Goal: Task Accomplishment & Management: Use online tool/utility

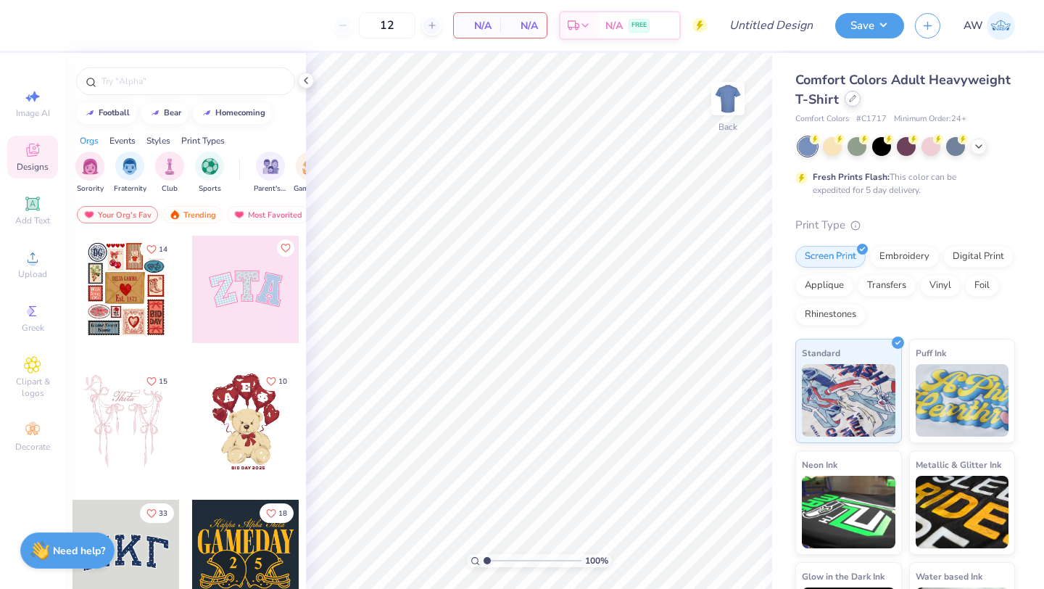
click at [854, 101] on icon at bounding box center [852, 98] width 7 height 7
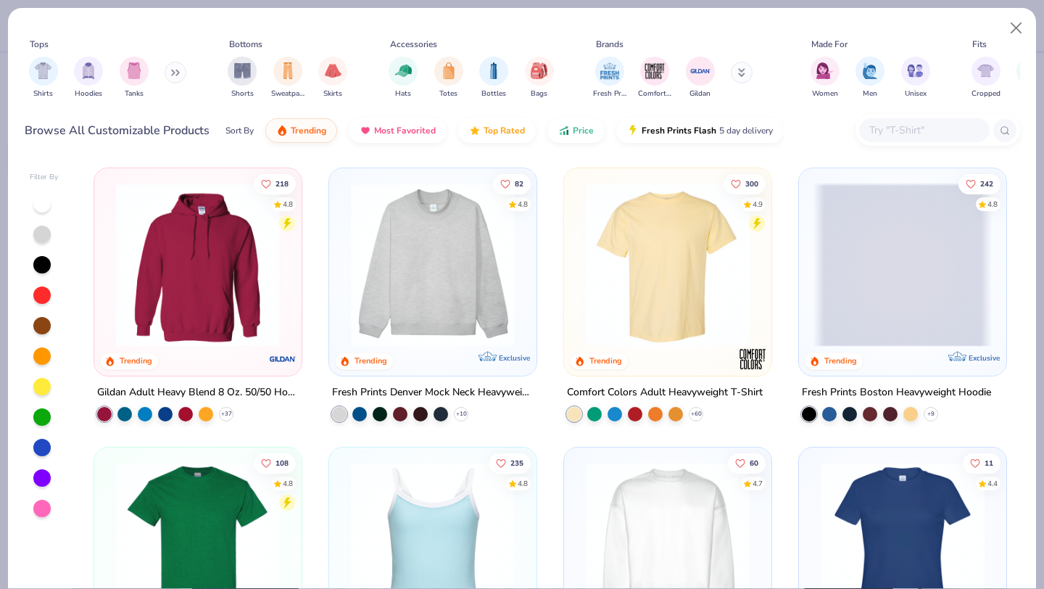
click at [417, 521] on img at bounding box center [433, 544] width 178 height 164
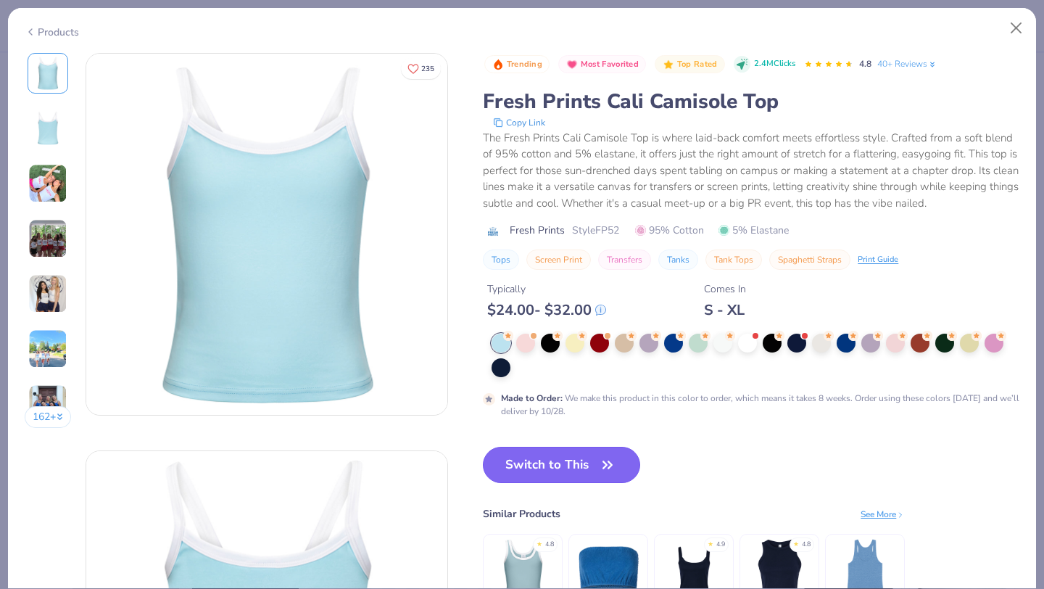
click at [559, 465] on button "Switch to This" at bounding box center [561, 465] width 157 height 36
type input "50"
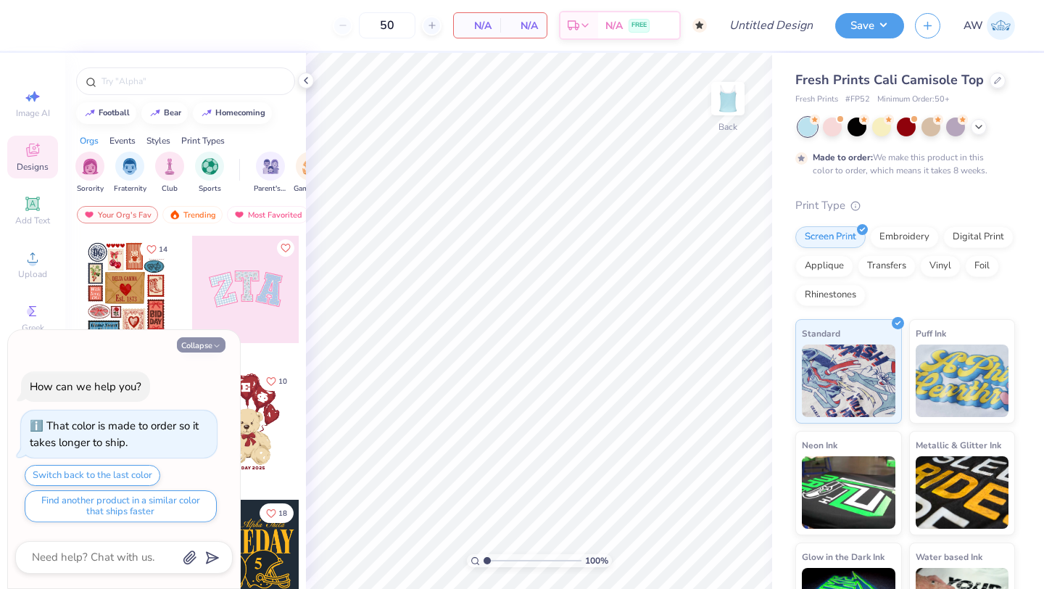
click at [196, 344] on button "Collapse" at bounding box center [201, 344] width 49 height 15
type textarea "x"
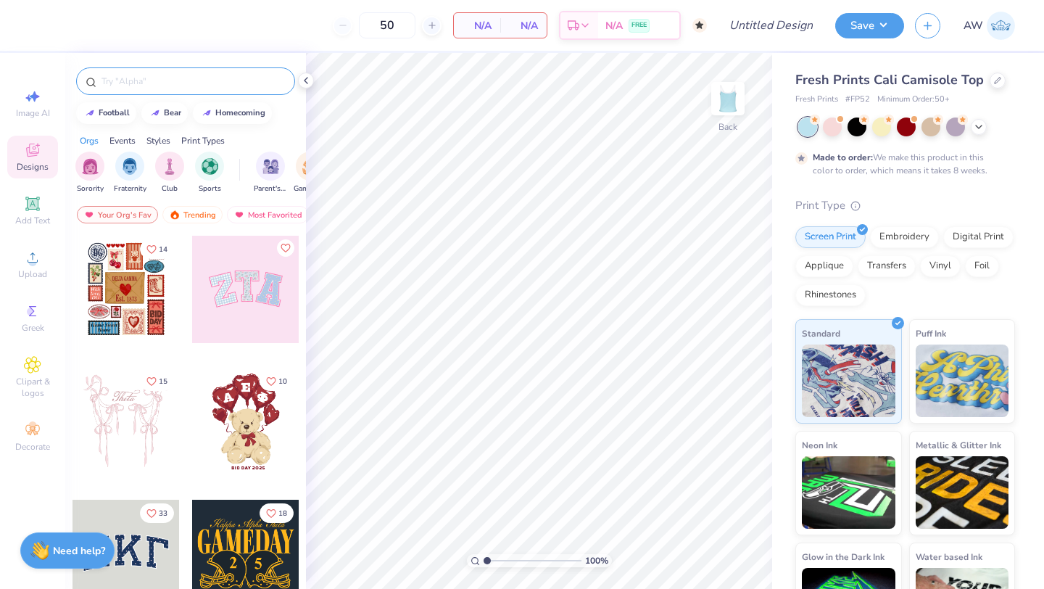
click at [203, 77] on input "text" at bounding box center [193, 81] width 186 height 14
type input "Homecoming"
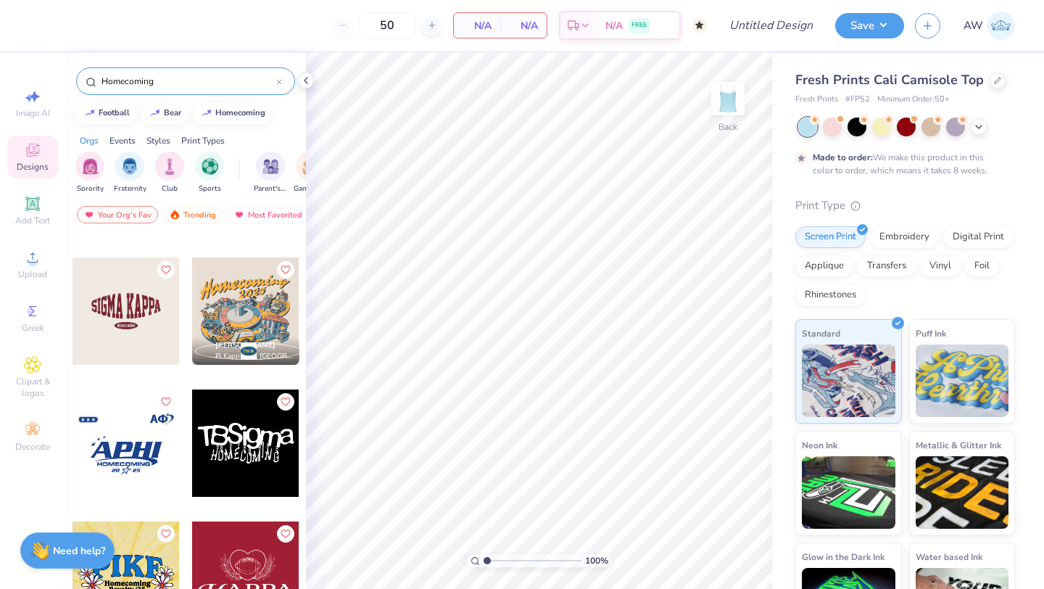
scroll to position [6710, 0]
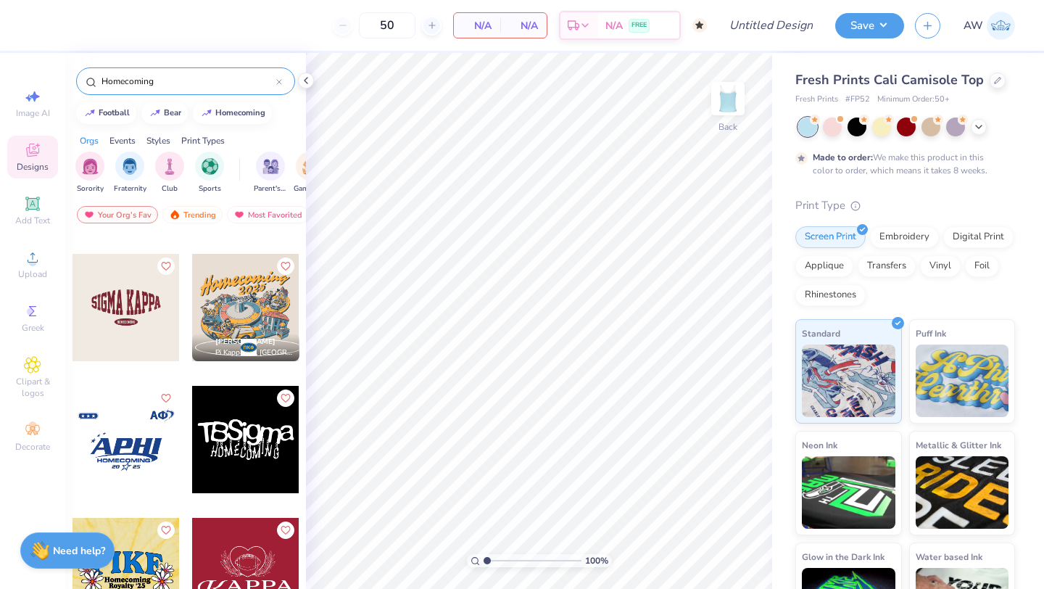
click at [136, 451] on div at bounding box center [125, 439] width 107 height 107
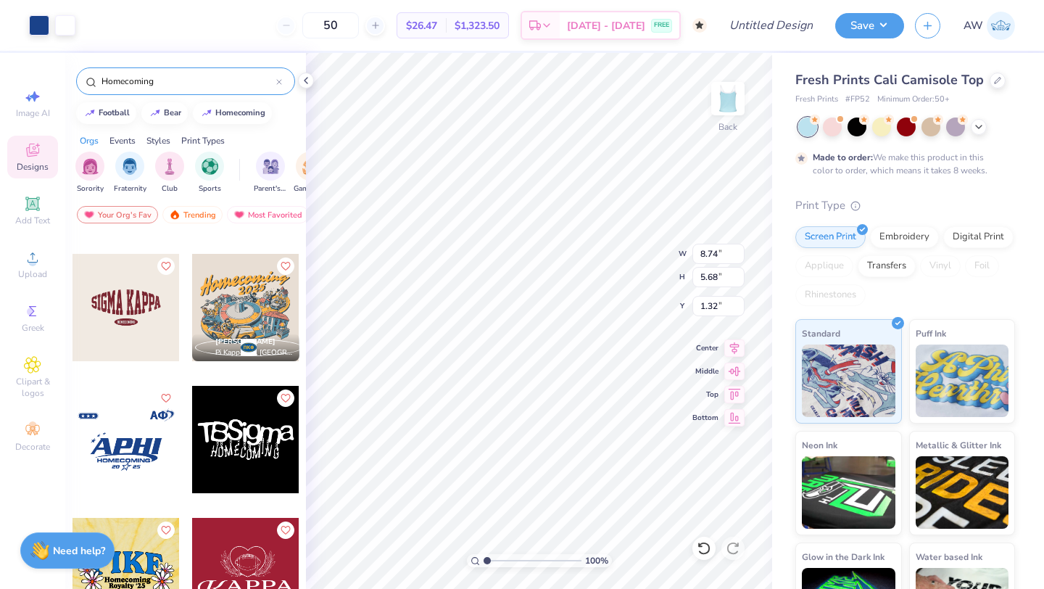
type input "1.32"
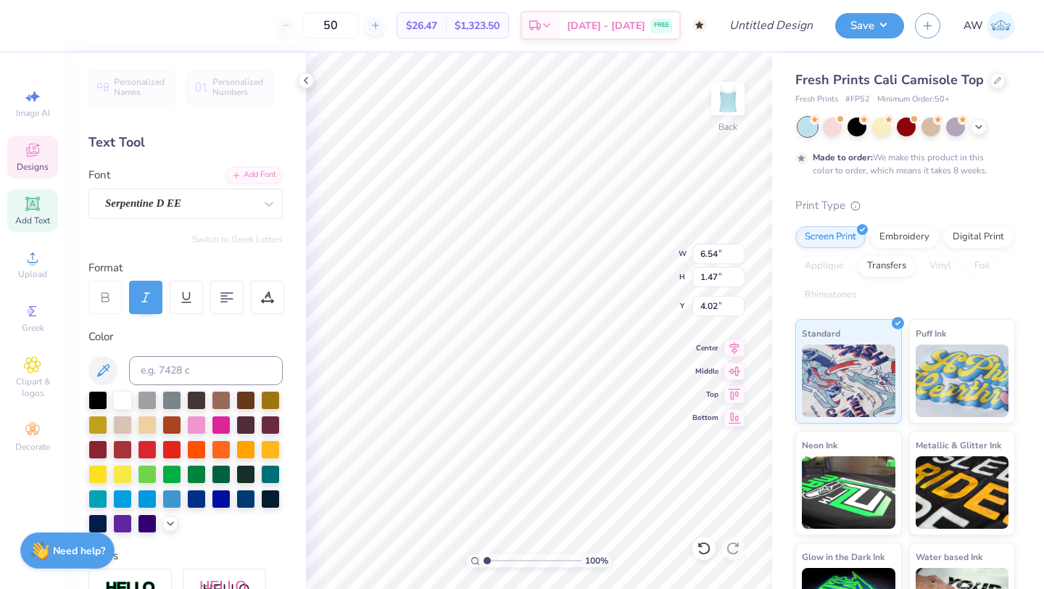
scroll to position [0, 0]
type textarea "A"
type input "0.92"
type input "0.83"
type input "0.29"
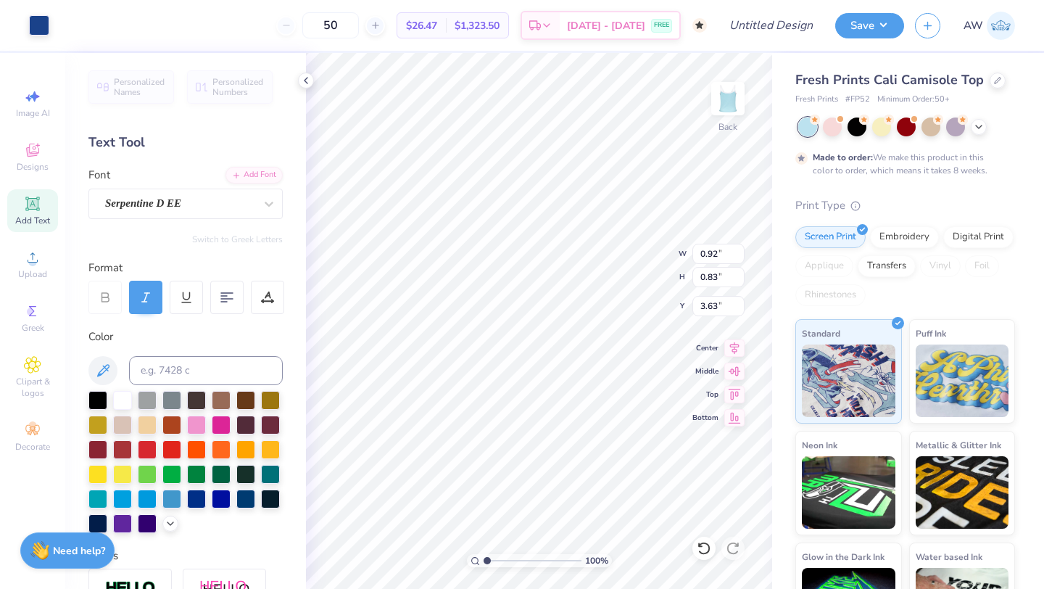
type input "0.25"
type input "3.51"
type textarea "ACES"
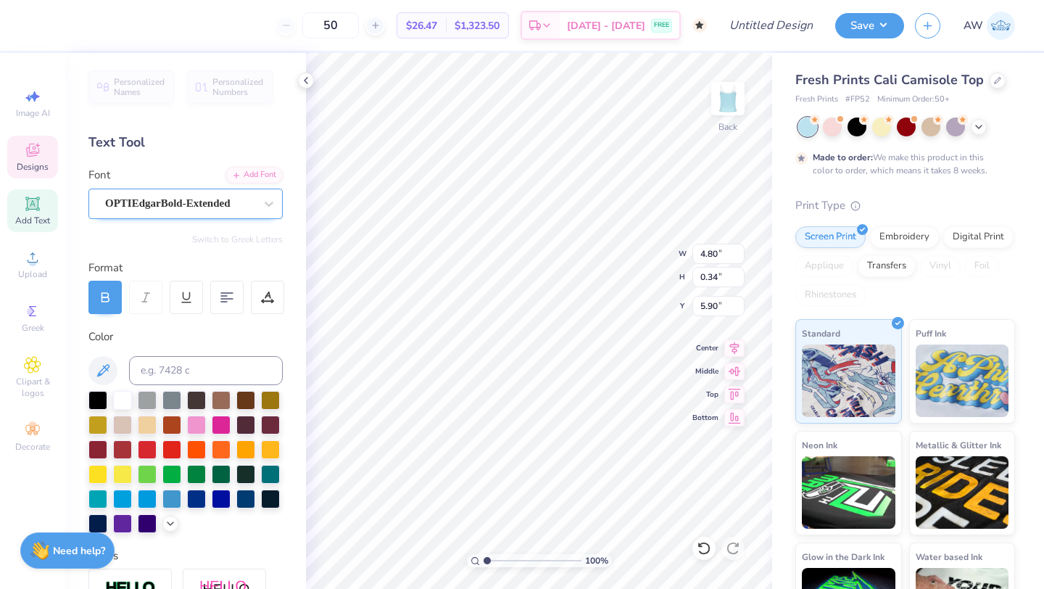
click at [177, 194] on div at bounding box center [179, 204] width 149 height 20
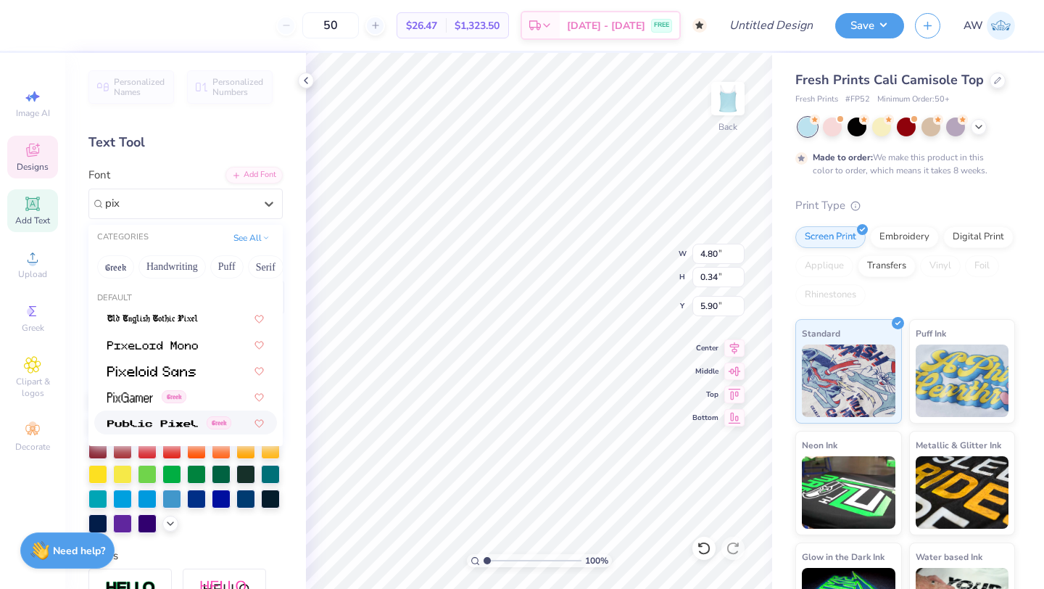
click at [135, 418] on img at bounding box center [152, 423] width 91 height 10
type input "pix"
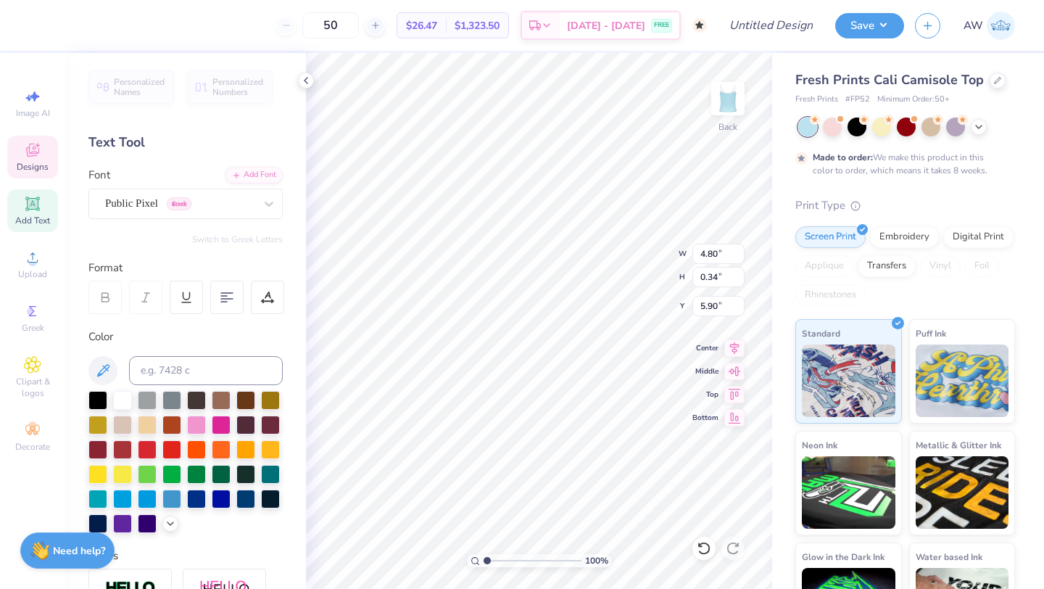
type input "4.19"
type input "0.37"
type input "5.88"
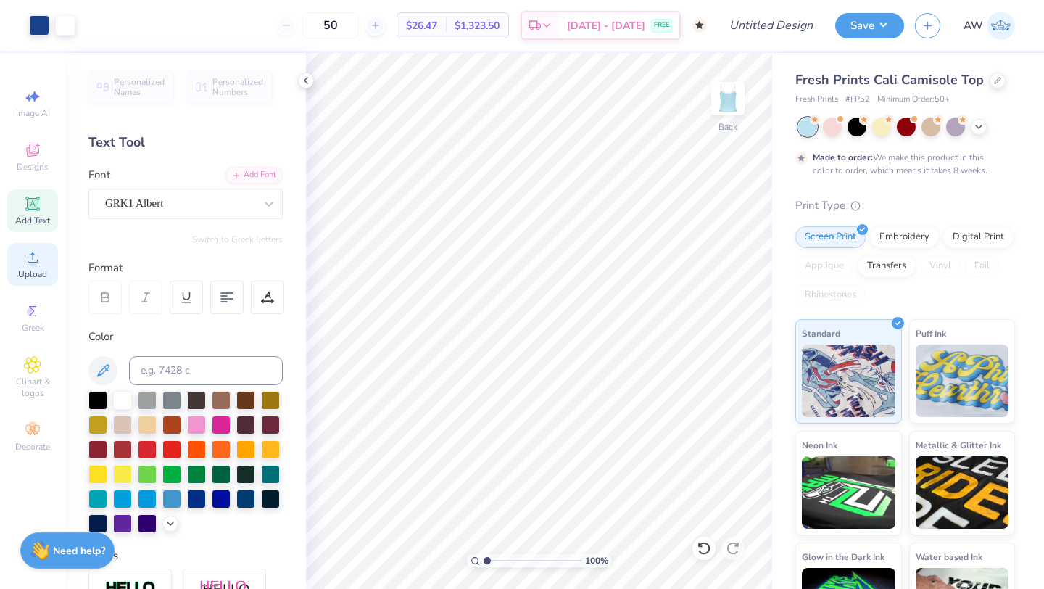
click at [33, 273] on span "Upload" at bounding box center [32, 274] width 29 height 12
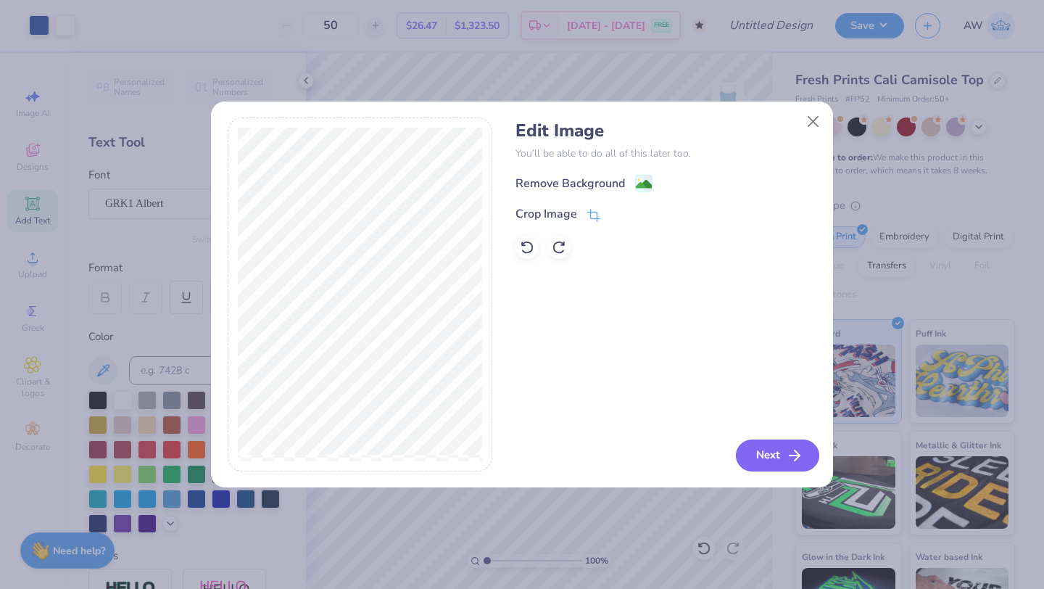
click at [775, 455] on button "Next" at bounding box center [777, 455] width 83 height 32
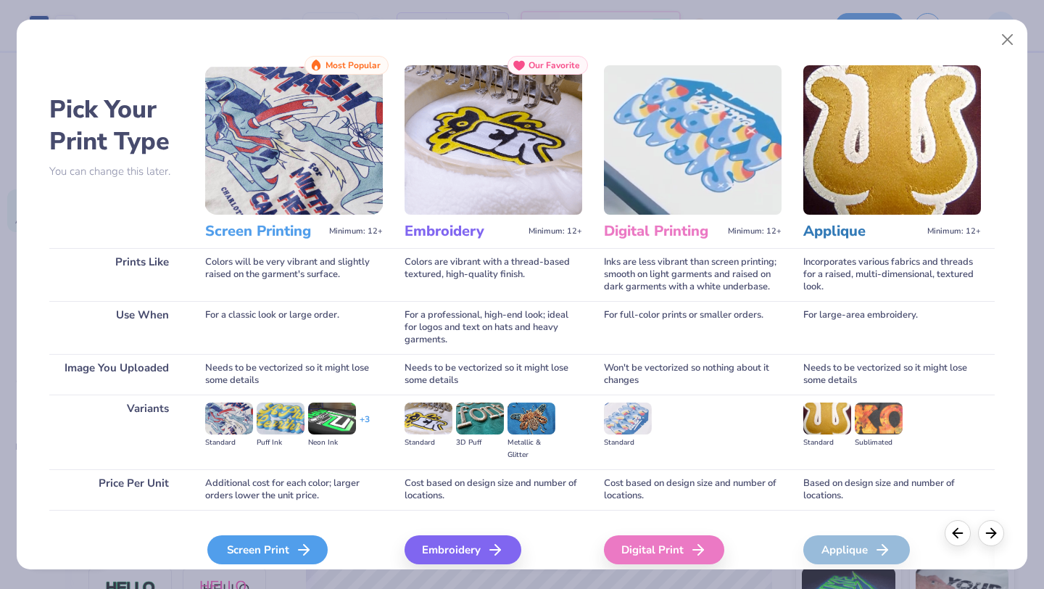
click at [287, 557] on div "Screen Print" at bounding box center [267, 549] width 120 height 29
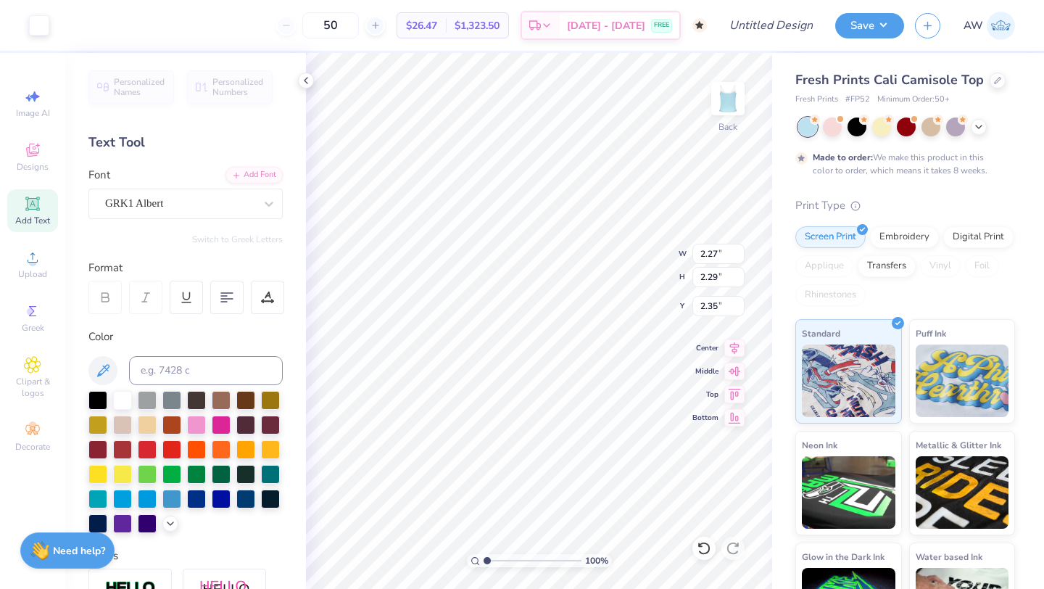
type input "2.27"
type input "2.29"
type input "0.86"
type input "1.31"
type input "1.32"
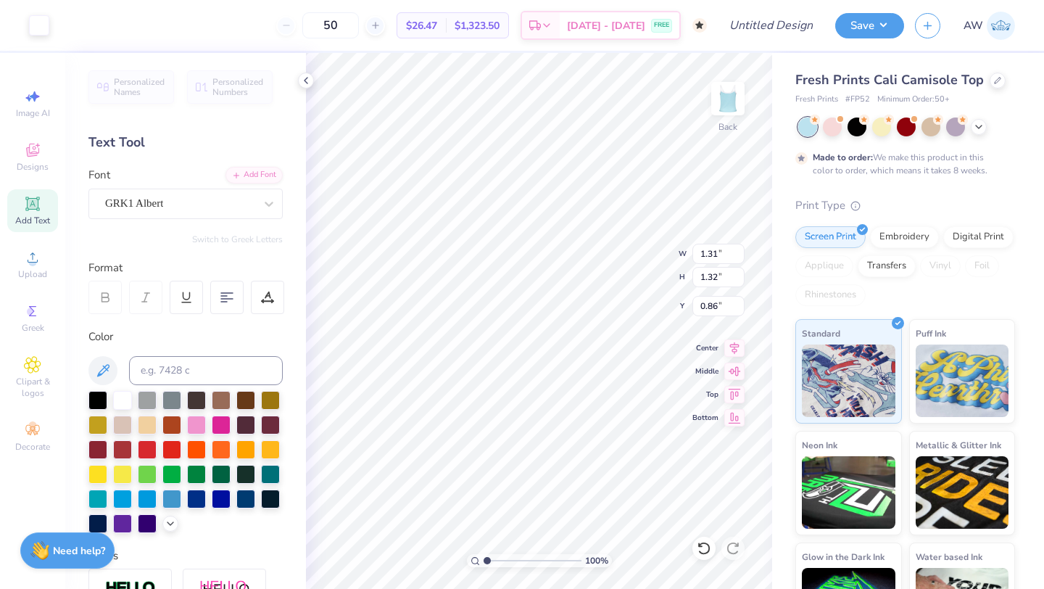
type input "1.17"
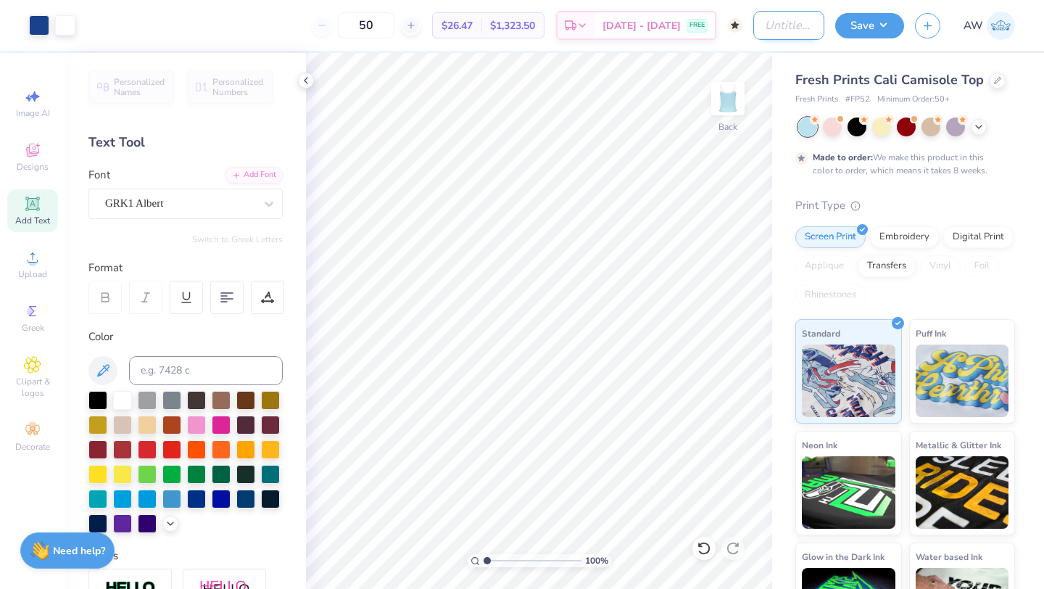
click at [784, 22] on input "Design Title" at bounding box center [788, 25] width 71 height 29
type input "Aces Homecoming Tank"
click at [874, 19] on button "Save" at bounding box center [869, 23] width 69 height 25
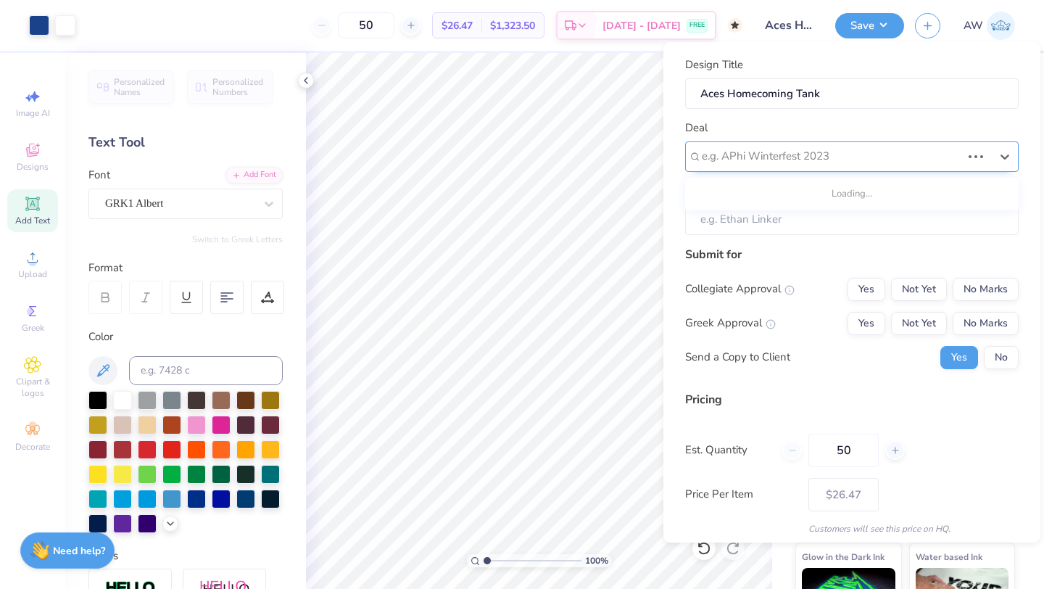
click at [796, 165] on div "e.g. APhi Winterfest 2023" at bounding box center [831, 156] width 262 height 22
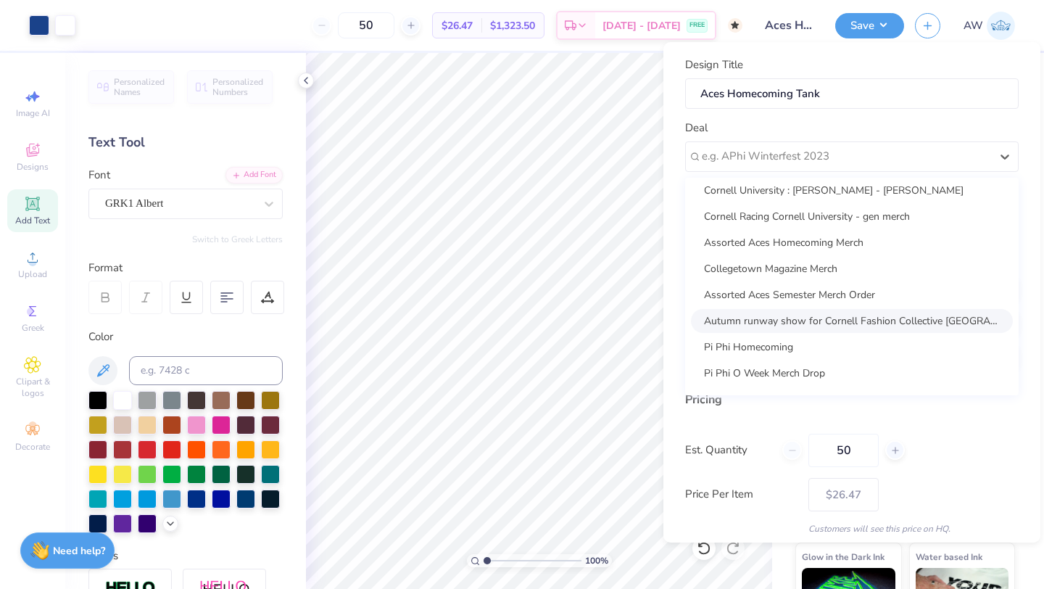
scroll to position [9, 0]
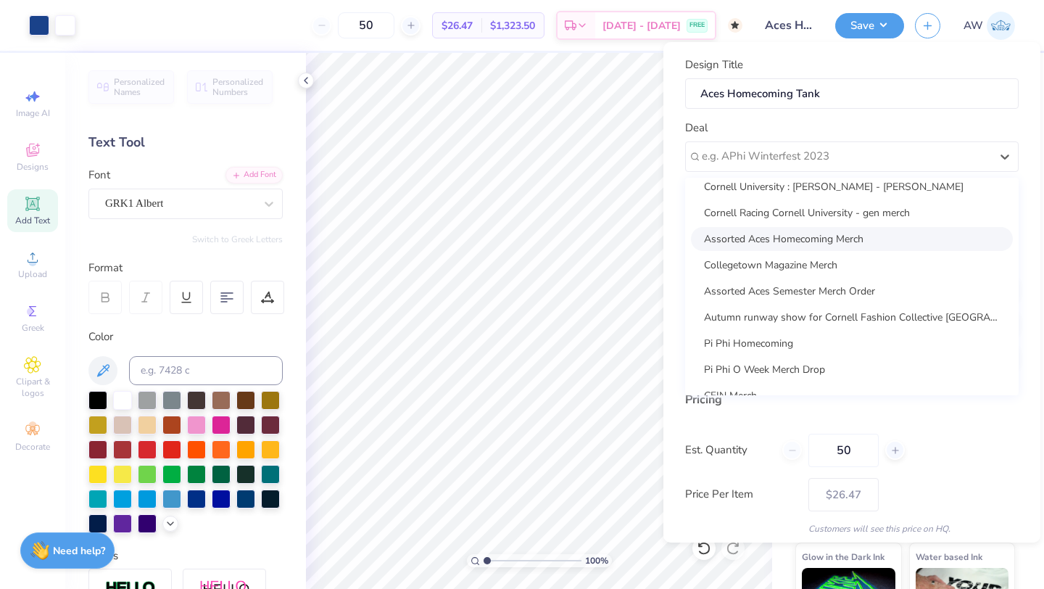
click at [824, 227] on div "Assorted Aces Homecoming Merch" at bounding box center [852, 239] width 322 height 24
type input "Hannah Luna"
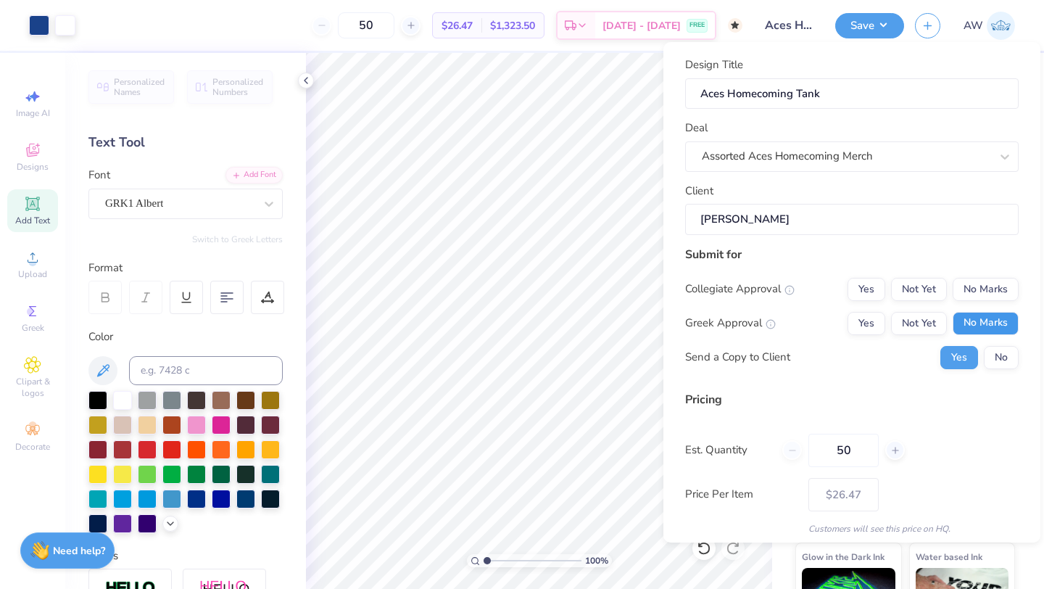
click at [991, 317] on button "No Marks" at bounding box center [985, 323] width 66 height 23
click at [987, 291] on button "No Marks" at bounding box center [985, 289] width 66 height 23
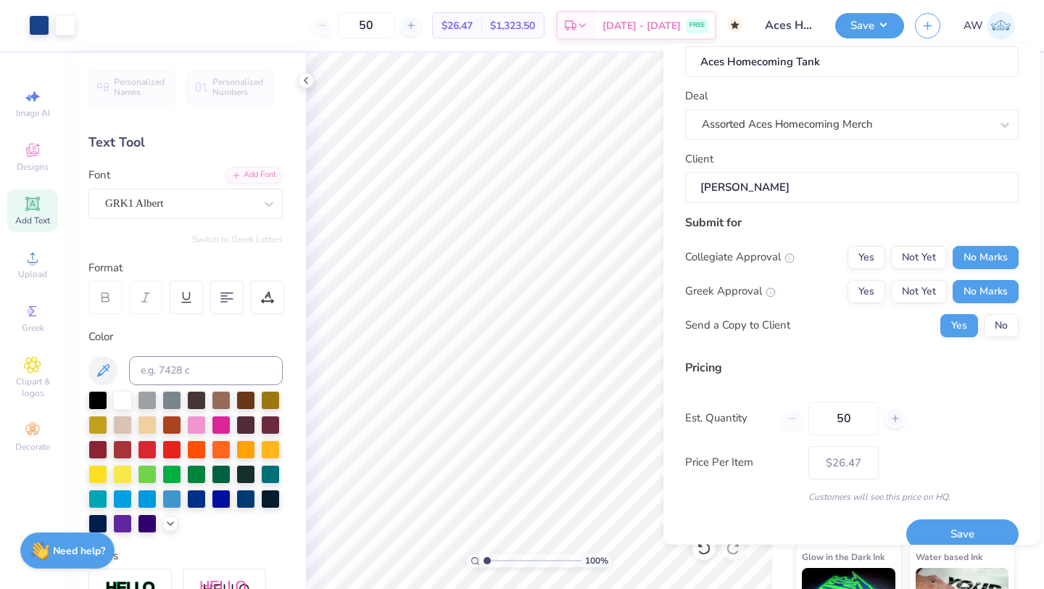
scroll to position [52, 0]
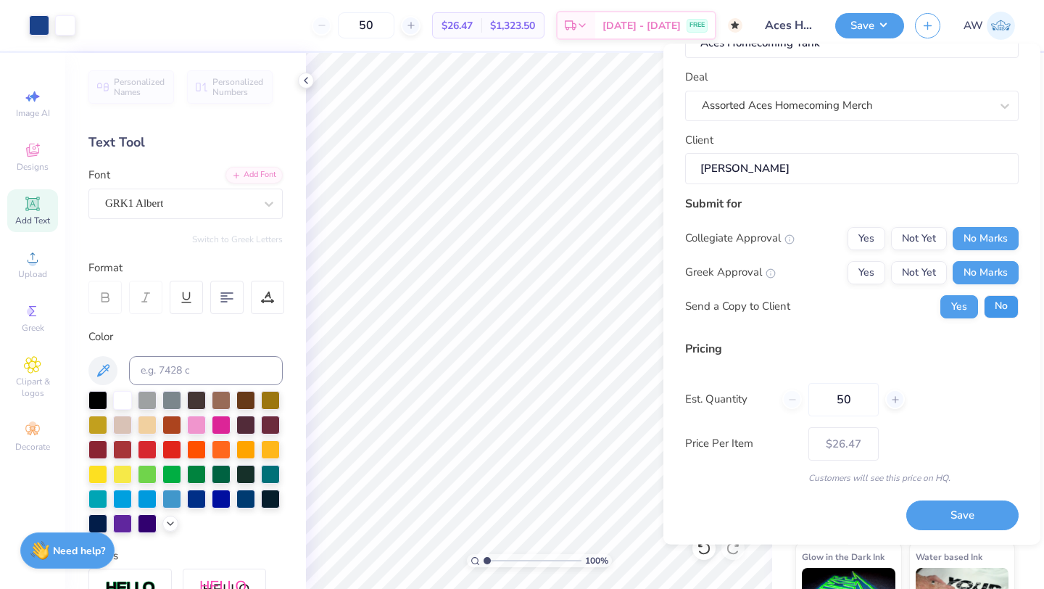
click at [998, 311] on button "No" at bounding box center [1001, 306] width 35 height 23
click at [988, 513] on button "Save" at bounding box center [962, 516] width 112 height 30
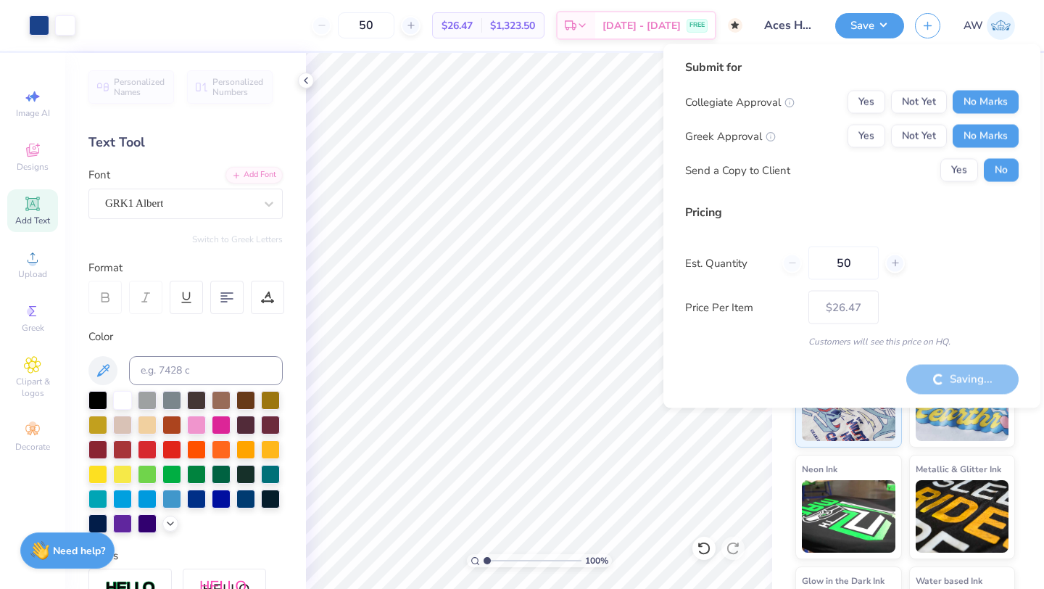
type input "– –"
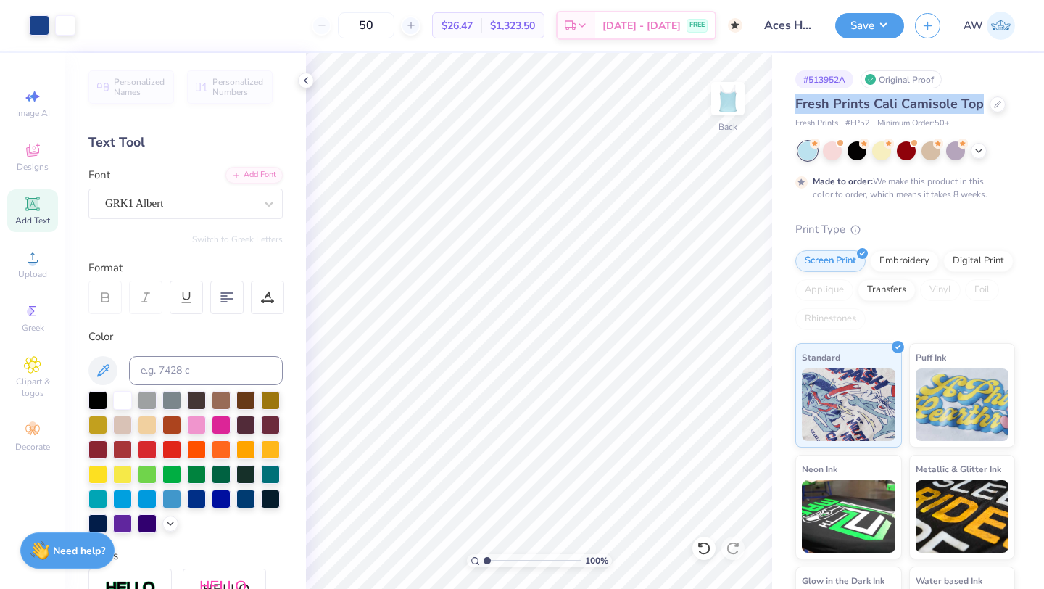
drag, startPoint x: 977, startPoint y: 100, endPoint x: 776, endPoint y: 106, distance: 200.9
click at [776, 106] on div "# 513952A Original Proof Fresh Prints Cali Camisole Top Fresh Prints # FP52 Min…" at bounding box center [908, 362] width 272 height 618
copy span "Fresh Prints Cali Camisole Top"
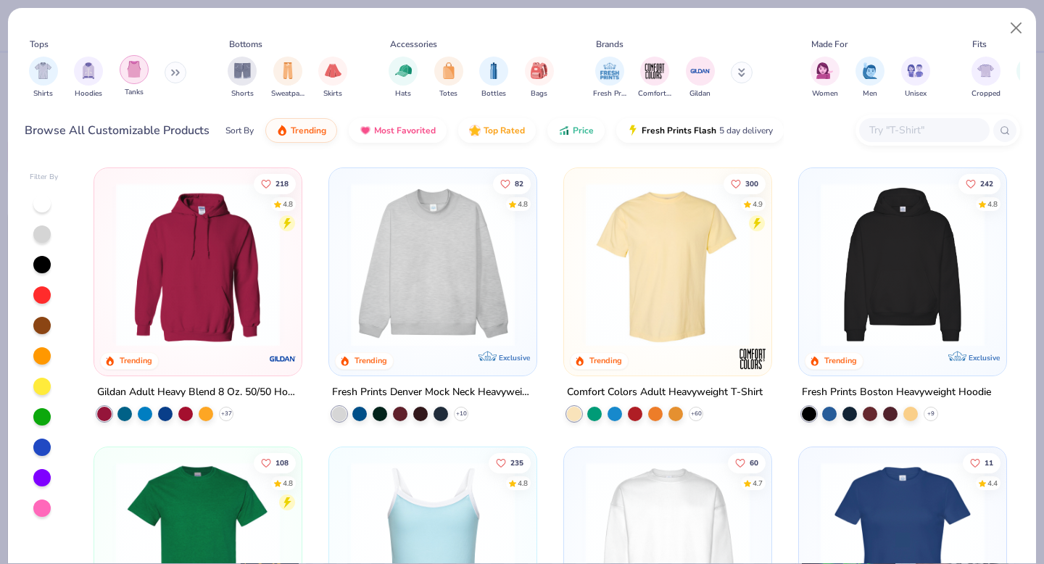
click at [135, 75] on img "filter for Tanks" at bounding box center [134, 69] width 16 height 17
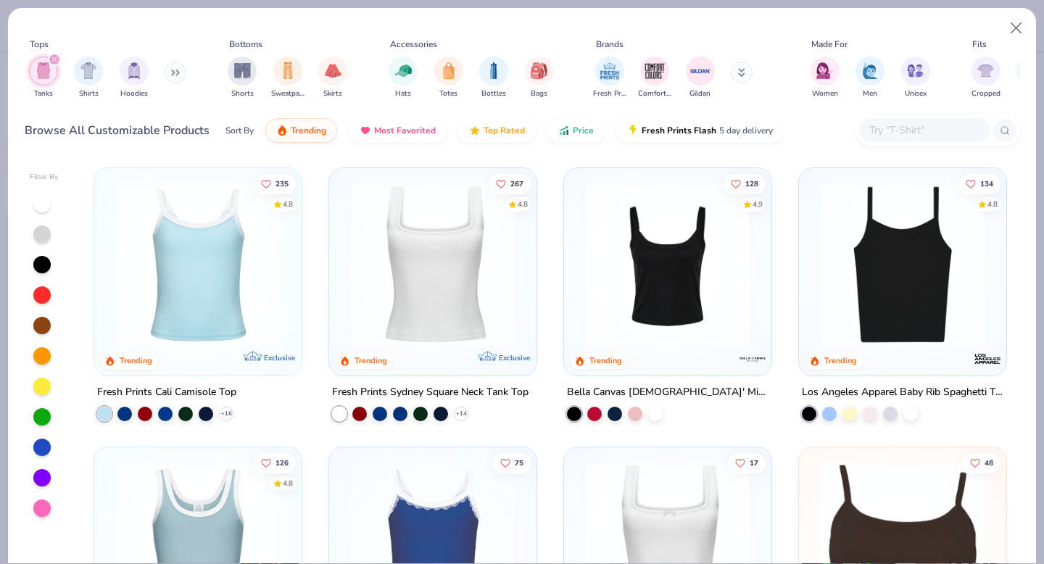
click at [245, 265] on img at bounding box center [198, 265] width 178 height 164
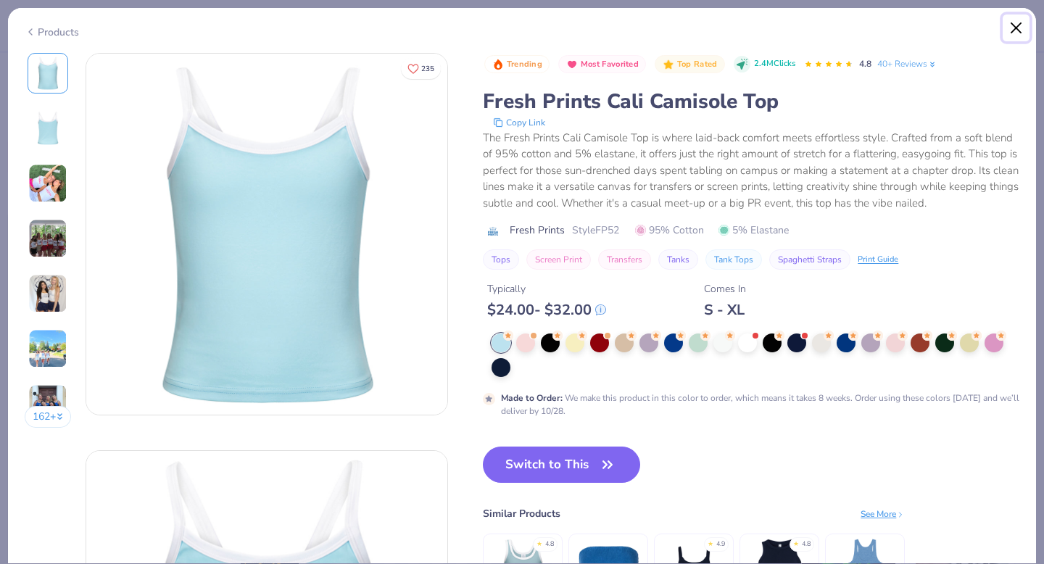
click at [1016, 31] on button "Close" at bounding box center [1017, 28] width 28 height 28
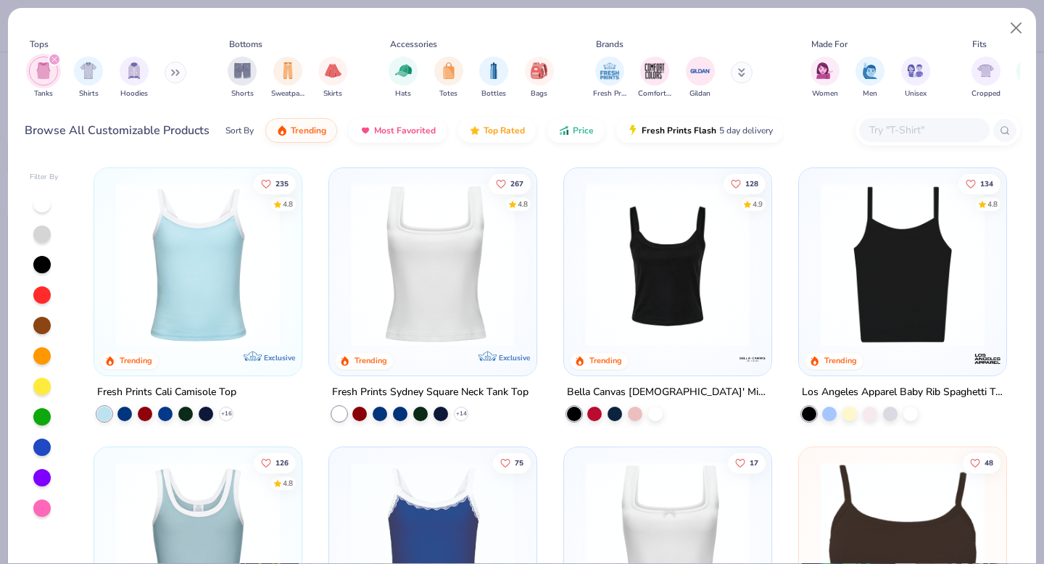
click at [452, 324] on img at bounding box center [433, 265] width 178 height 164
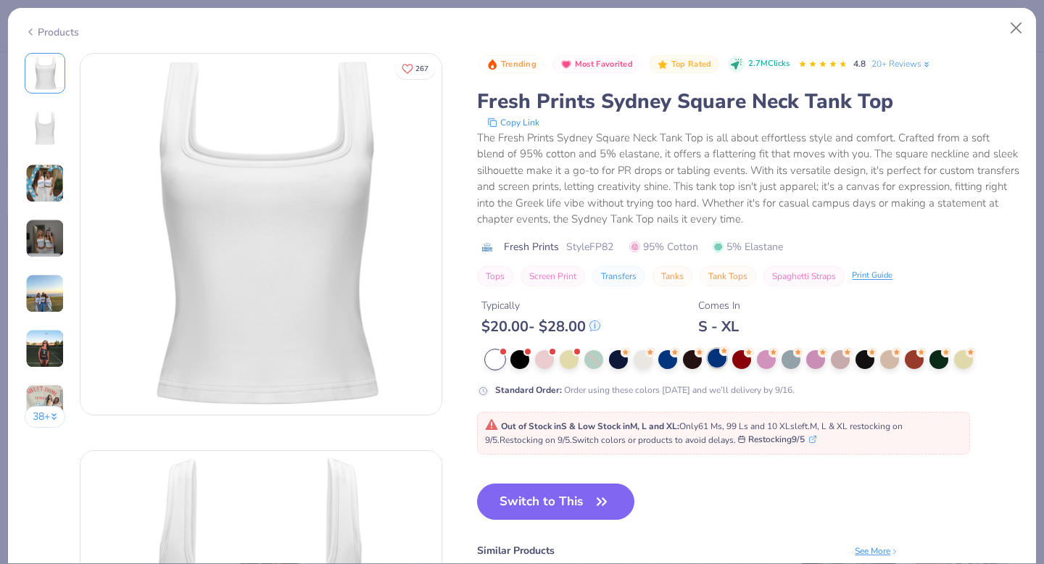
click at [712, 359] on div at bounding box center [716, 358] width 19 height 19
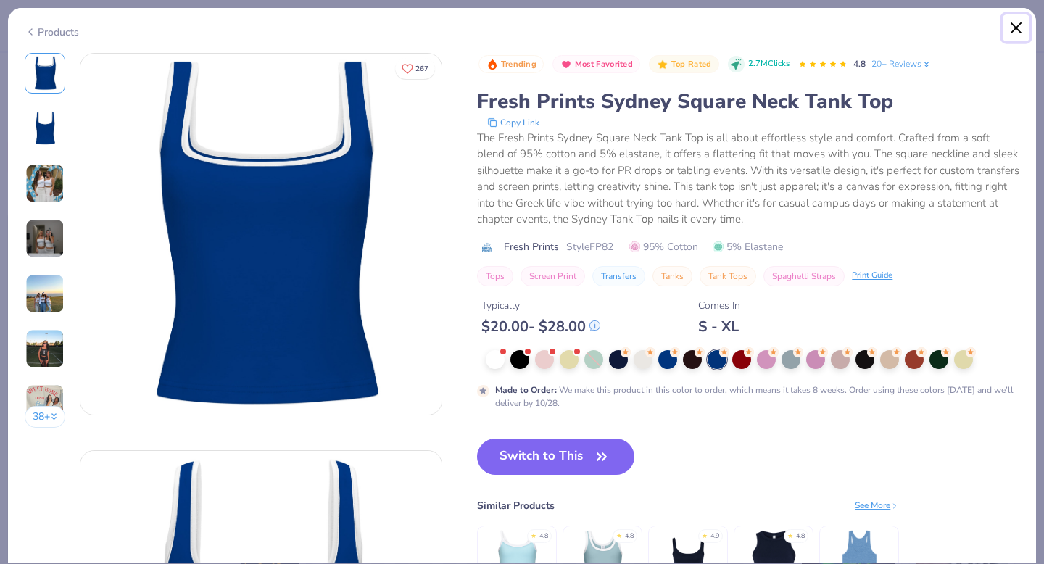
click at [1013, 23] on button "Close" at bounding box center [1017, 28] width 28 height 28
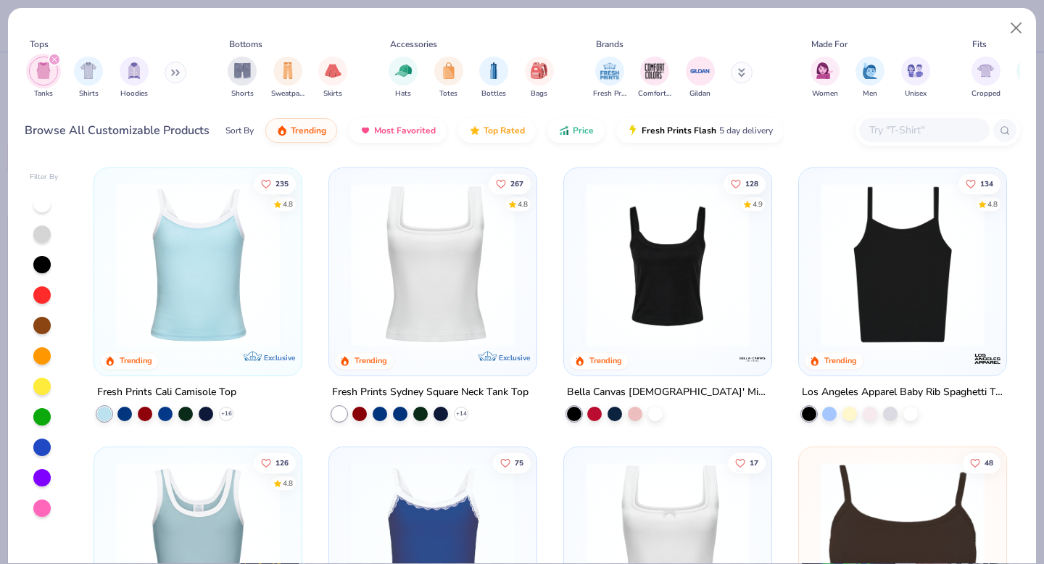
click at [210, 263] on img at bounding box center [198, 265] width 178 height 164
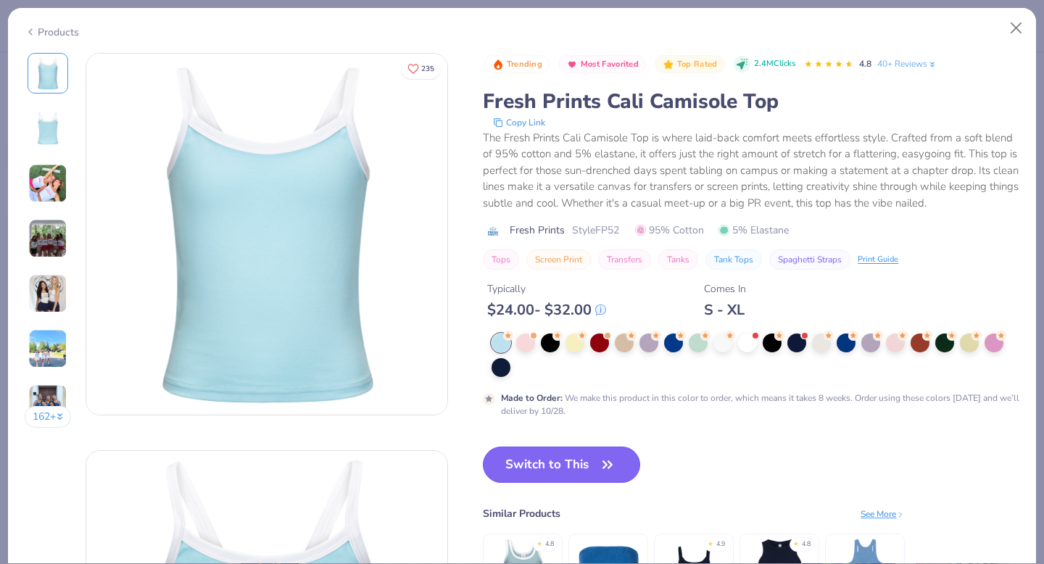
click at [585, 470] on button "Switch to This" at bounding box center [561, 465] width 157 height 36
click at [619, 465] on button "Switch to This" at bounding box center [561, 465] width 157 height 36
type textarea "x"
type input "50"
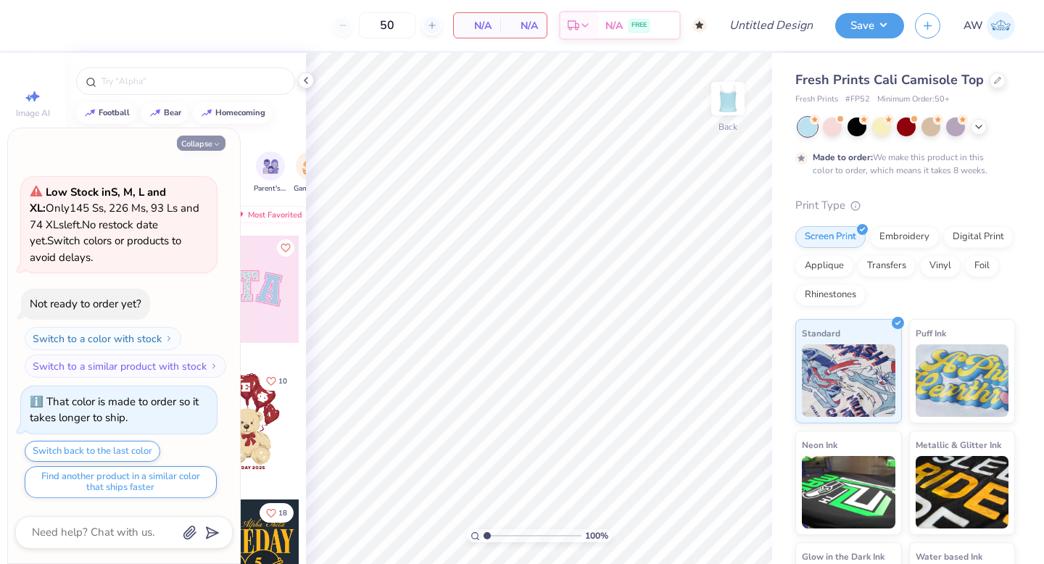
click at [214, 143] on icon "button" at bounding box center [216, 144] width 9 height 9
type textarea "x"
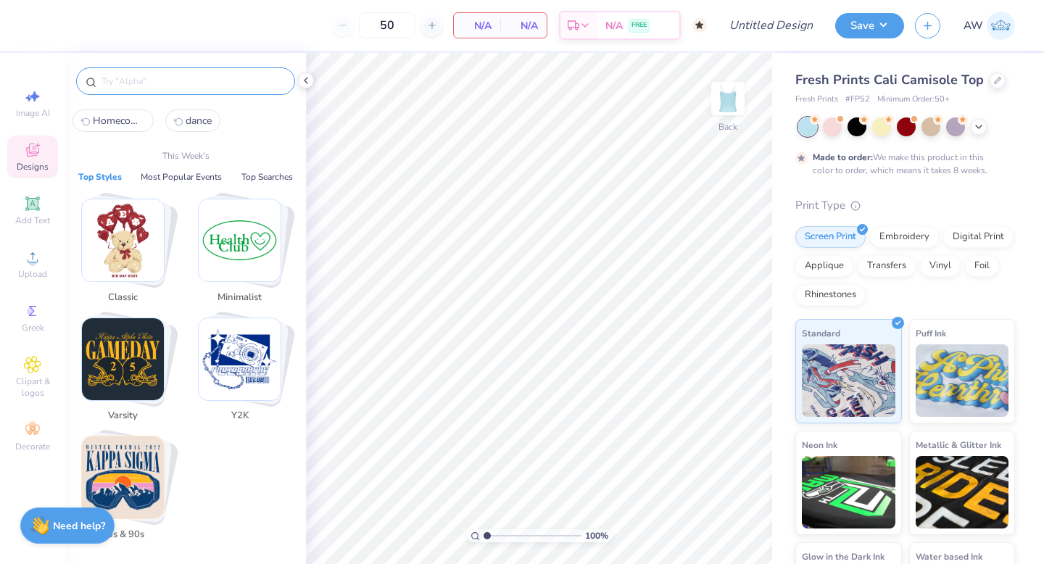
click at [241, 76] on input "text" at bounding box center [193, 81] width 186 height 14
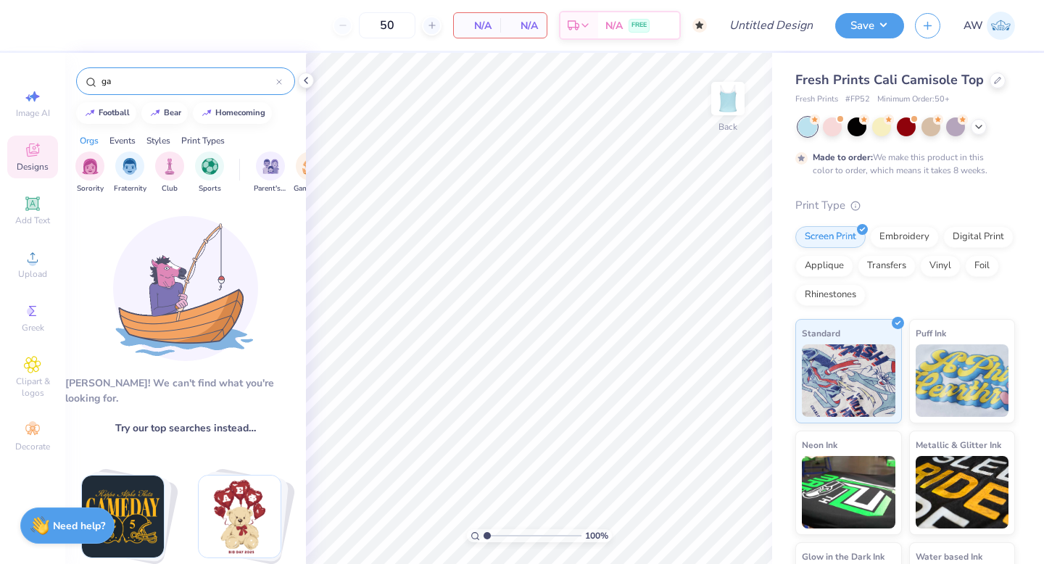
type input "g"
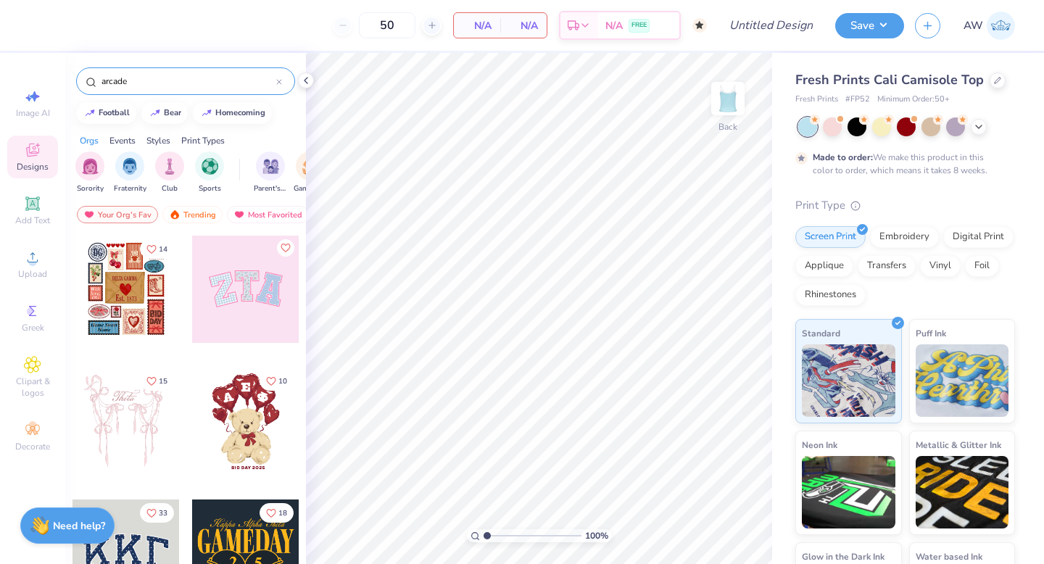
type input "arcade"
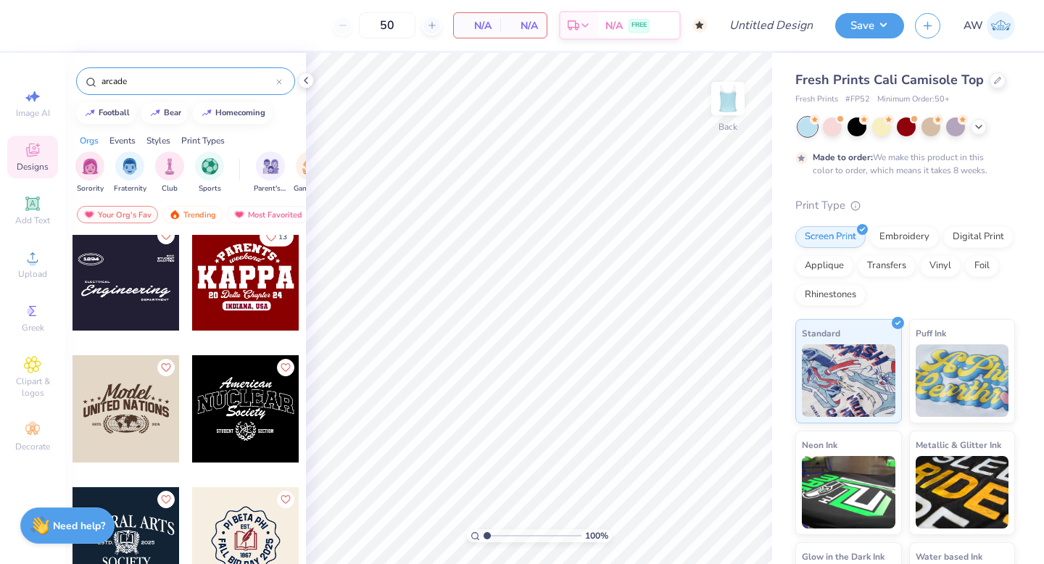
scroll to position [0, 0]
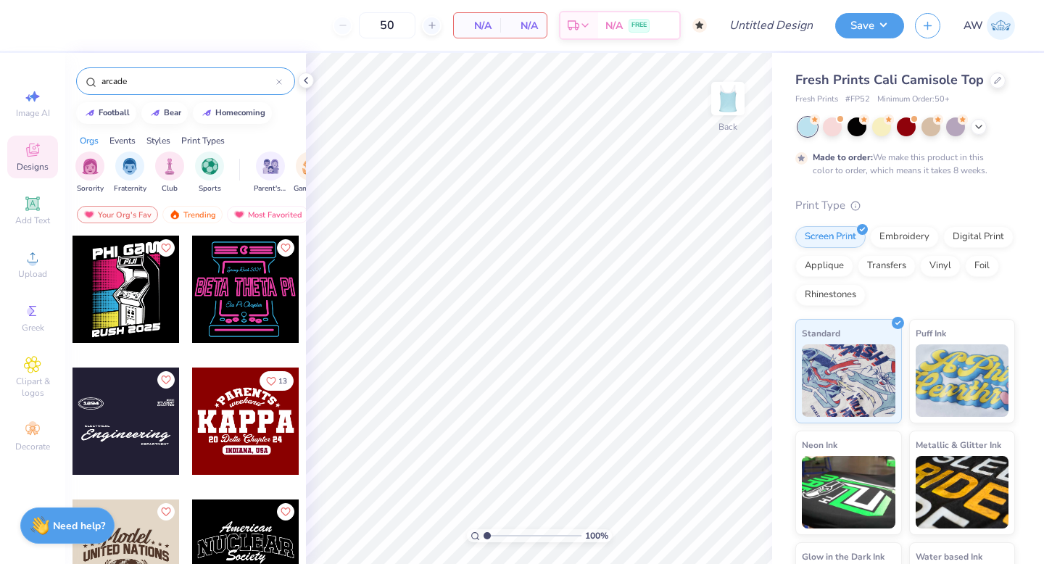
click at [191, 291] on div at bounding box center [137, 289] width 107 height 107
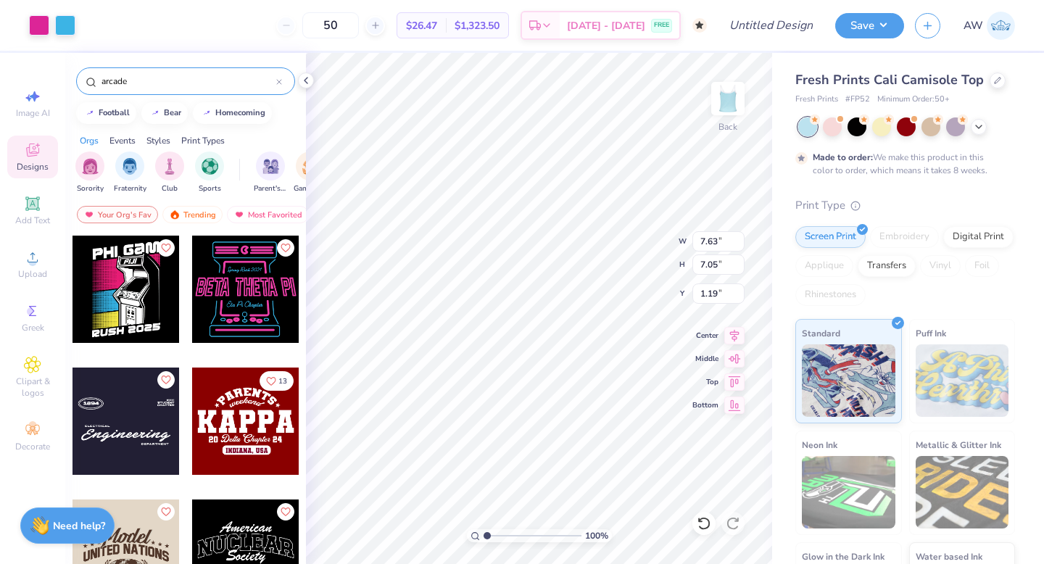
type input "1.19"
type input "1.21"
click at [39, 28] on div at bounding box center [39, 24] width 20 height 20
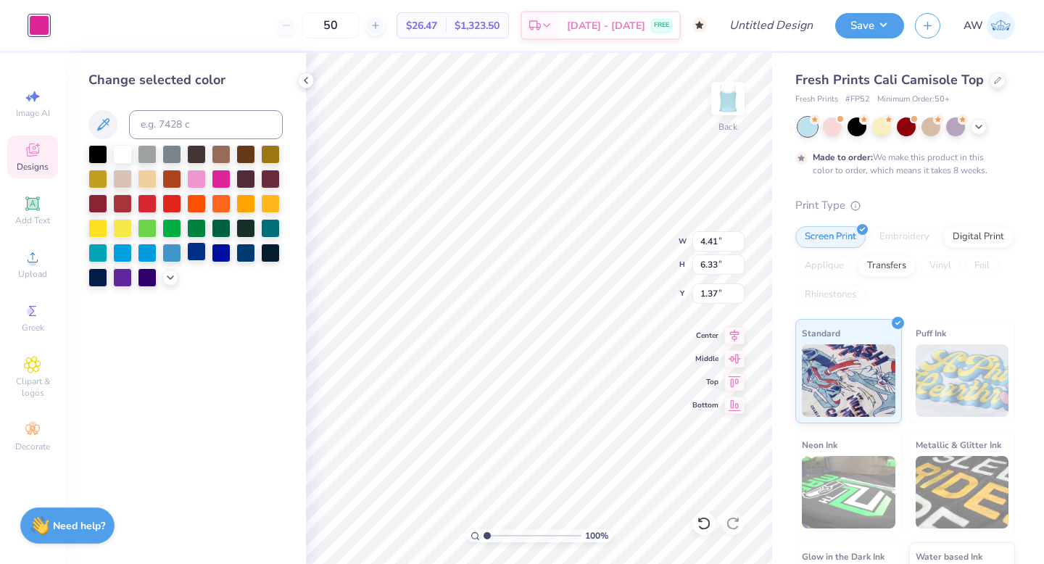
click at [200, 252] on div at bounding box center [196, 251] width 19 height 19
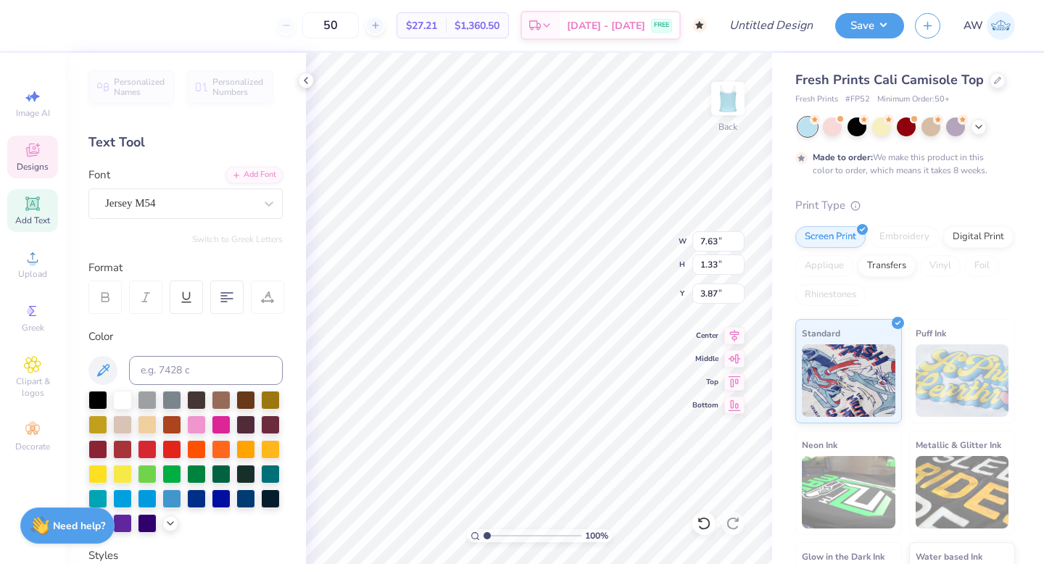
scroll to position [0, 3]
type textarea "Assorted Aces"
click at [199, 198] on div "Jersey M54" at bounding box center [180, 203] width 152 height 22
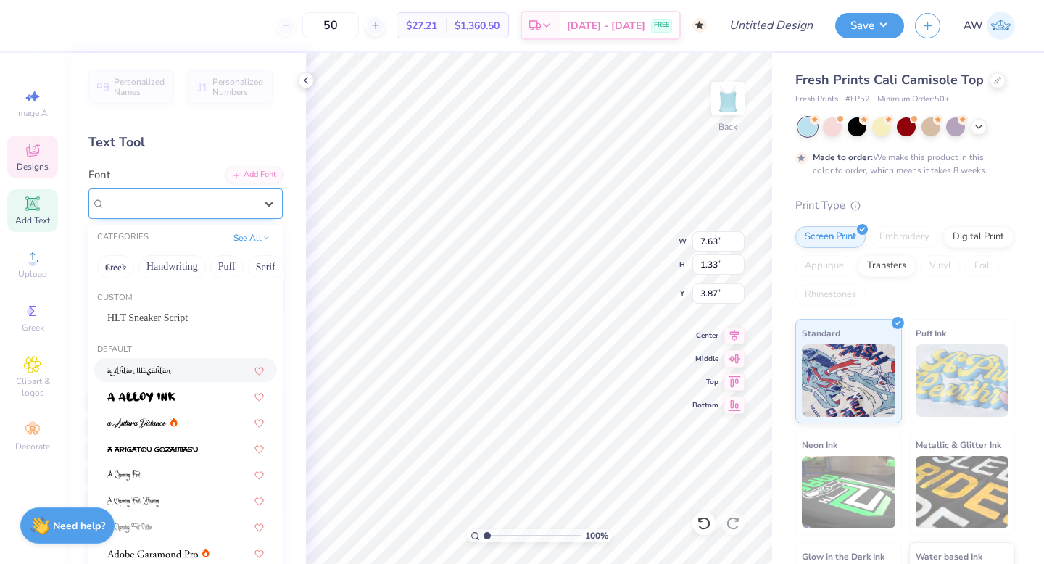
click at [194, 202] on div "Jersey M54" at bounding box center [179, 203] width 149 height 17
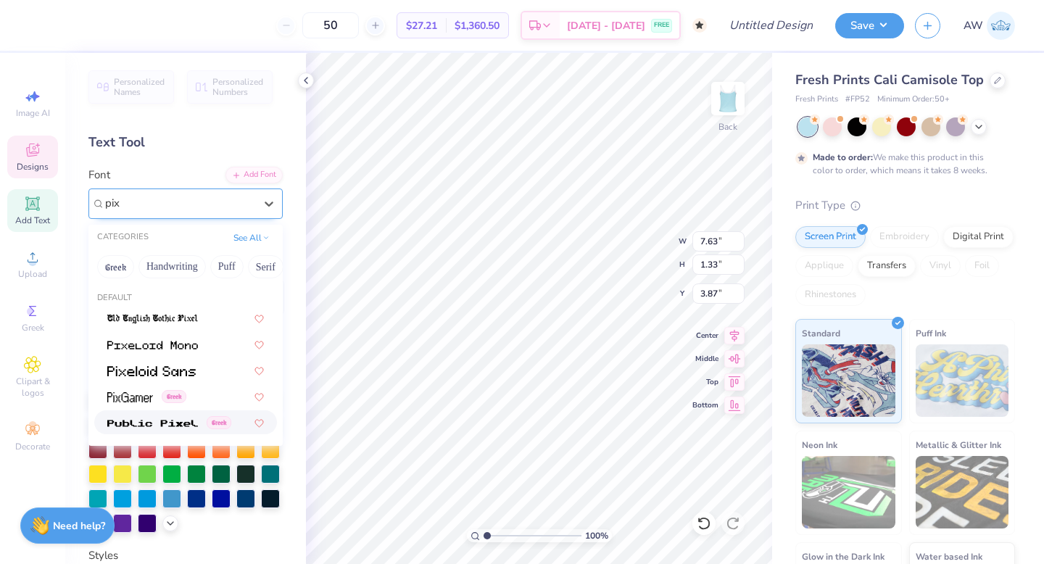
click at [180, 414] on div "Greek" at bounding box center [185, 422] width 183 height 24
type input "pix"
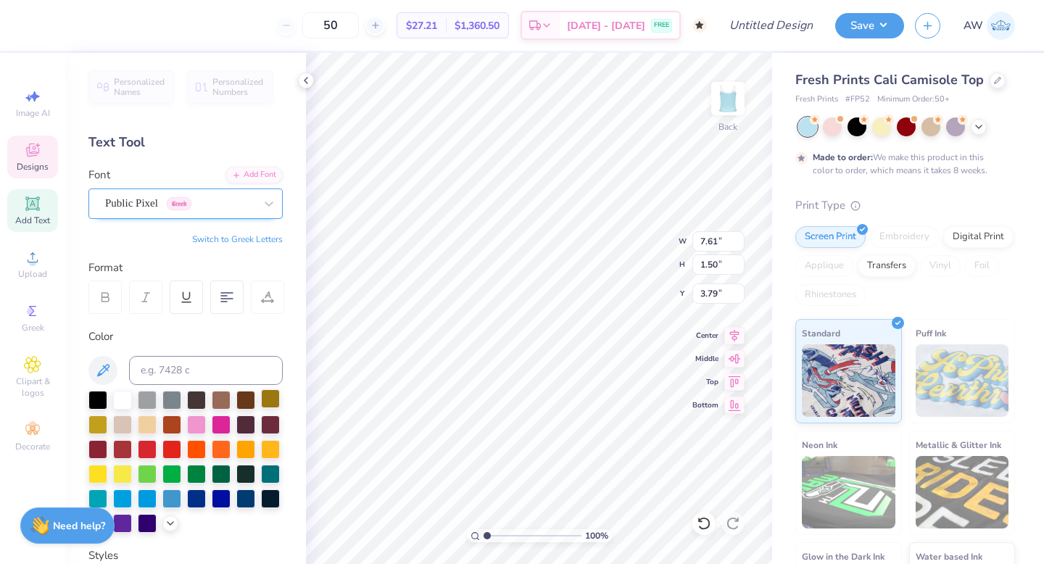
scroll to position [278, 0]
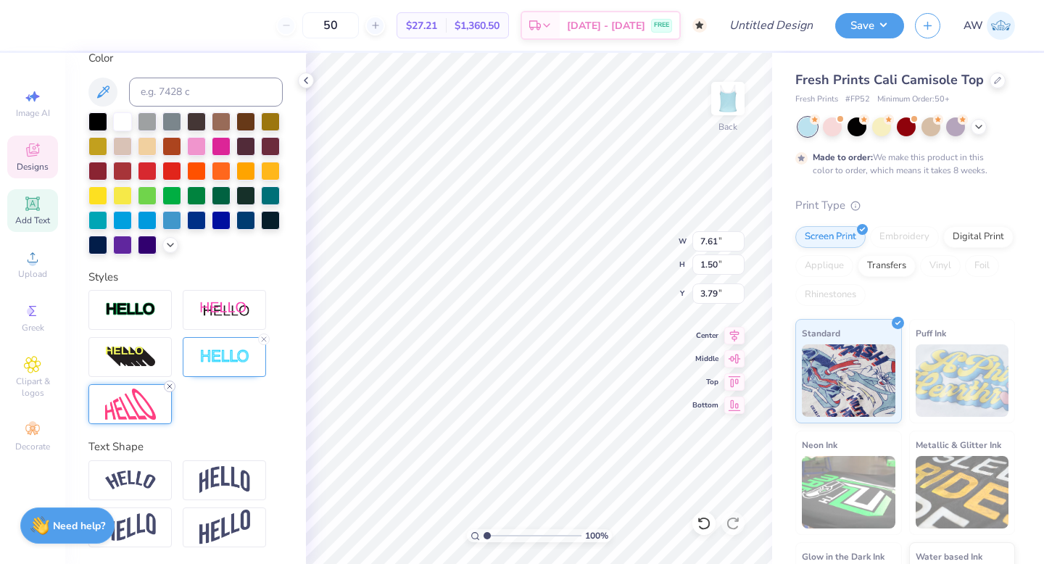
click at [167, 387] on icon at bounding box center [169, 386] width 9 height 9
type input "9.19"
type input "0.67"
type input "4.27"
click at [136, 474] on img at bounding box center [130, 480] width 51 height 20
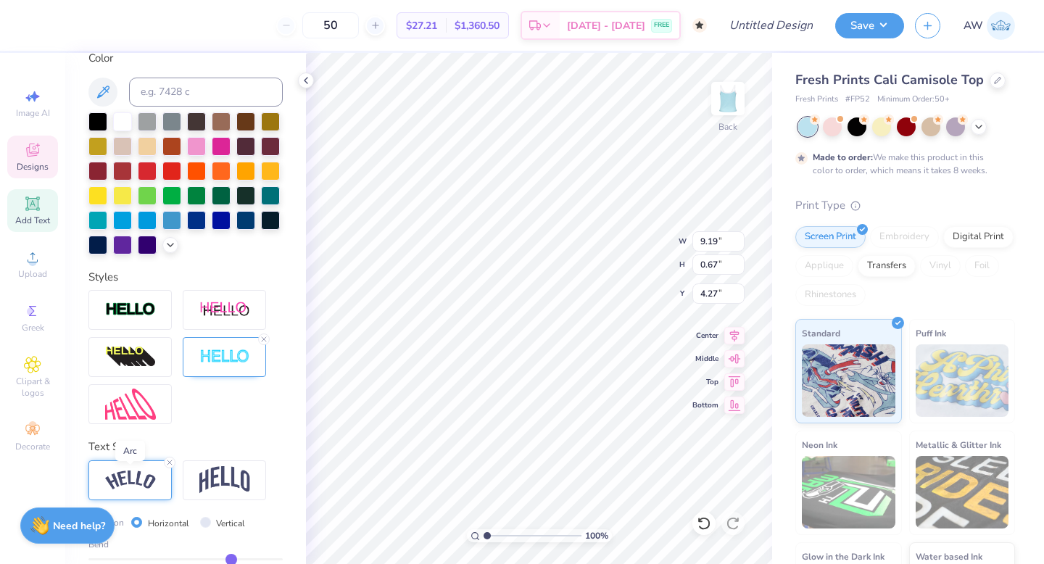
type input "1.85"
type input "3.64"
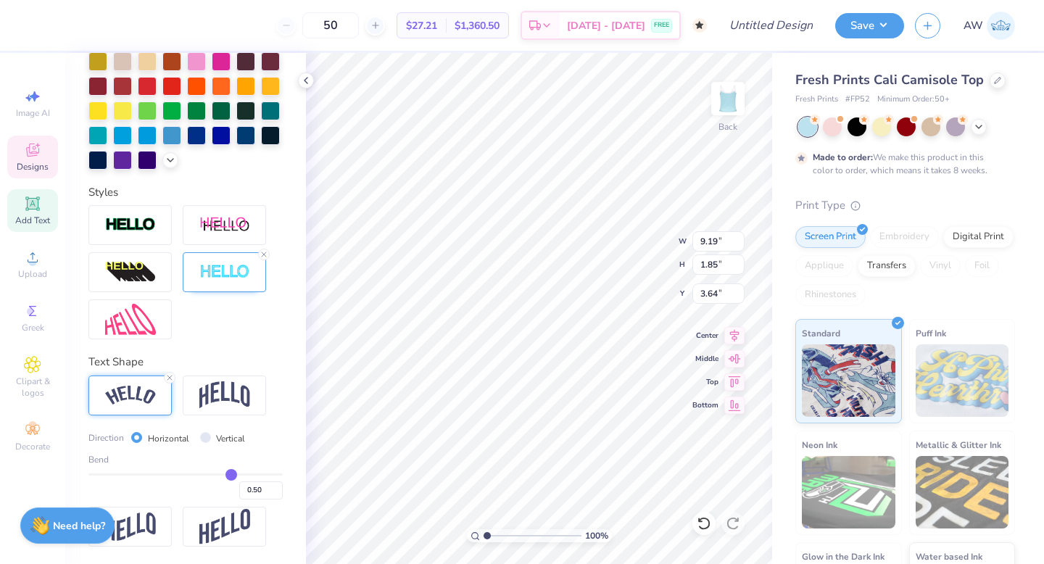
type input "0.51"
type input "0.48"
type input "0.45"
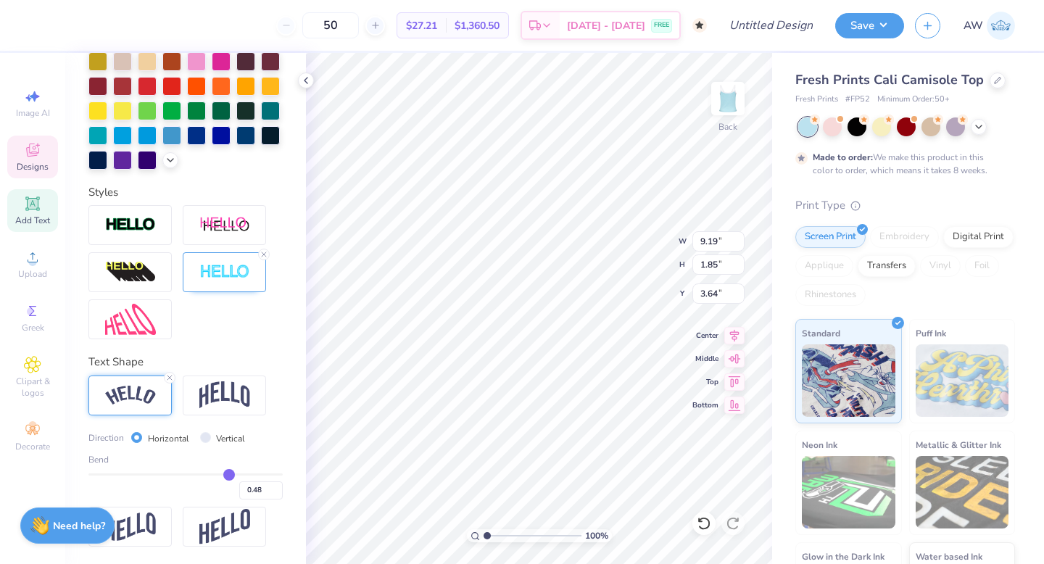
type input "0.45"
type input "0.42"
type input "0.36"
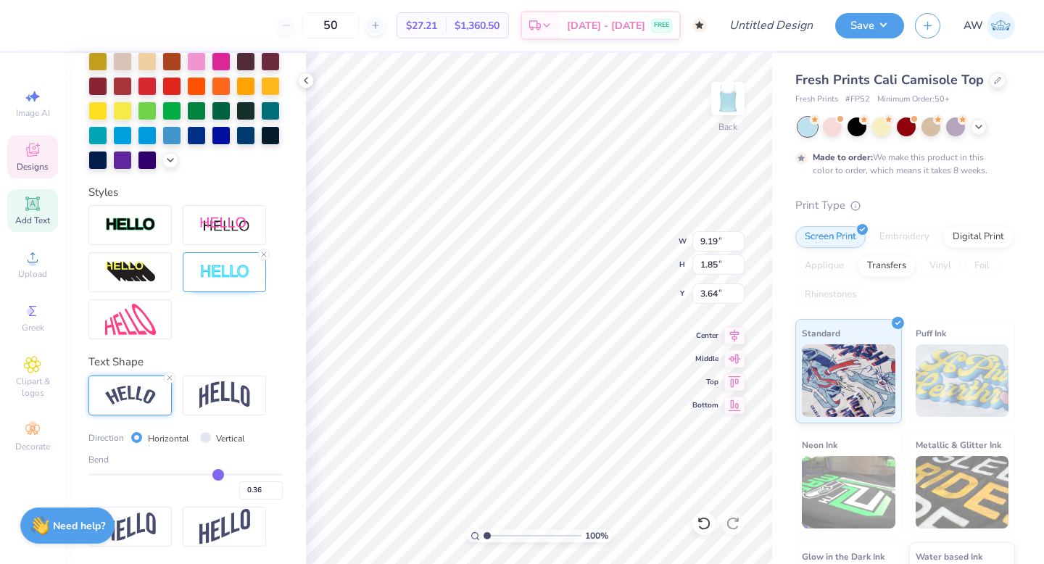
type input "0.31"
type input "0.26"
type input "0.18"
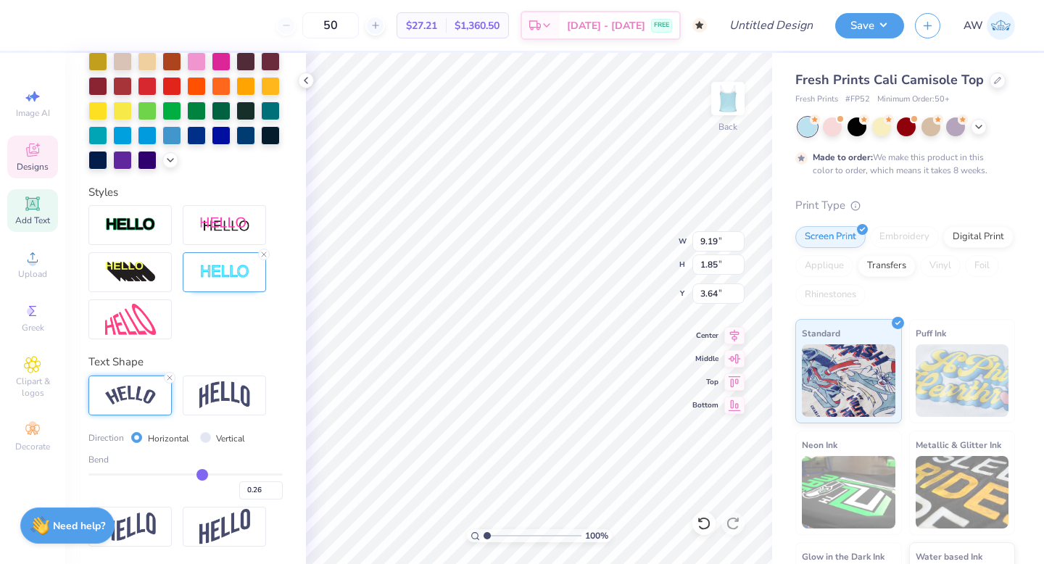
type input "0.18"
type input "0.14"
type input "0.07"
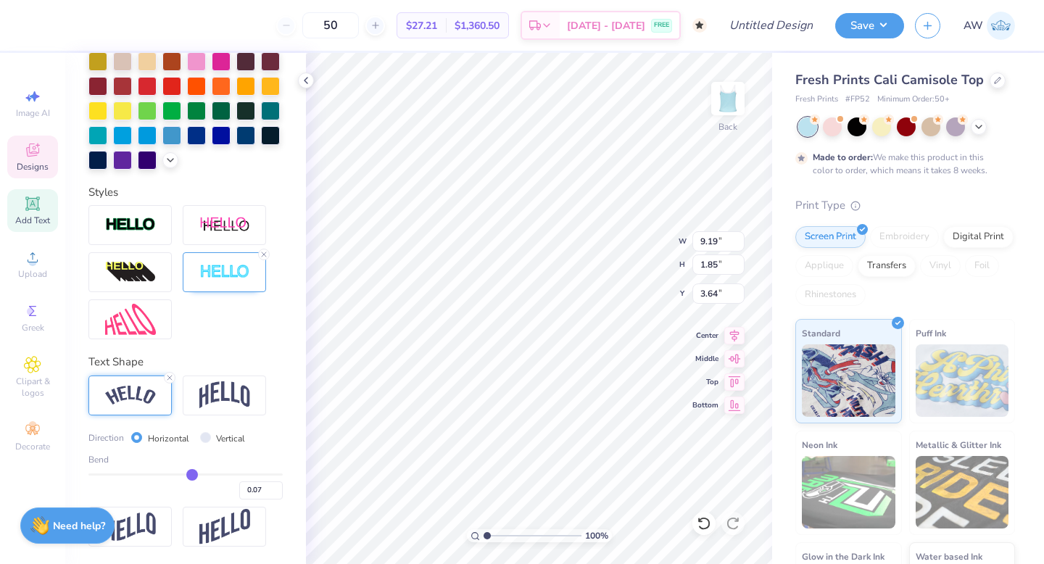
type input "0.04"
type input "-0.01"
type input "-0.06"
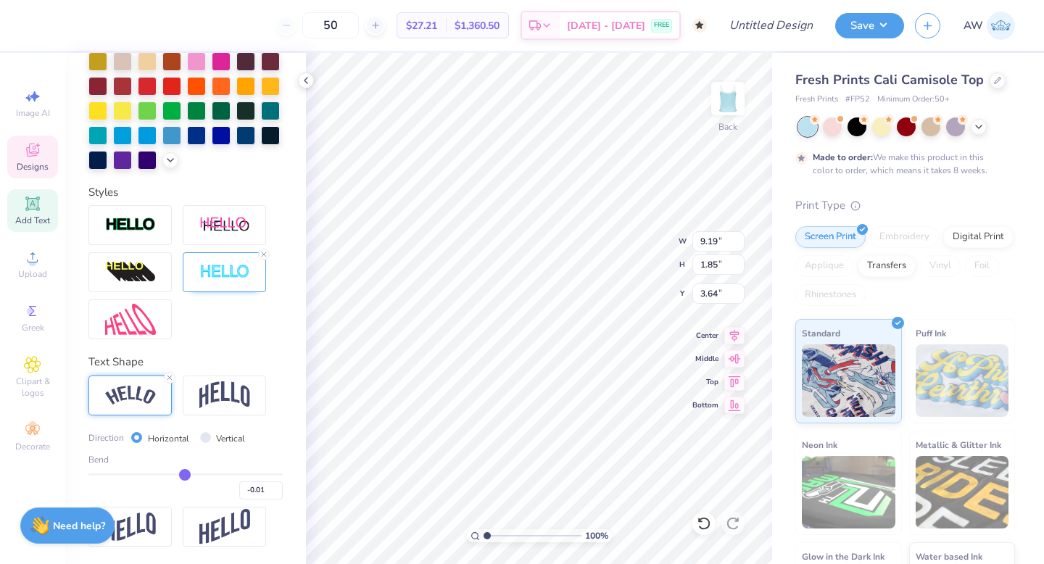
type input "-0.06"
type input "-0.1"
type input "-0.10"
type input "-0.13"
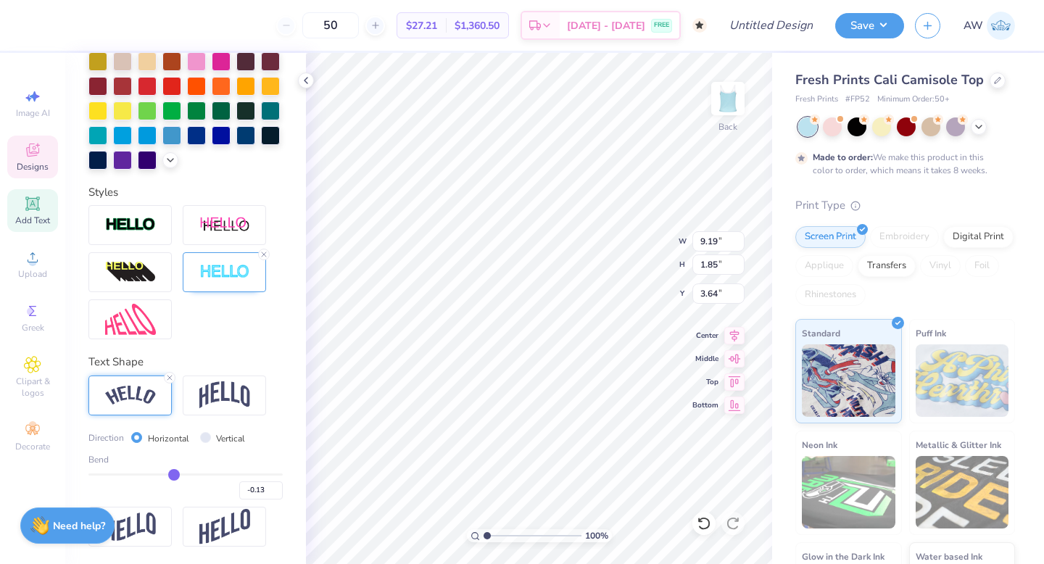
type input "-0.16"
type input "-0.18"
type input "-0.2"
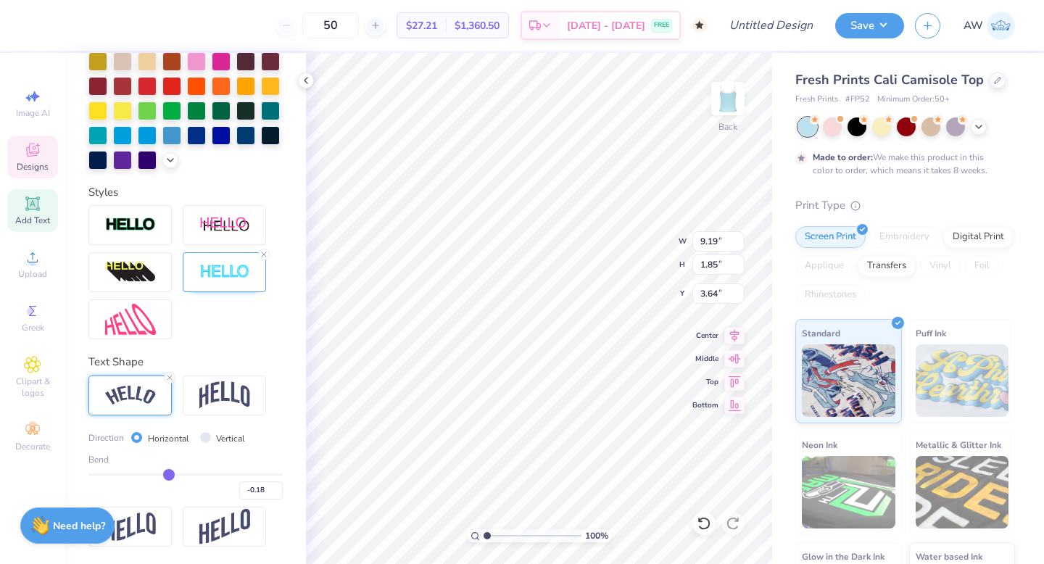
type input "-0.20"
type input "-0.21"
type input "-0.23"
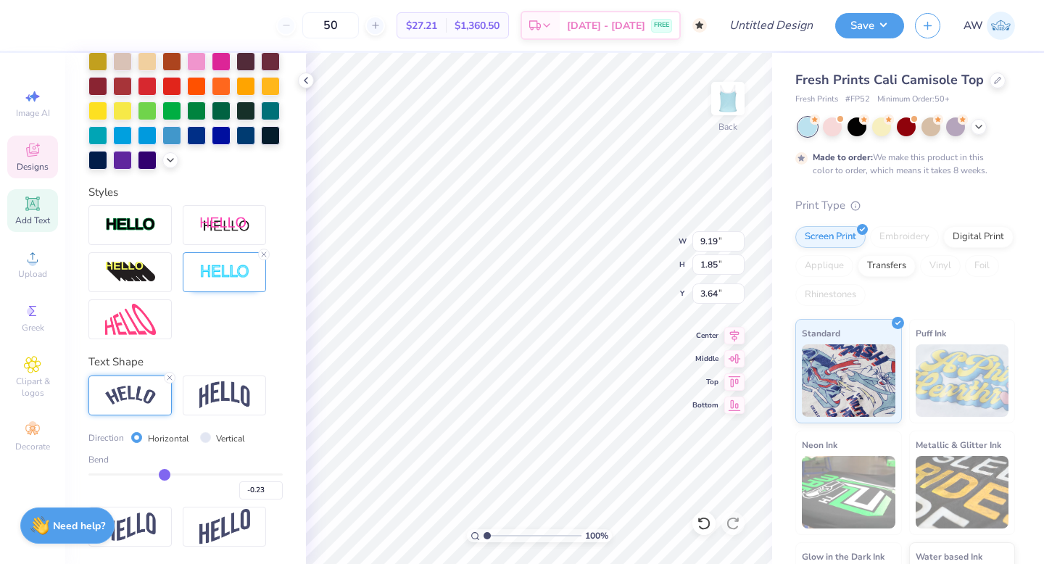
type input "-0.24"
type input "-0.25"
type input "-0.26"
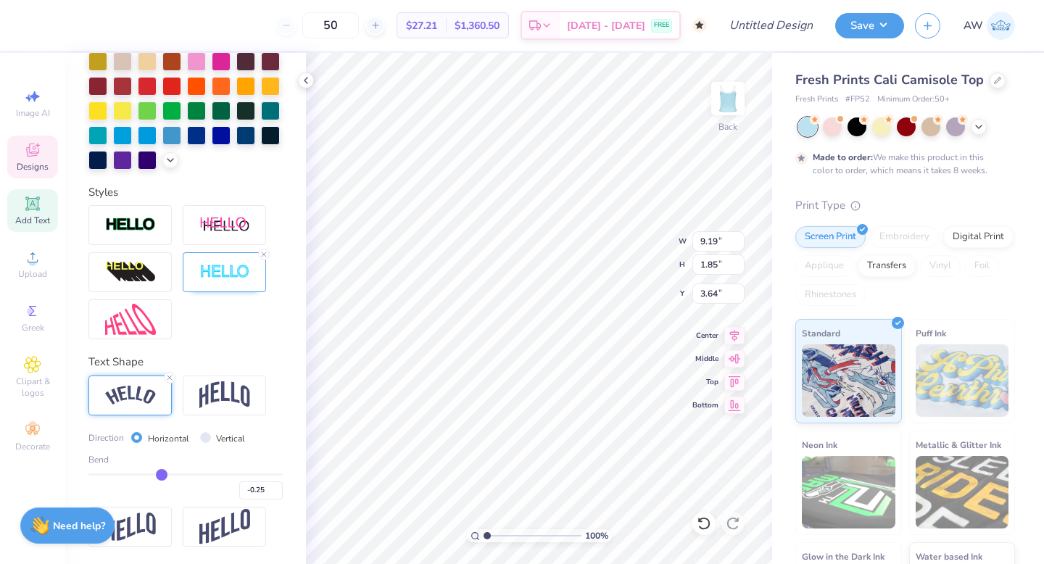
type input "-0.26"
type input "-0.27"
type input "-0.28"
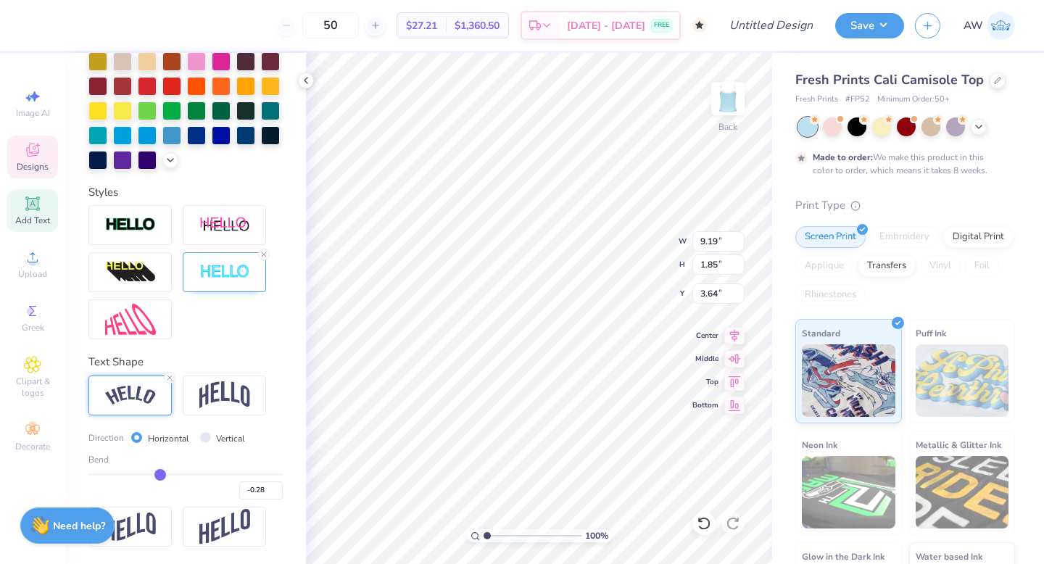
type input "-0.29"
type input "-0.3"
type input "-0.30"
type input "-0.31"
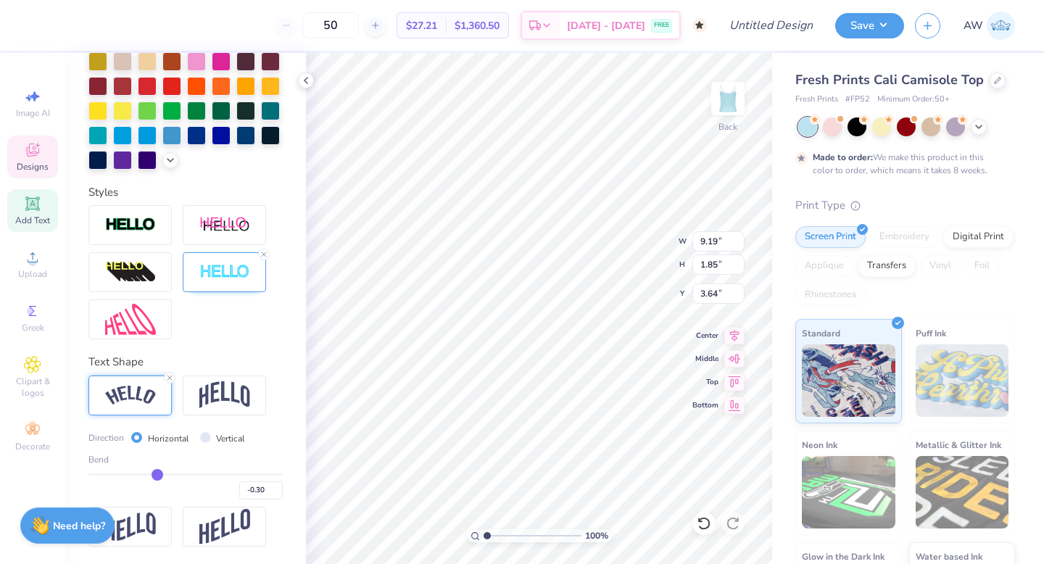
type input "-0.31"
drag, startPoint x: 231, startPoint y: 471, endPoint x: 157, endPoint y: 471, distance: 74.7
type input "-0.31"
click at [157, 473] on input "range" at bounding box center [185, 474] width 194 height 2
type input "9.18"
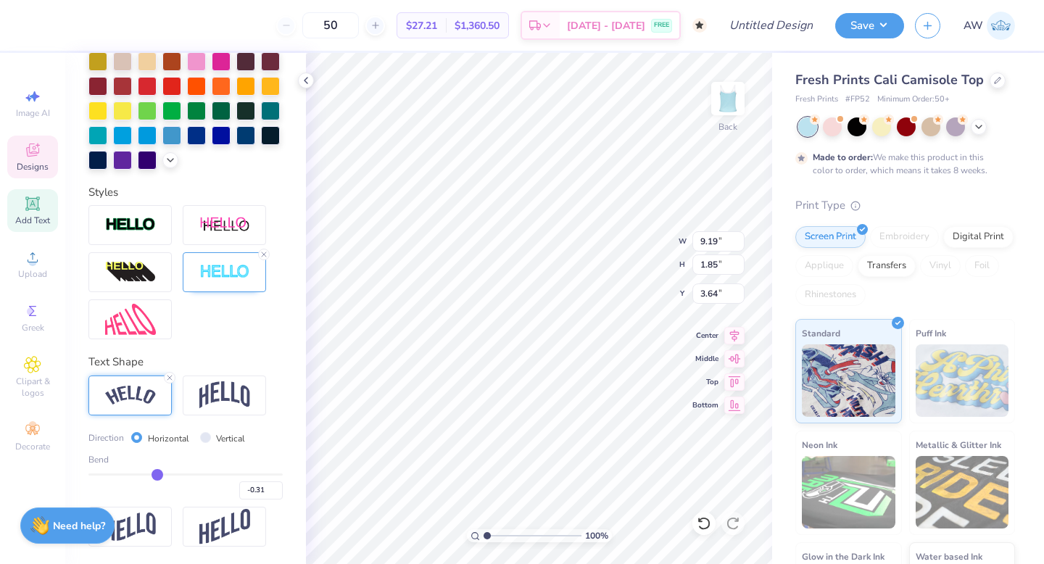
type input "1.10"
type input "4.07"
type input "-0.33"
type input "-0.3"
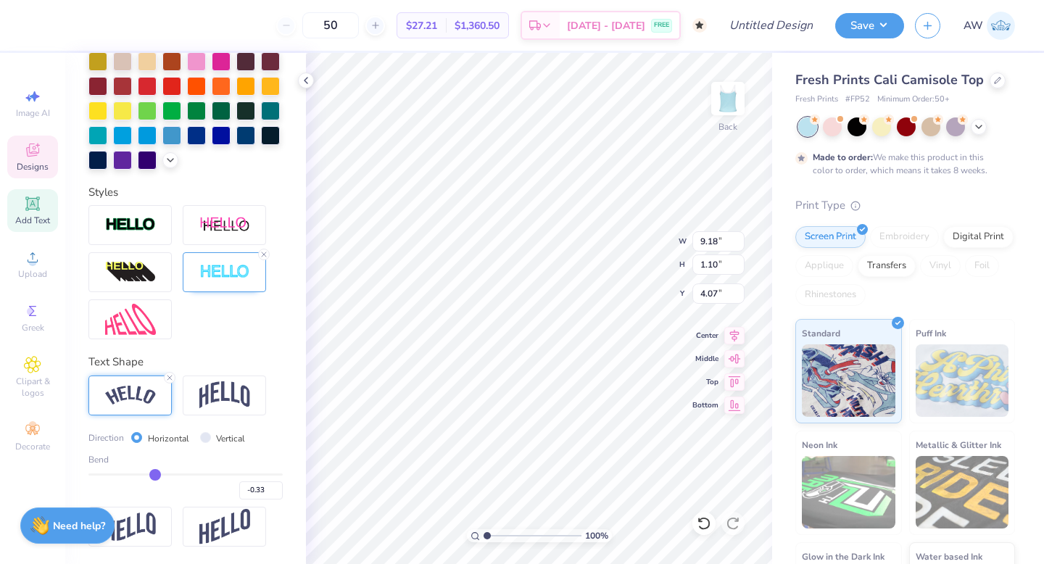
type input "-0.30"
type input "-0.27"
type input "-0.24"
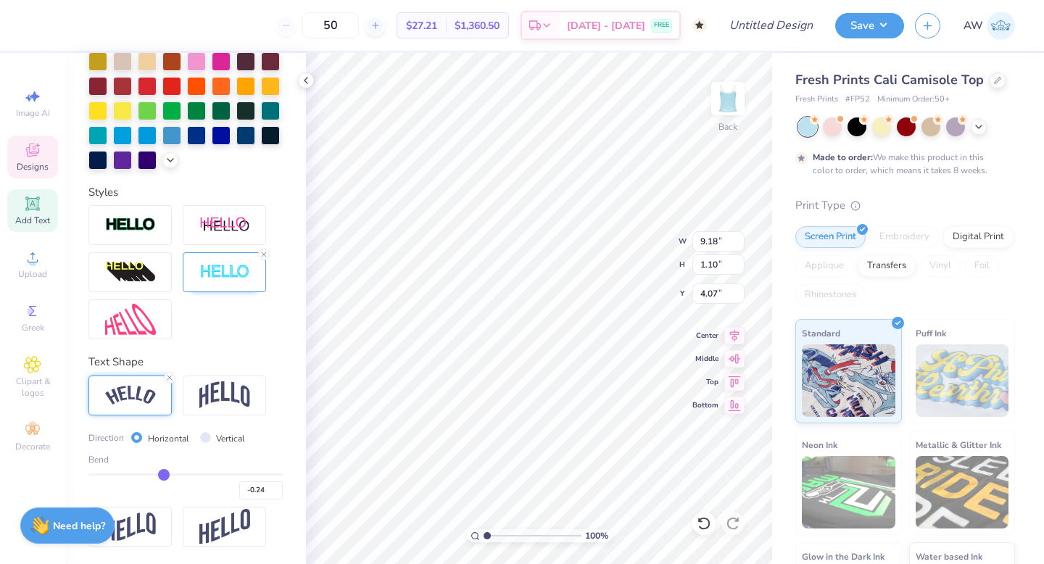
type input "-0.21"
type input "-0.19"
type input "-0.18"
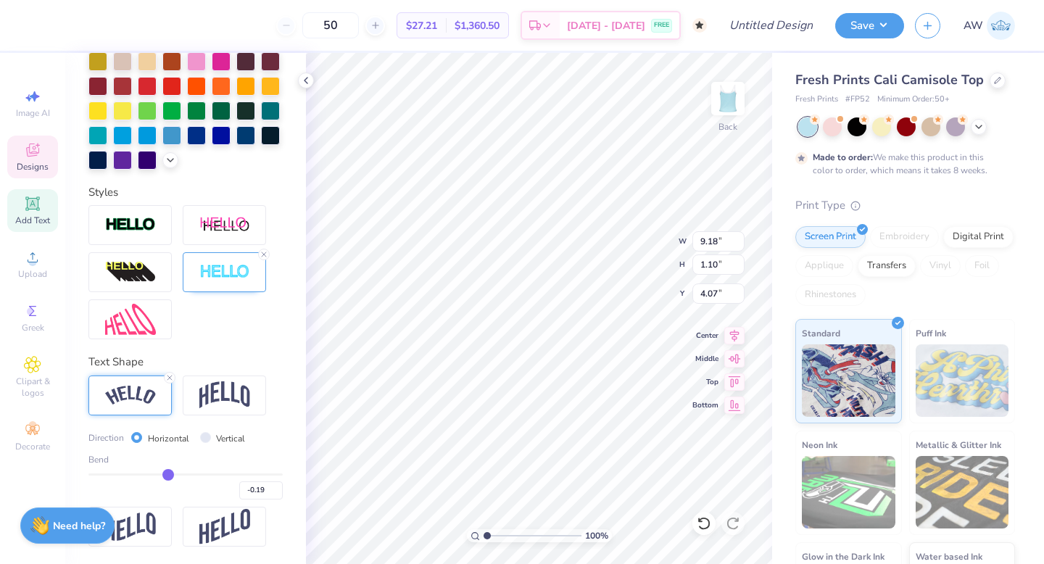
type input "-0.18"
drag, startPoint x: 153, startPoint y: 470, endPoint x: 169, endPoint y: 470, distance: 15.9
type input "-0.18"
click at [169, 473] on input "range" at bounding box center [185, 474] width 194 height 2
type input "8.95"
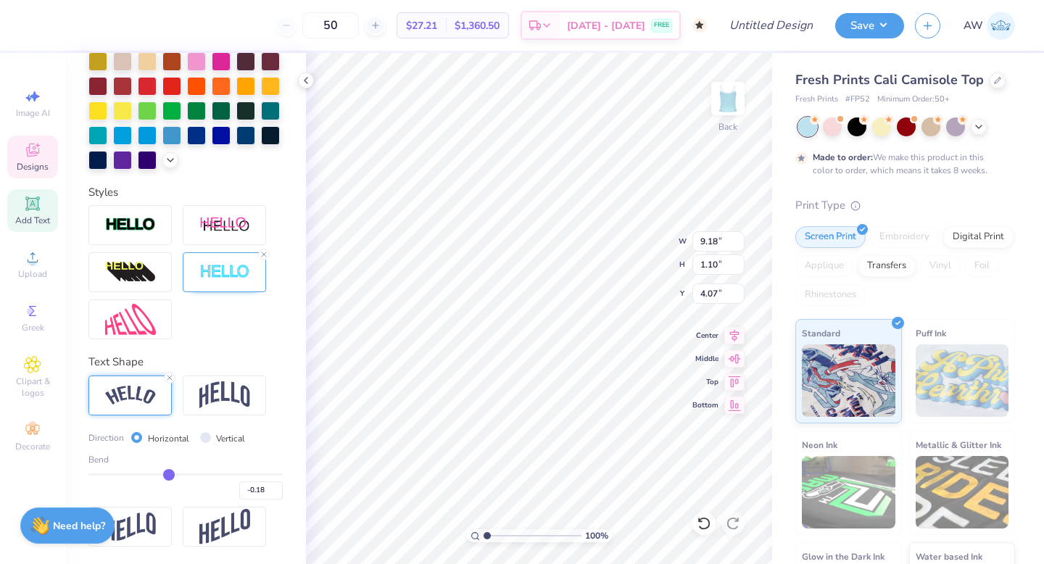
type input "0.79"
type input "4.21"
click at [167, 376] on icon at bounding box center [169, 377] width 9 height 9
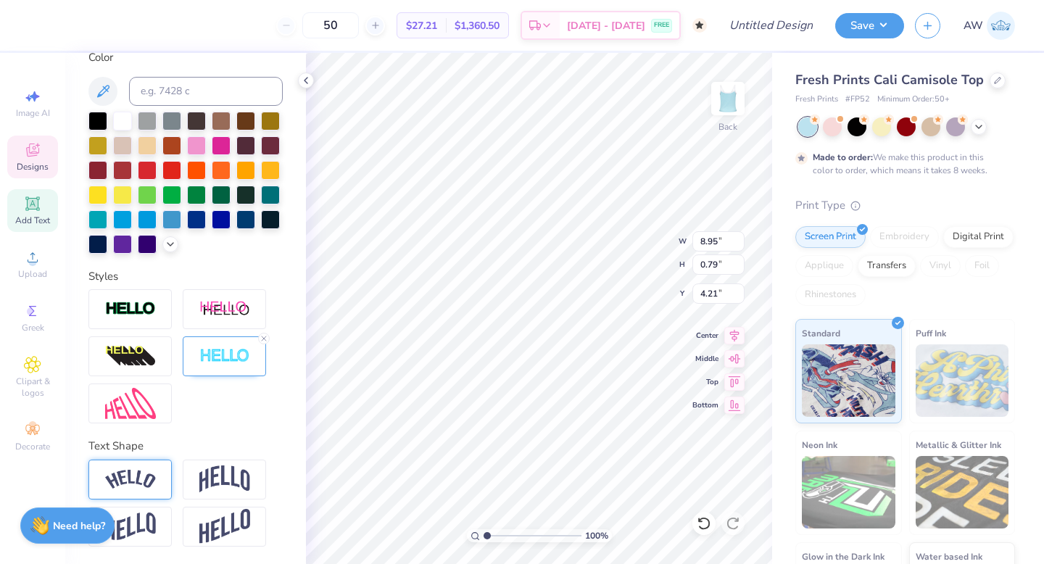
type input "8.60"
type input "0.63"
type input "4.29"
click at [147, 420] on div at bounding box center [129, 404] width 83 height 40
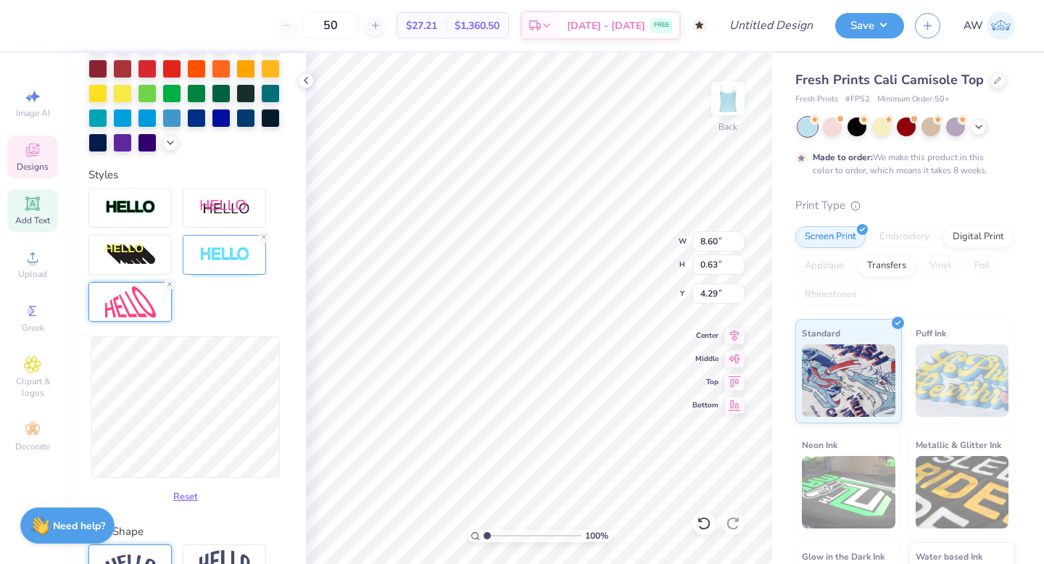
scroll to position [381, 0]
type input "8.46"
type input "1.45"
type input "3.88"
type input "8.73"
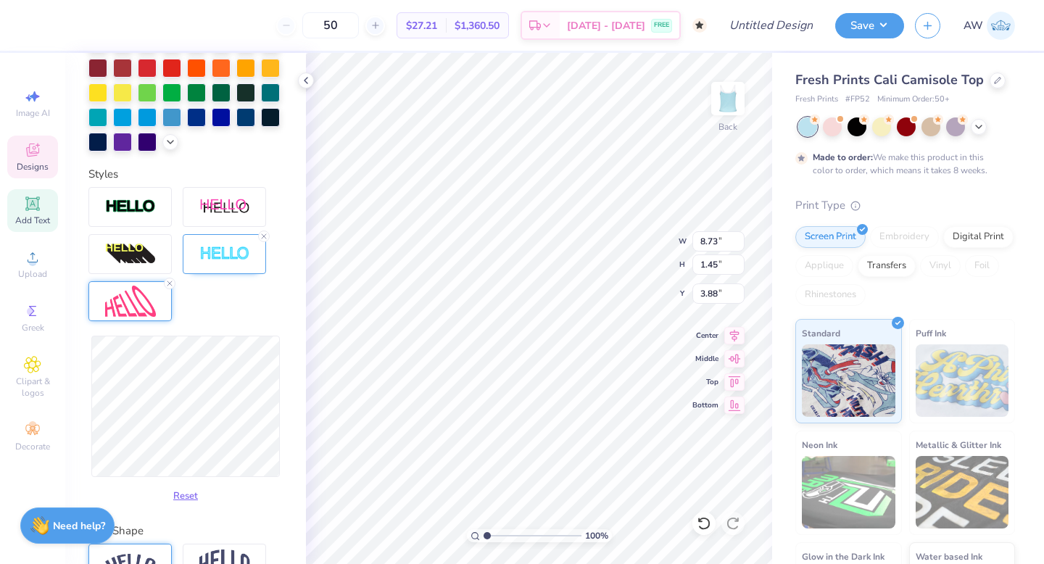
type input "1.70"
type input "3.81"
type input "8.46"
type input "1.79"
type input "3.72"
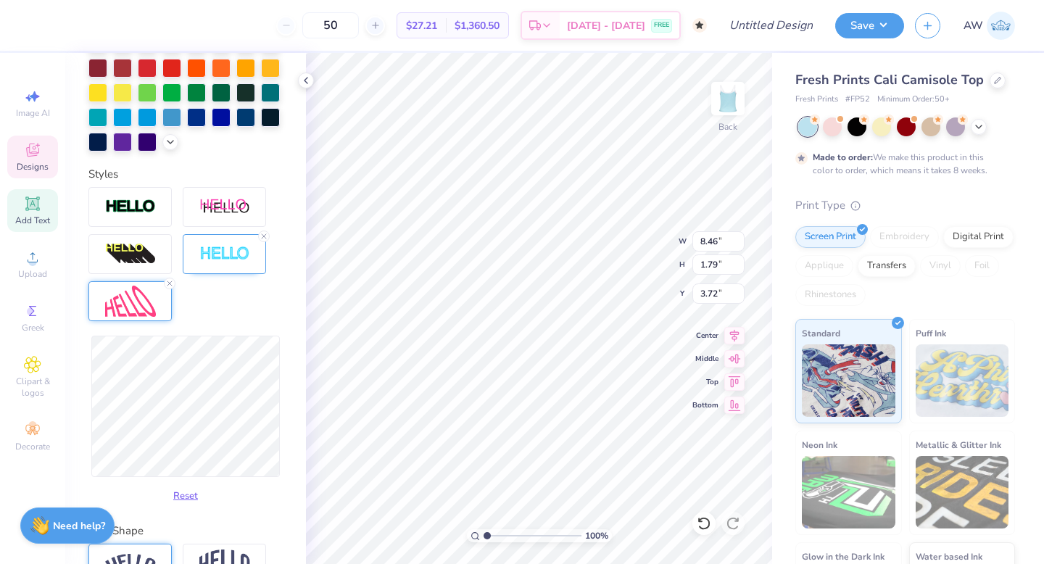
type input "7.79"
type input "1.65"
type input "3.86"
type input "7.68"
type input "1.33"
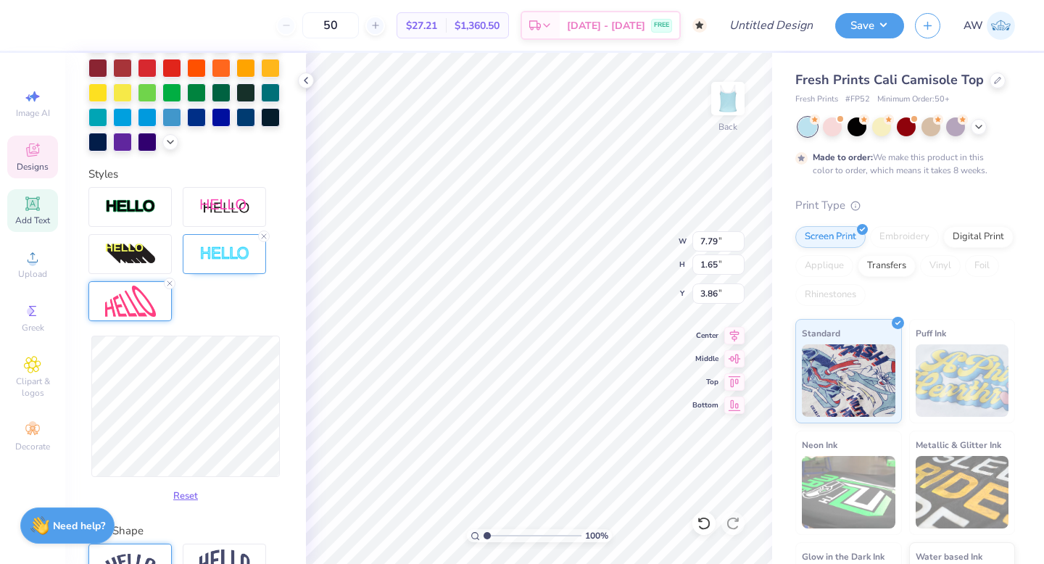
type input "4.01"
type input "7.37"
type input "1.24"
type input "4.06"
type input "3.69"
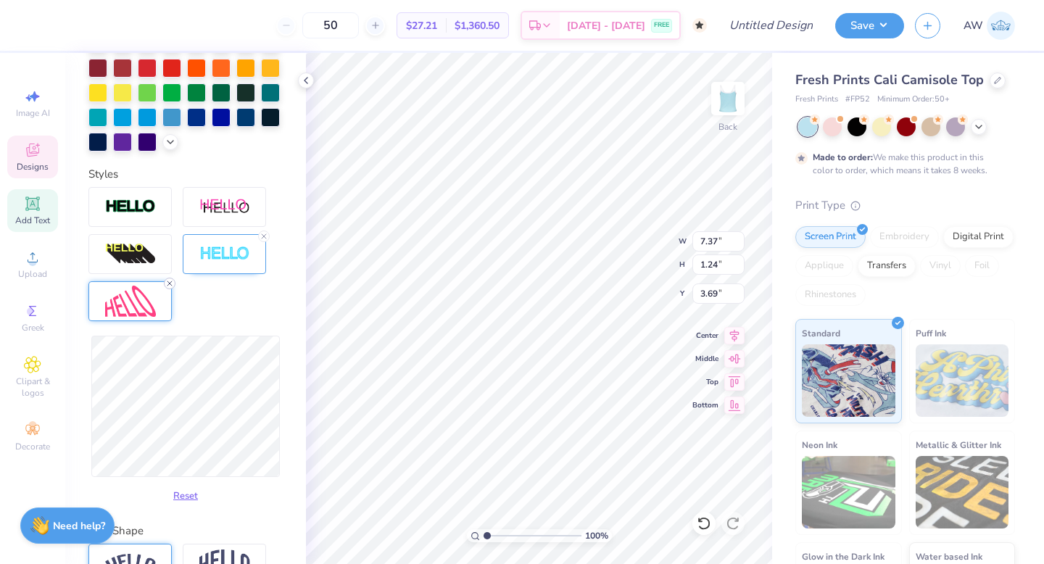
click at [165, 281] on icon at bounding box center [169, 283] width 9 height 9
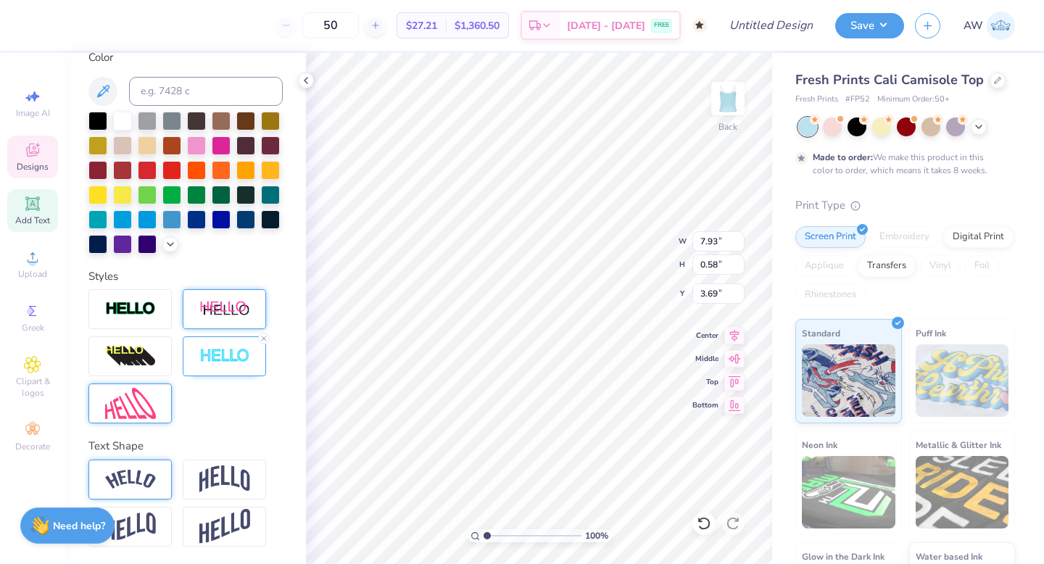
type input "7.93"
type input "0.58"
type input "4.02"
type input "4.16"
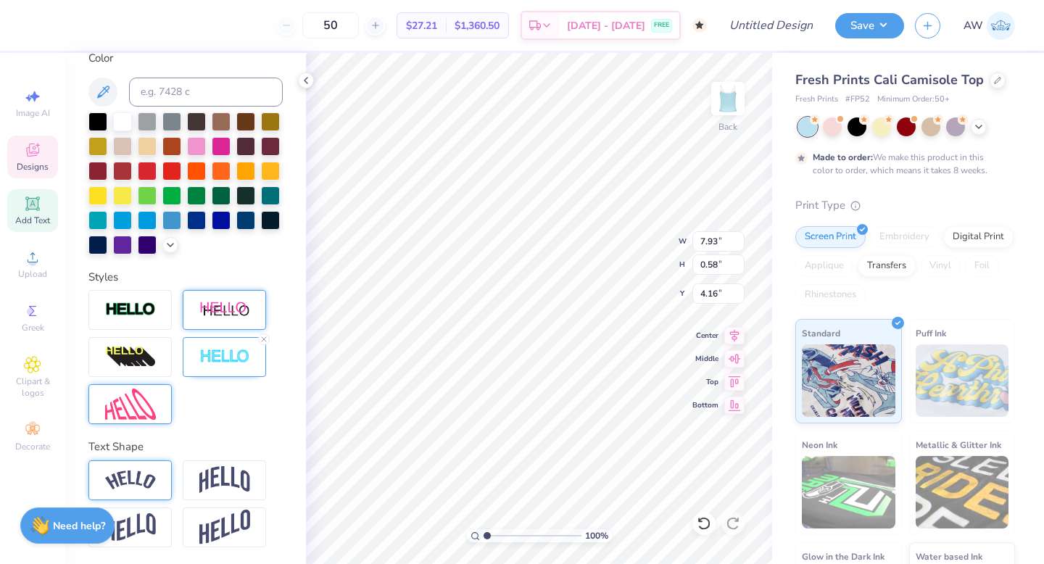
scroll to position [0, 3]
drag, startPoint x: 120, startPoint y: 113, endPoint x: 123, endPoint y: 123, distance: 10.4
click at [120, 113] on div at bounding box center [122, 120] width 19 height 19
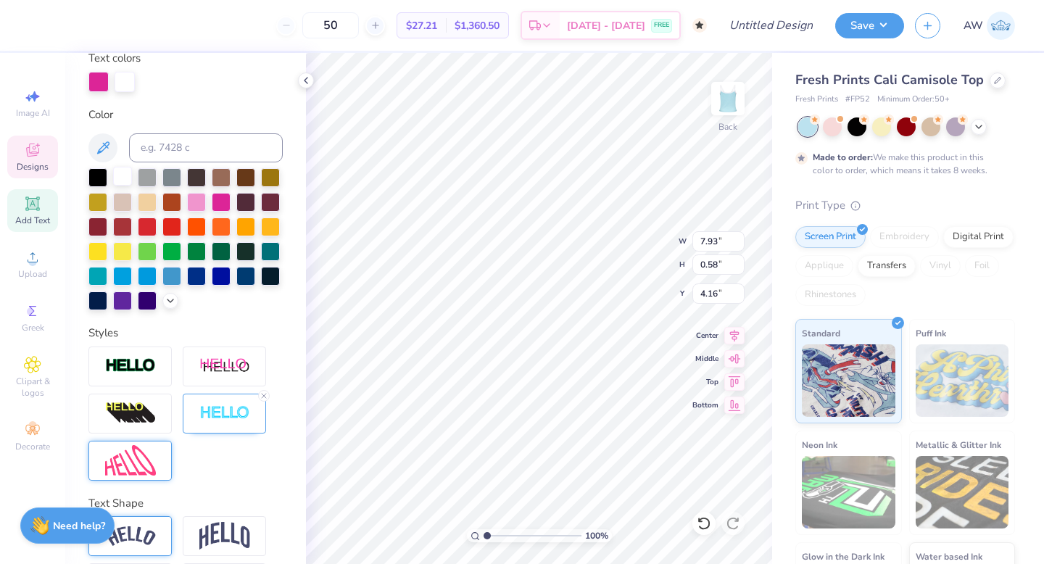
click at [123, 167] on div at bounding box center [122, 176] width 19 height 19
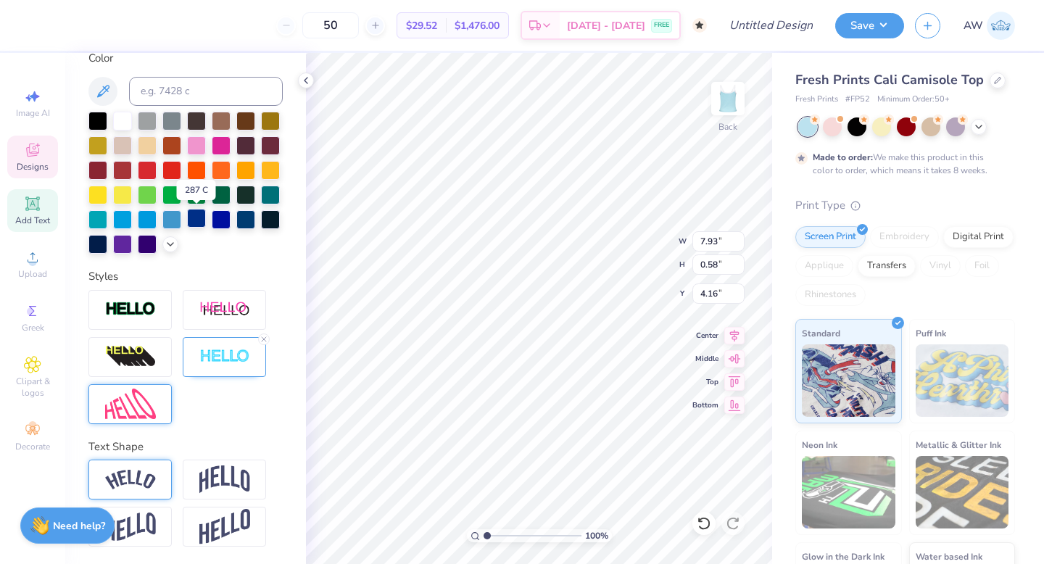
click at [201, 217] on div at bounding box center [196, 218] width 19 height 19
type textarea "Aces"
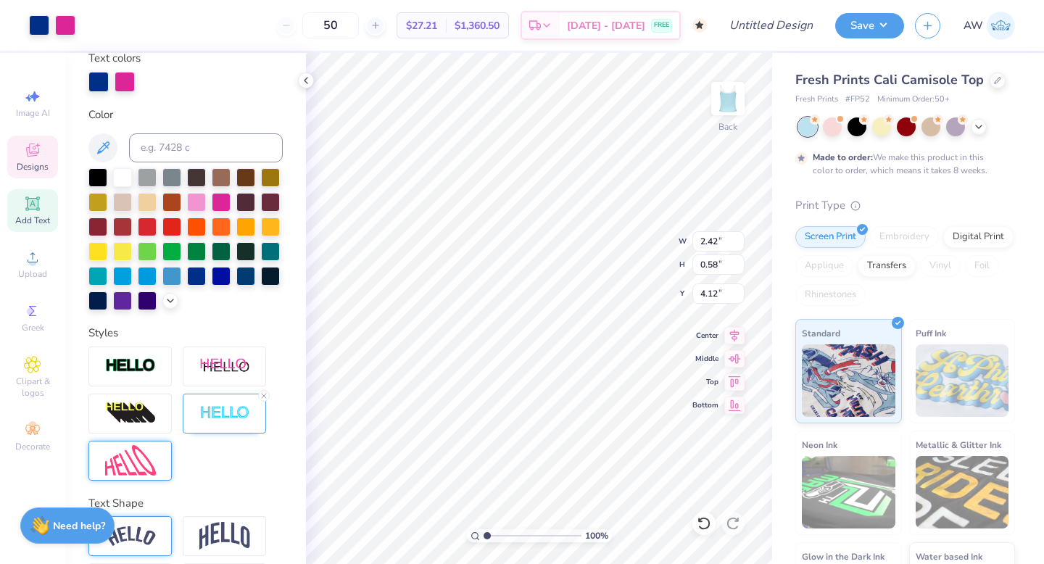
scroll to position [335, 0]
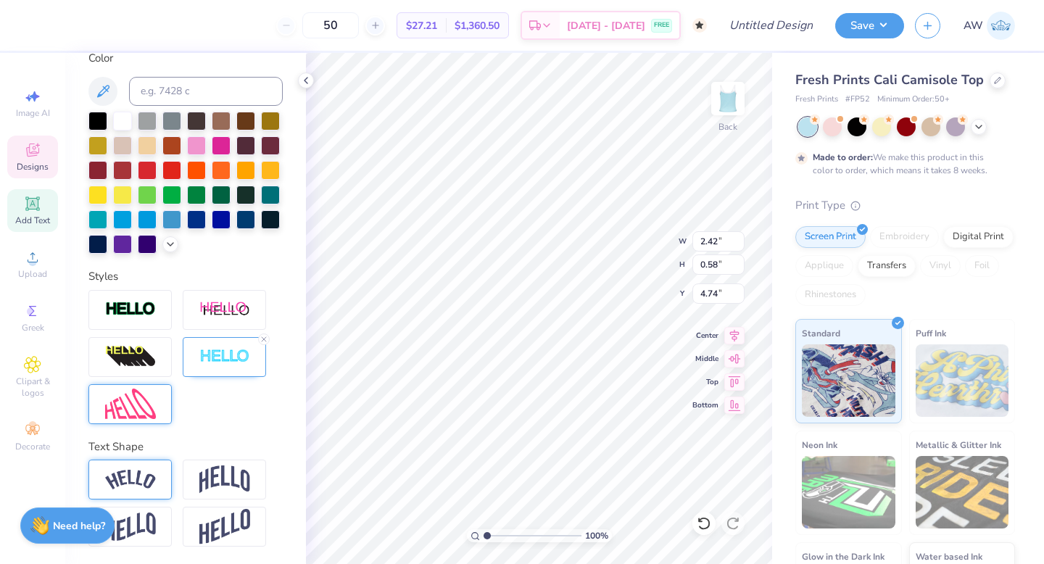
type input "4.74"
type input "3.95"
type textarea "Assorted"
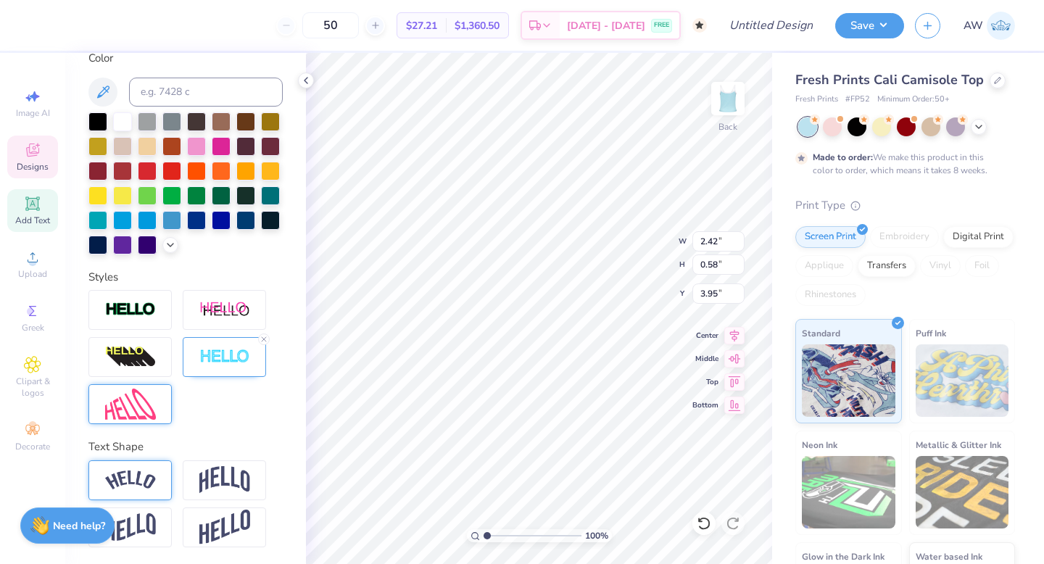
scroll to position [0, 1]
type input "1.92"
type textarea "S"
type textarea "Homecoming"
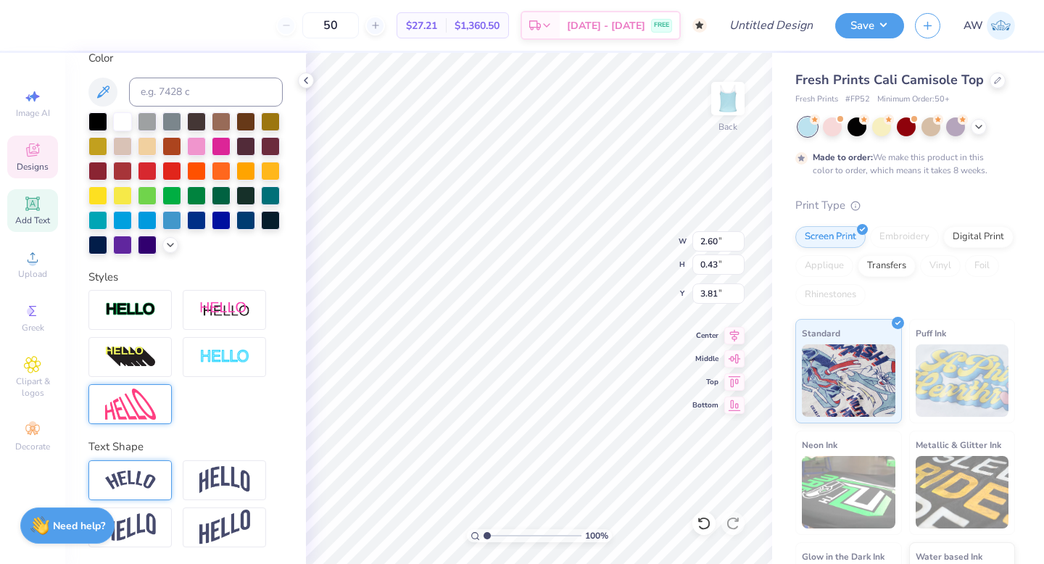
scroll to position [0, 3]
type input "1.80"
click at [702, 526] on icon at bounding box center [704, 523] width 14 height 14
click at [700, 526] on icon at bounding box center [704, 523] width 14 height 14
type input "2.68"
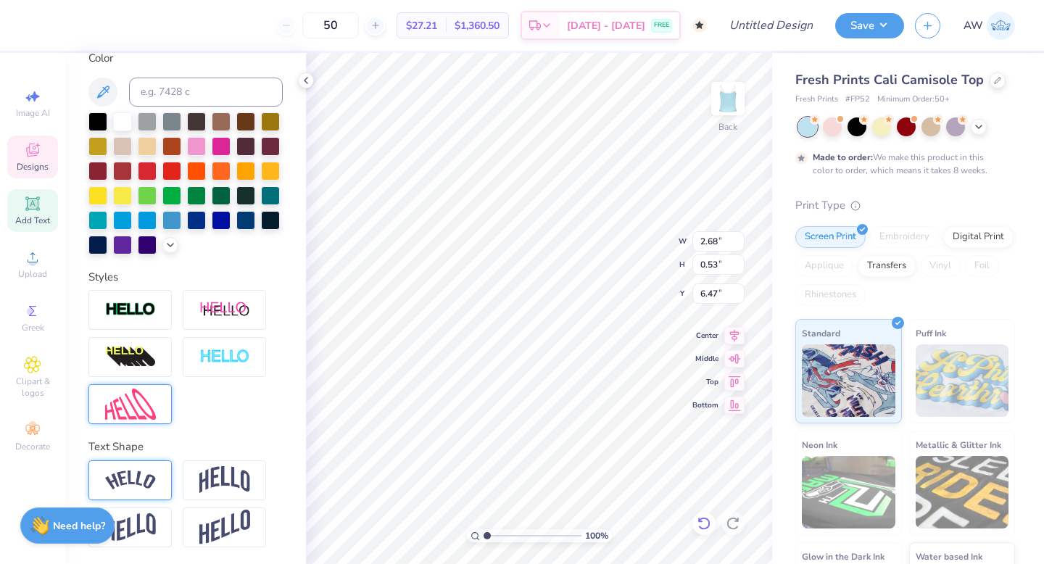
type input "0.53"
type input "6.47"
type textarea "E"
type textarea "H"
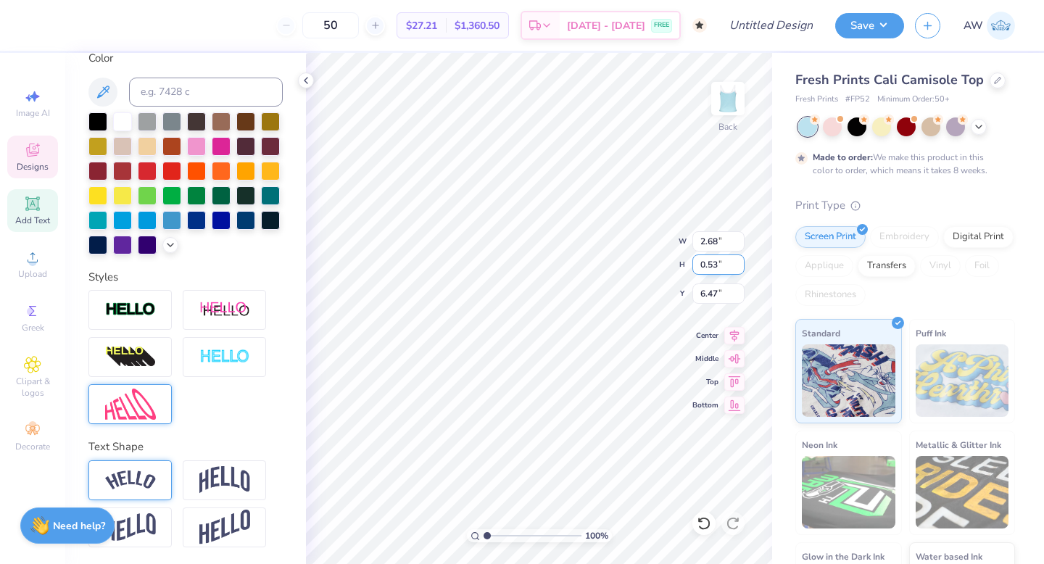
type input "5.21"
type input "7.05"
type input "1.92"
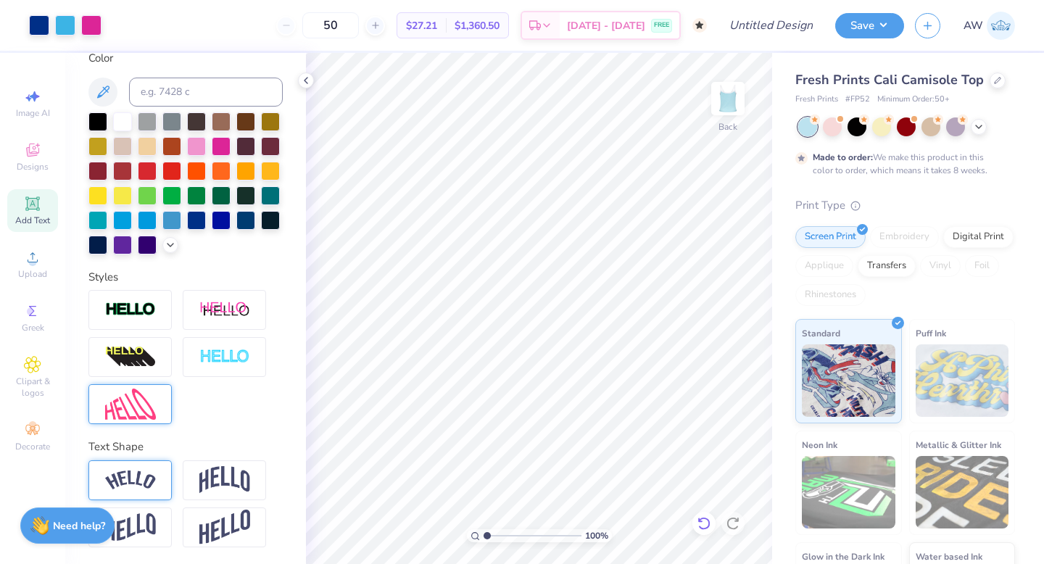
click at [707, 529] on icon at bounding box center [704, 523] width 14 height 14
type textarea "E"
type textarea "Homecoming 25"
click at [28, 264] on icon at bounding box center [32, 257] width 17 height 17
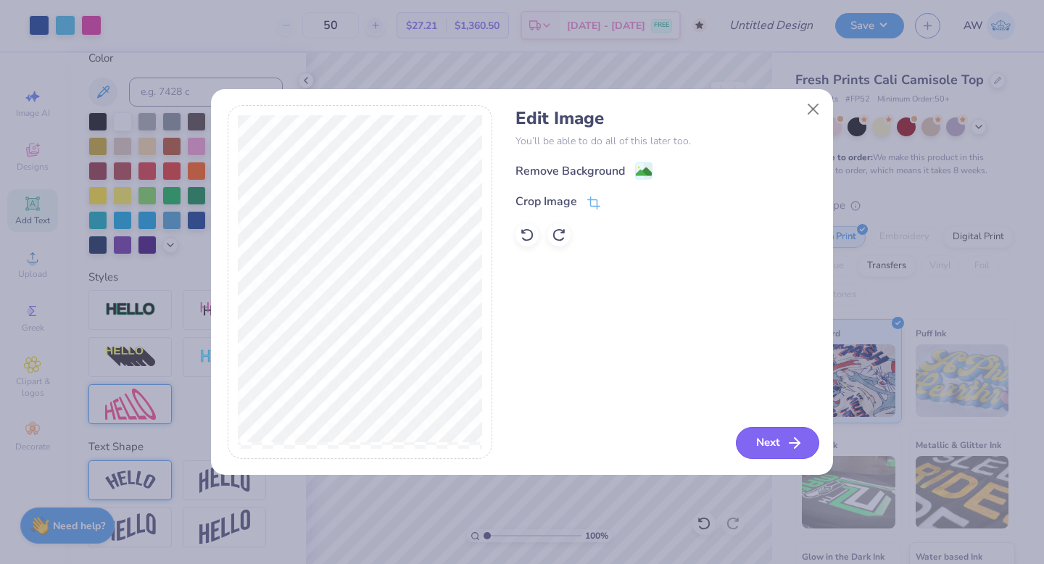
click at [782, 444] on button "Next" at bounding box center [777, 443] width 83 height 32
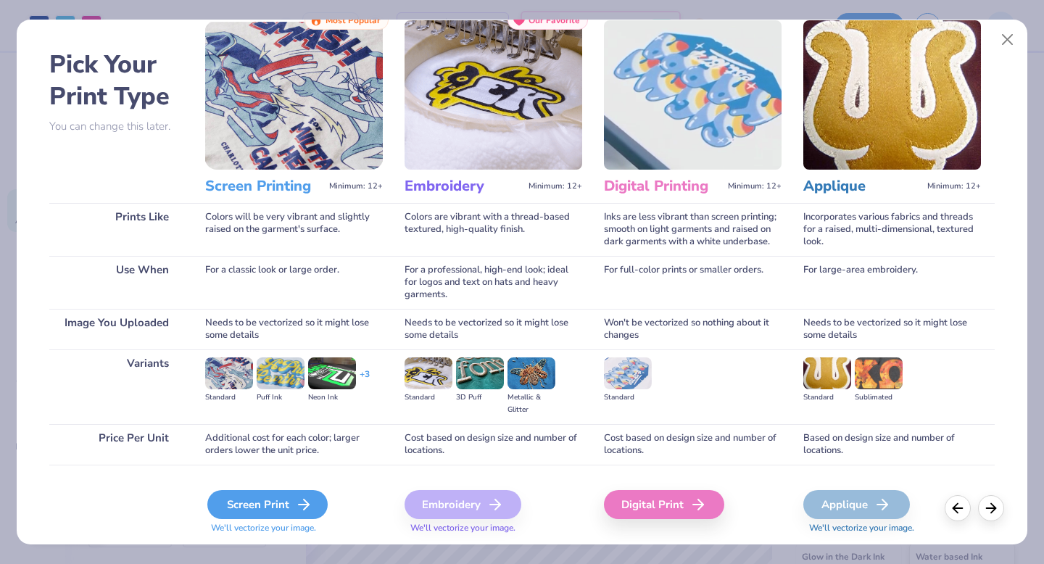
scroll to position [86, 0]
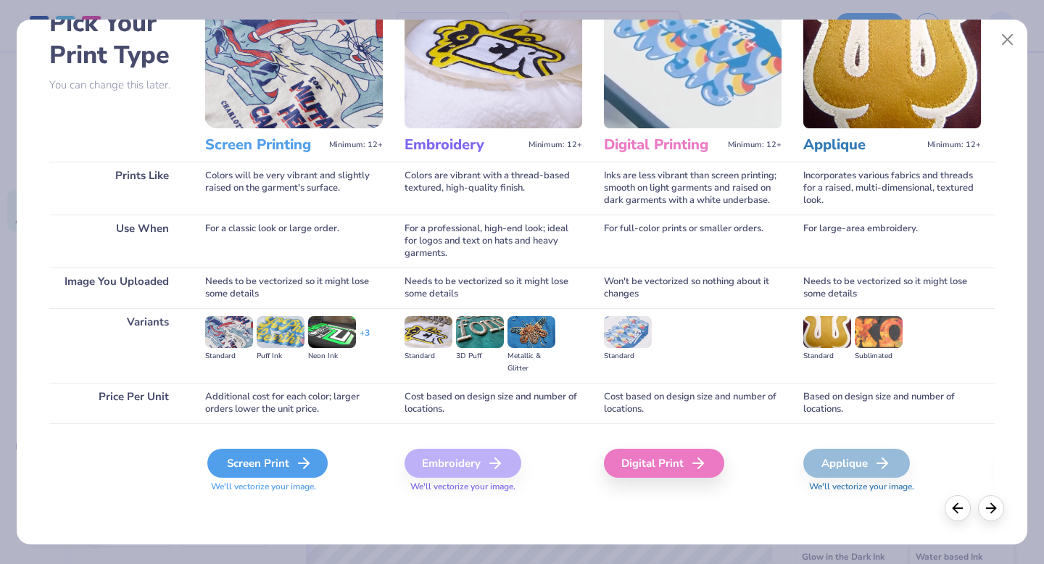
click at [271, 472] on div "Screen Print" at bounding box center [267, 463] width 120 height 29
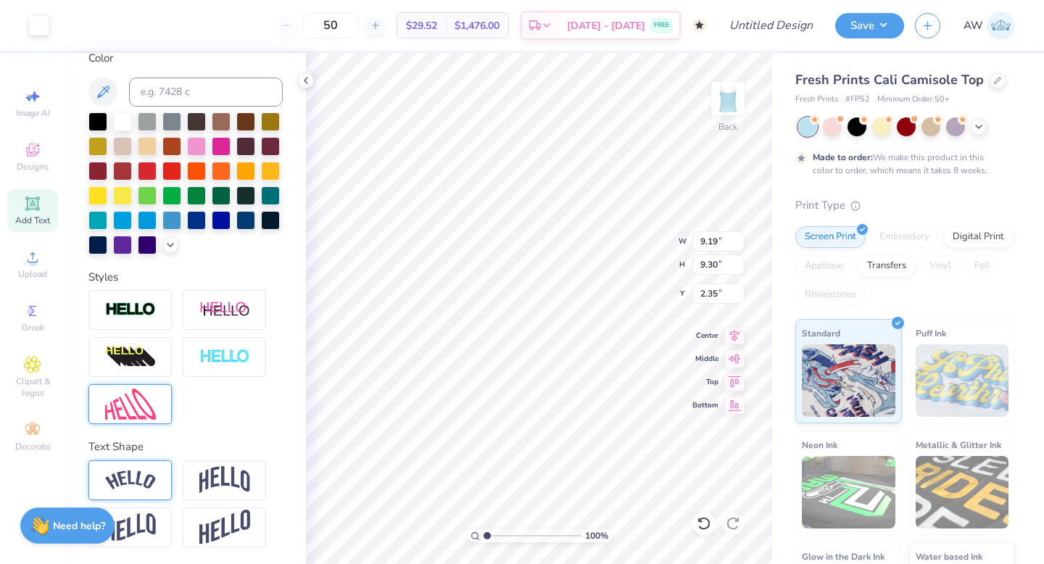
type input "1.12"
type input "1.13"
type input "2.88"
type input "0.53"
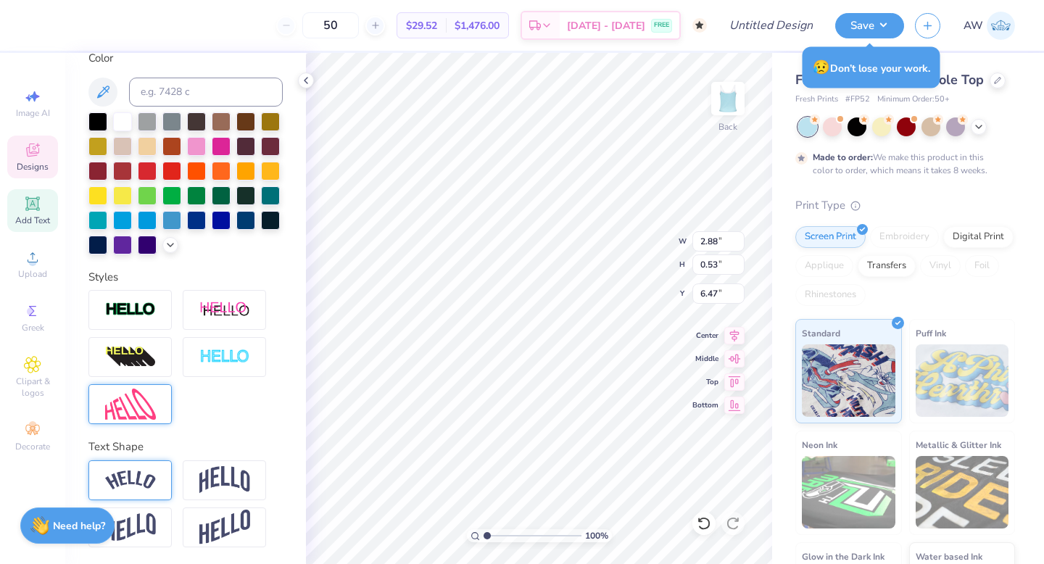
type input "3.48"
type input "2.76"
type input "0.51"
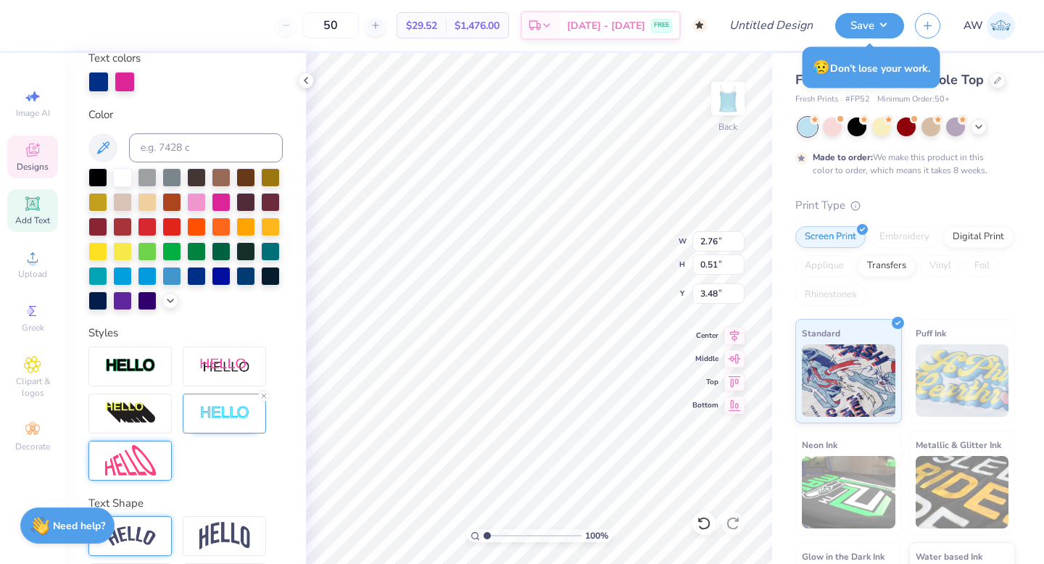
type input "4.87"
type input "0.58"
type input "4.66"
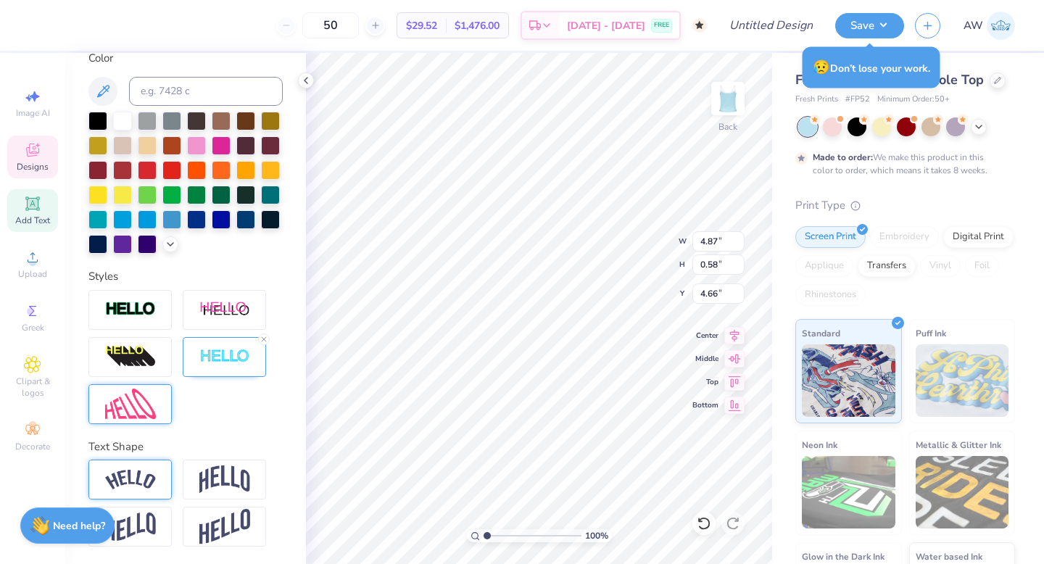
type input "1.12"
type input "1.13"
type input "6.03"
type input "0.88"
type input "0.89"
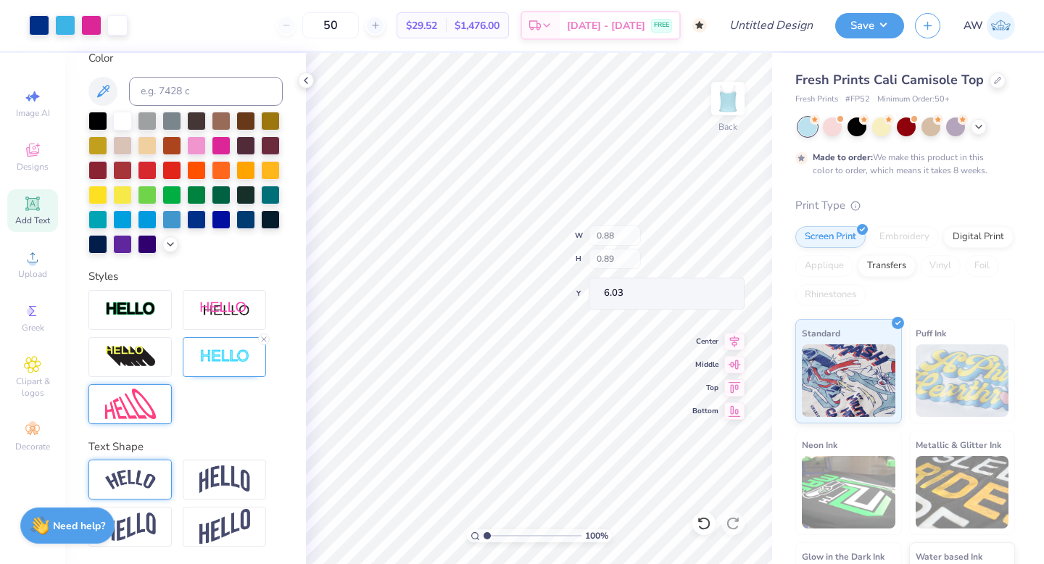
type input "6.11"
type input "1.47"
type input "2.76"
type input "0.51"
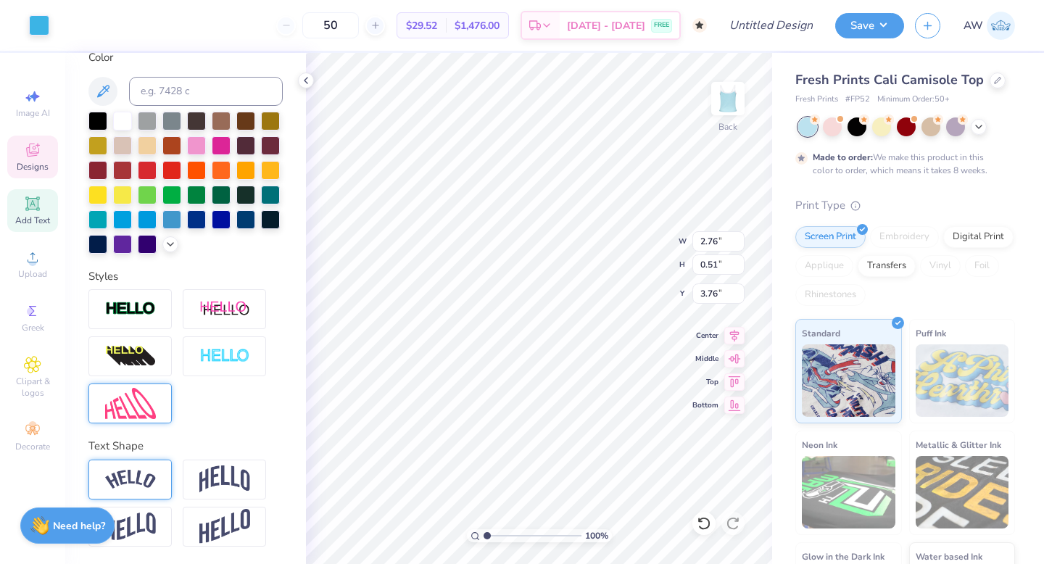
scroll to position [278, 0]
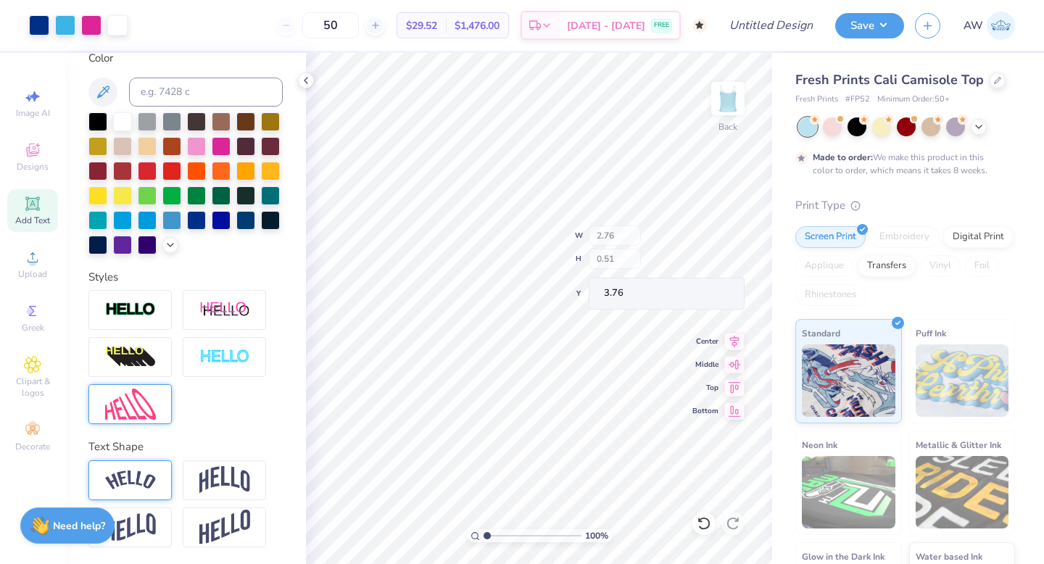
type input "6.31"
type input "5.21"
type input "7.05"
type input "1.92"
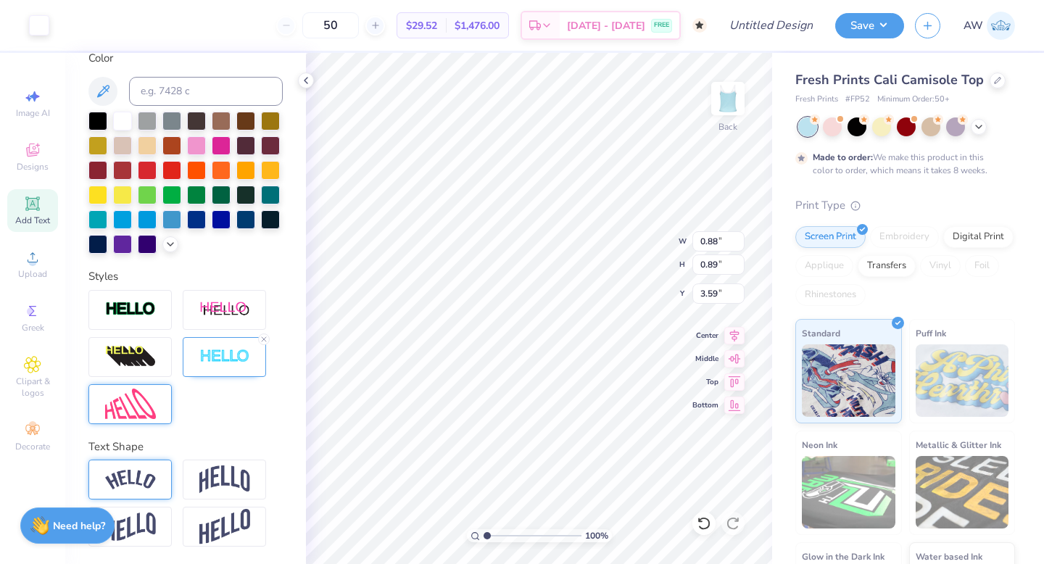
type input "3.59"
click at [306, 83] on polyline at bounding box center [305, 81] width 3 height 6
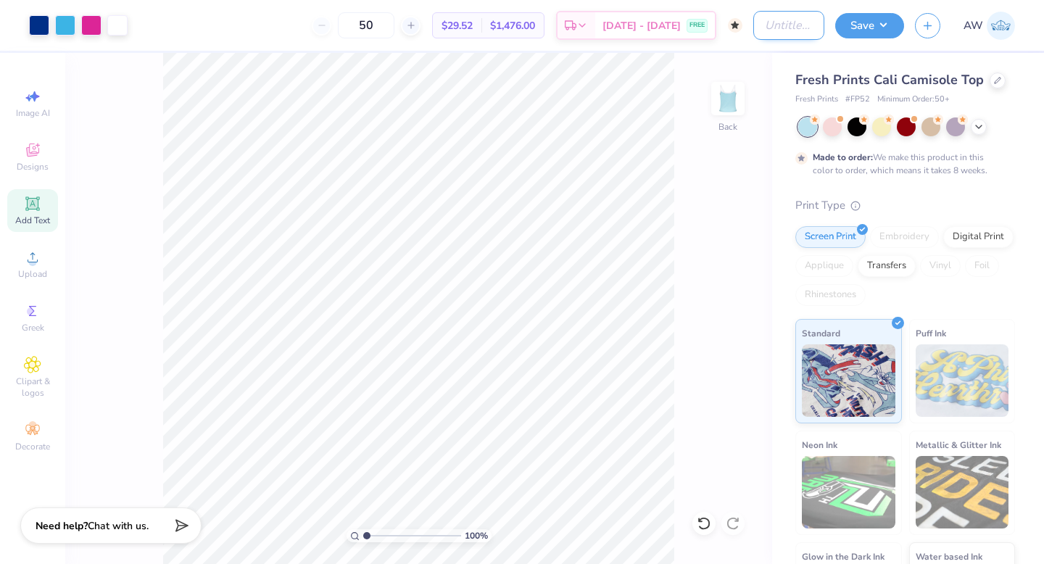
click at [772, 37] on input "Design Title" at bounding box center [788, 25] width 71 height 29
click at [778, 20] on input "Design Title" at bounding box center [788, 25] width 71 height 29
type input "Aces Hoco 2"
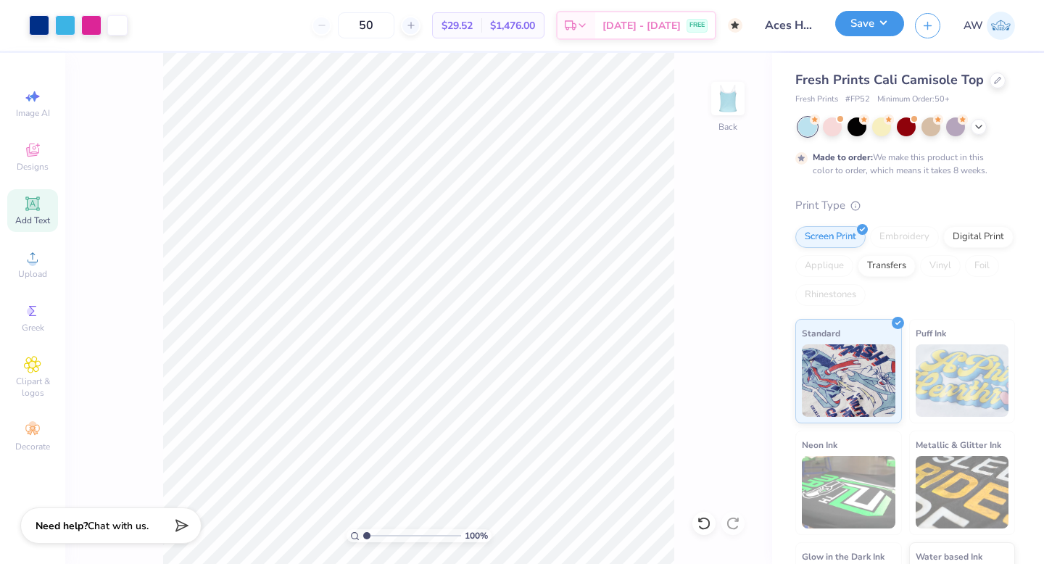
click at [869, 31] on button "Save" at bounding box center [869, 23] width 69 height 25
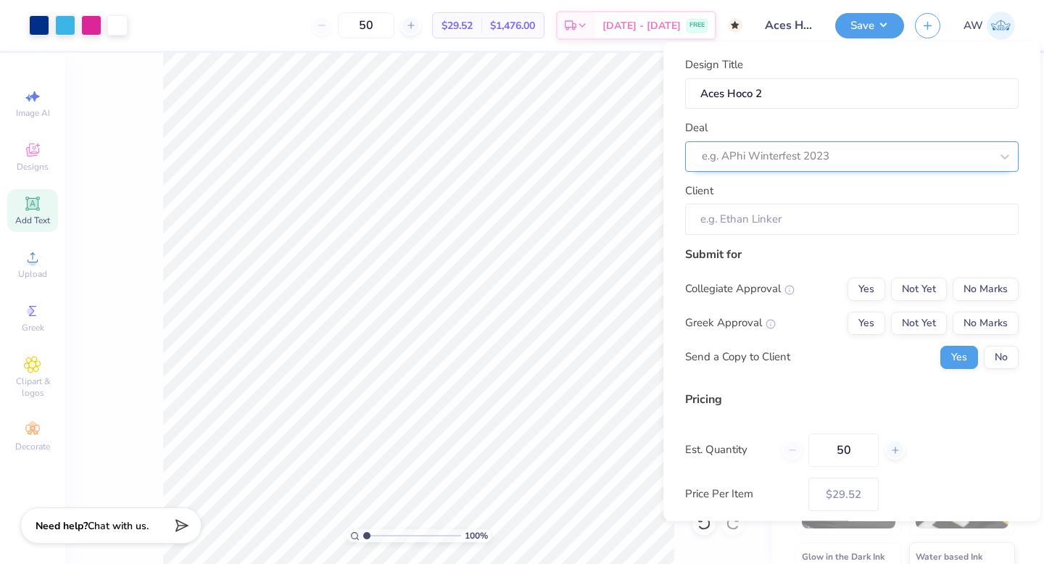
click at [888, 158] on div at bounding box center [846, 156] width 289 height 20
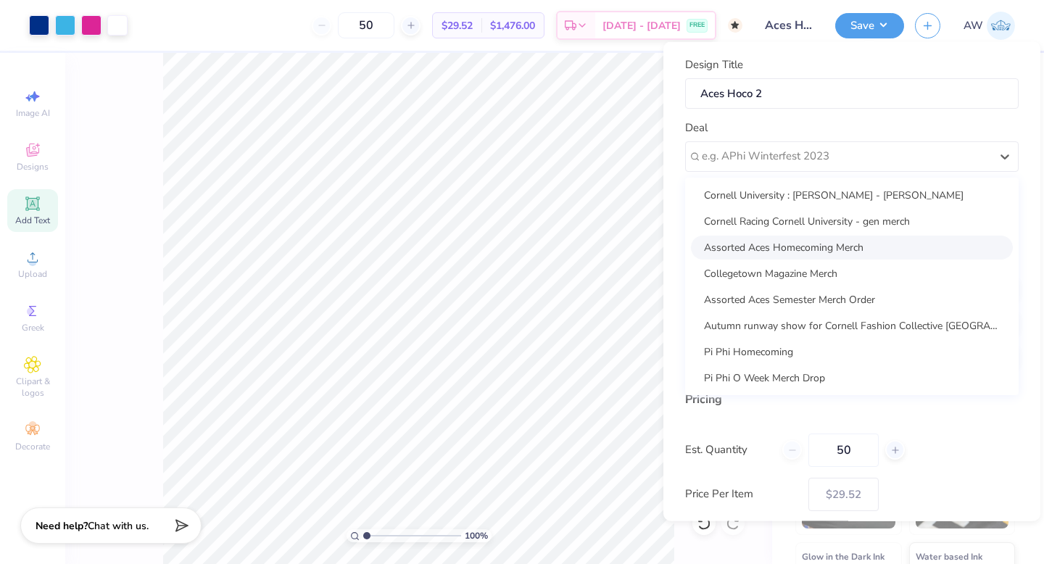
click at [855, 239] on div "Assorted Aces Homecoming Merch" at bounding box center [852, 247] width 322 height 24
type input "Hannah Luna"
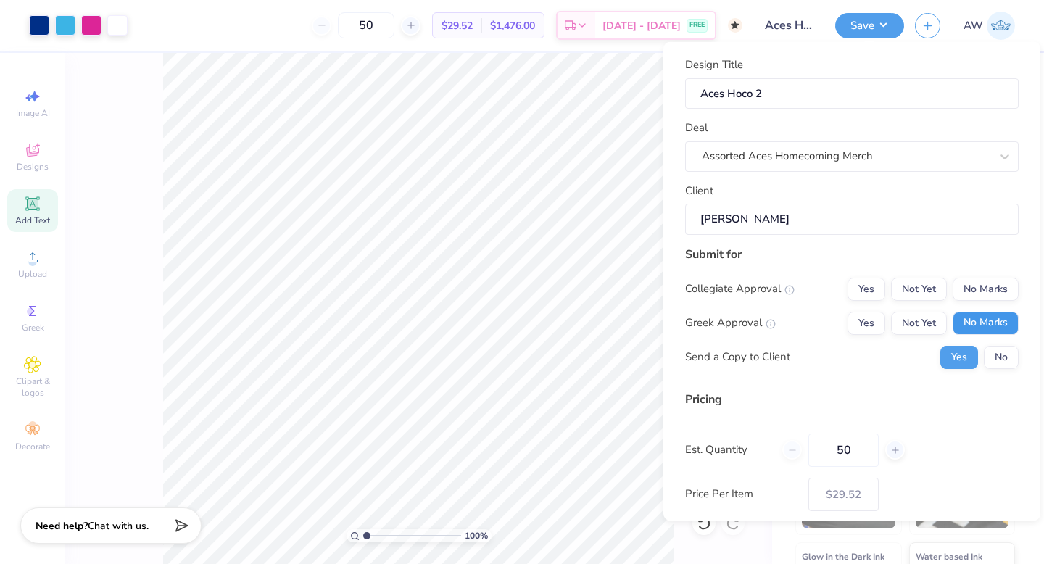
click at [972, 323] on button "No Marks" at bounding box center [985, 322] width 66 height 23
click at [984, 283] on button "No Marks" at bounding box center [985, 288] width 66 height 23
click at [989, 359] on button "No" at bounding box center [1001, 356] width 35 height 23
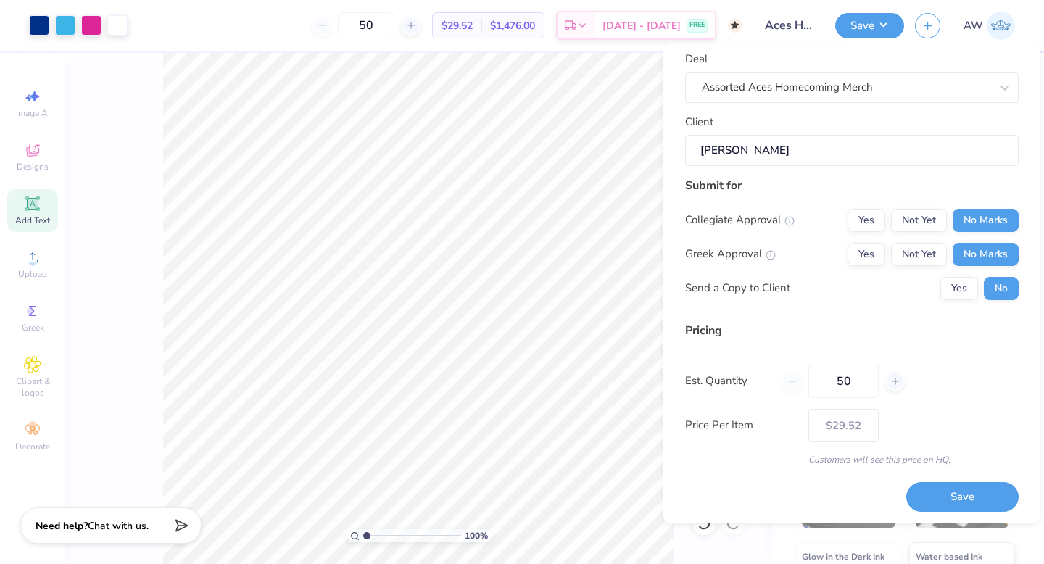
scroll to position [73, 0]
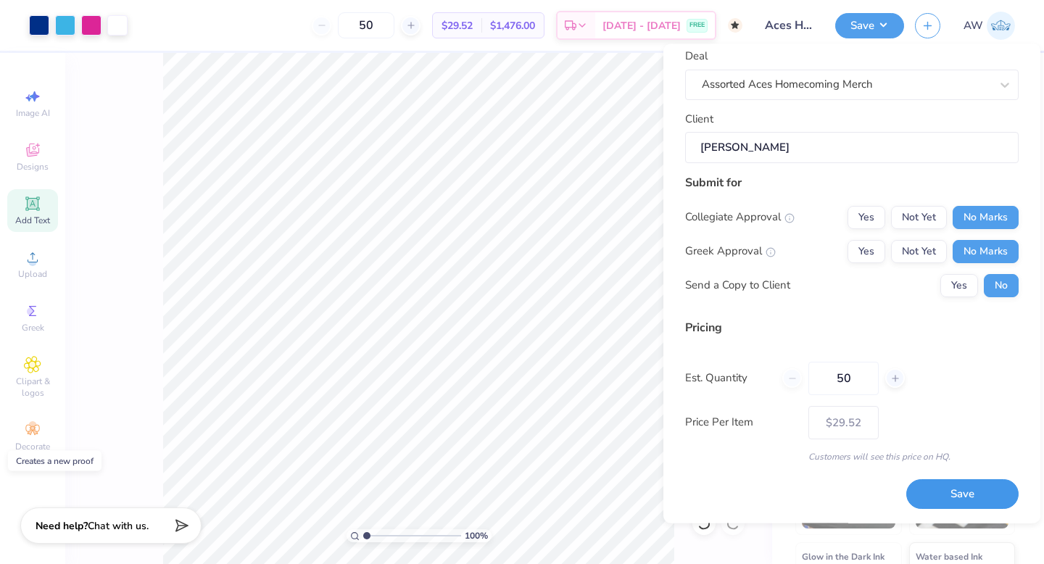
click at [966, 505] on button "Save" at bounding box center [962, 495] width 112 height 30
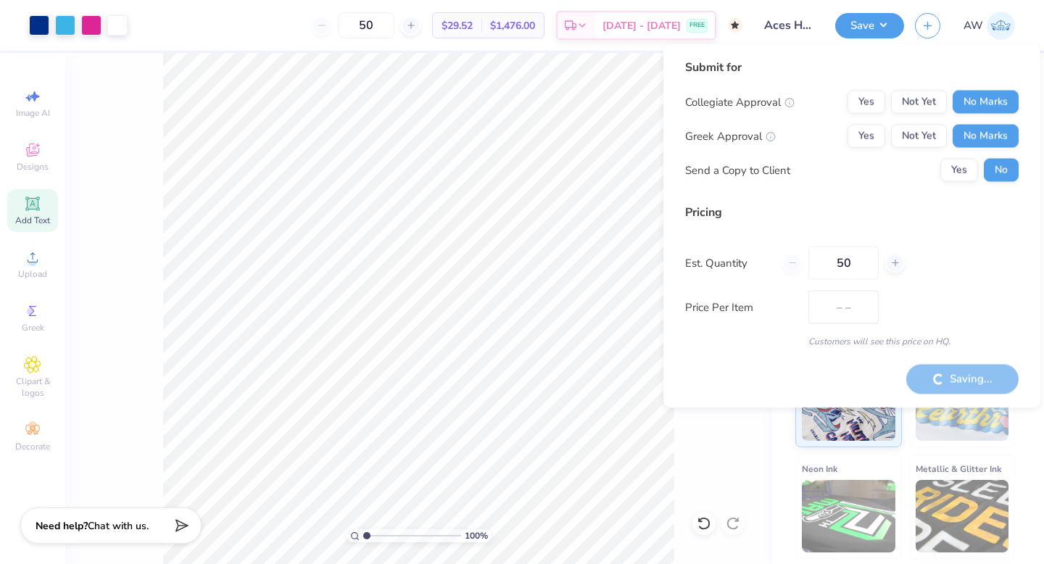
type input "$29.52"
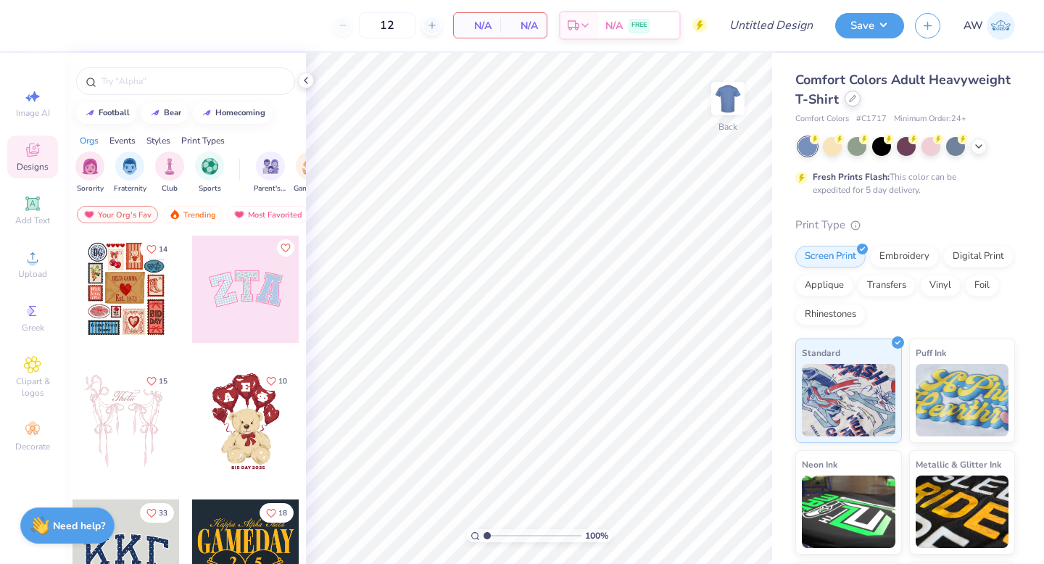
click at [852, 103] on div at bounding box center [852, 99] width 16 height 16
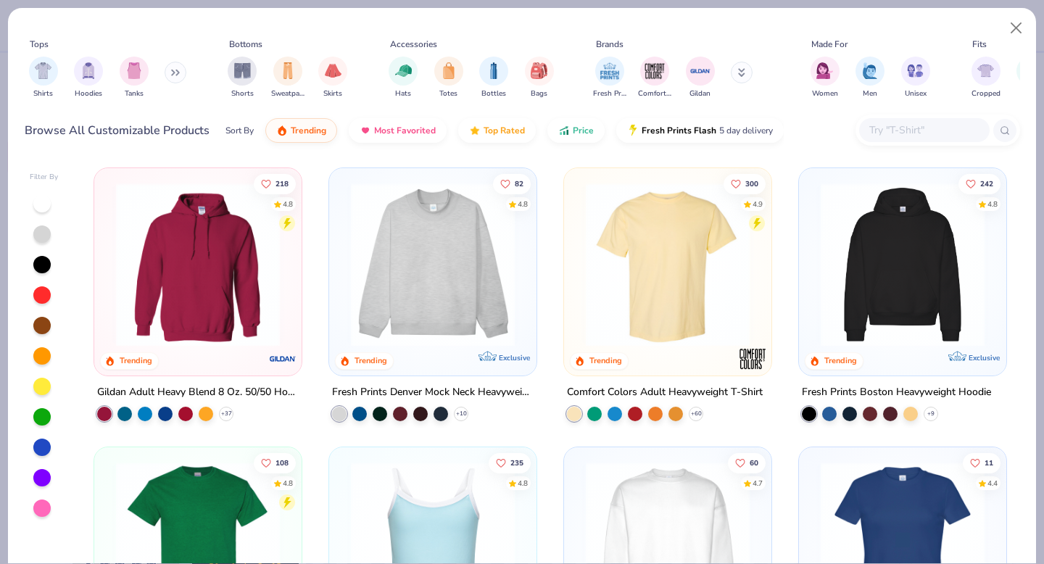
click at [908, 226] on img at bounding box center [902, 265] width 178 height 164
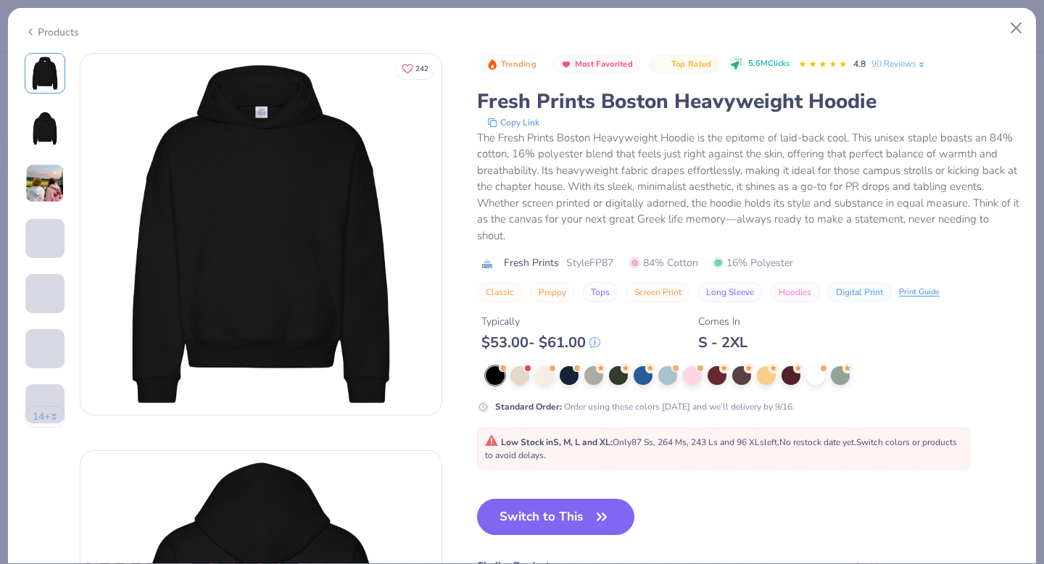
click at [573, 458] on span "Low Stock in S, M, L and XL : Only 87 Ss, 264 Ms, 243 Ls and 96 XLs left. No re…" at bounding box center [721, 448] width 472 height 25
click at [578, 513] on button "Switch to This" at bounding box center [555, 517] width 157 height 36
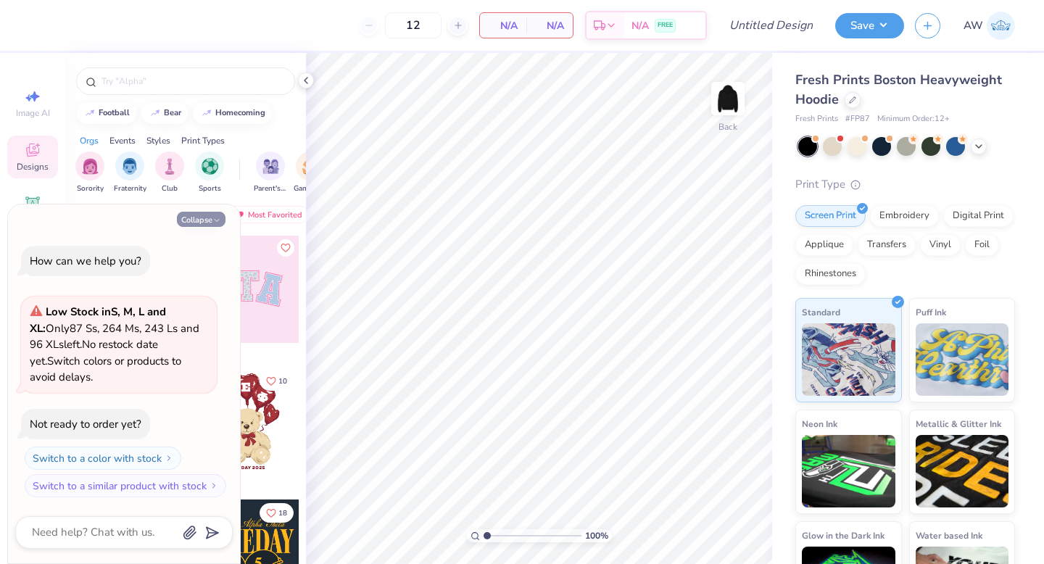
click at [215, 223] on icon "button" at bounding box center [216, 220] width 9 height 9
type textarea "x"
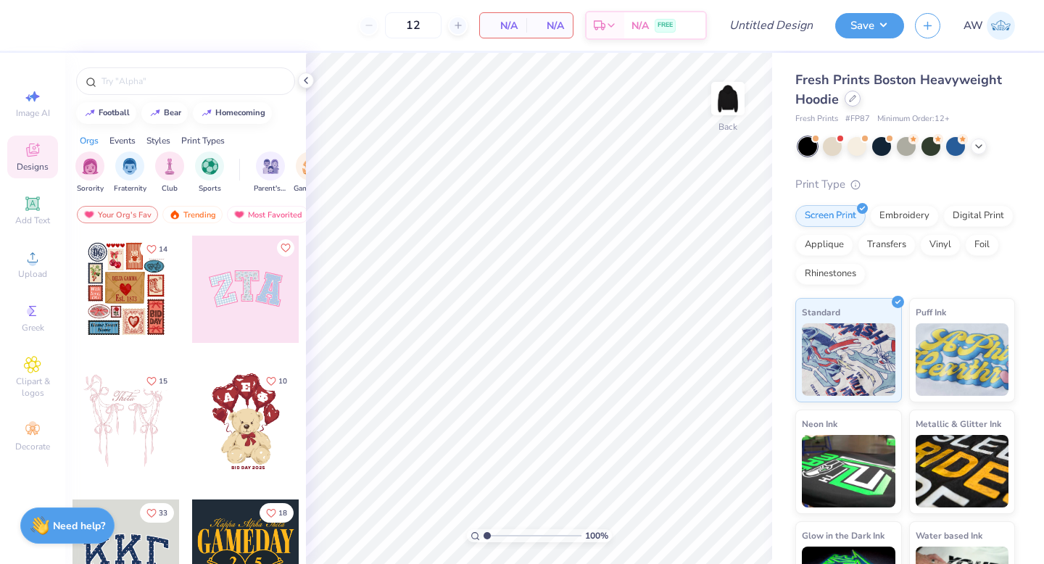
click at [852, 101] on icon at bounding box center [852, 98] width 7 height 7
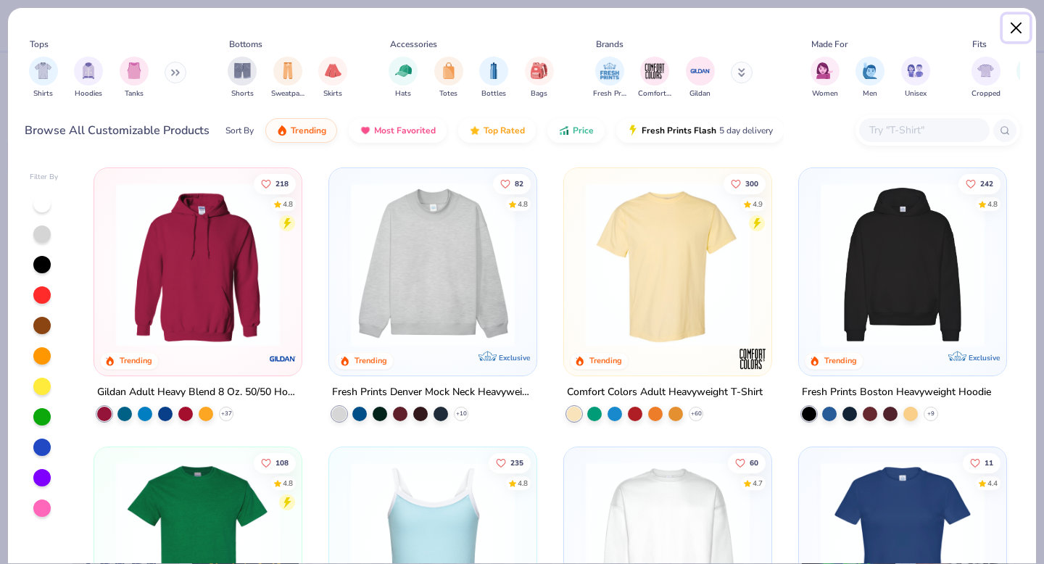
click at [1016, 29] on button "Close" at bounding box center [1017, 28] width 28 height 28
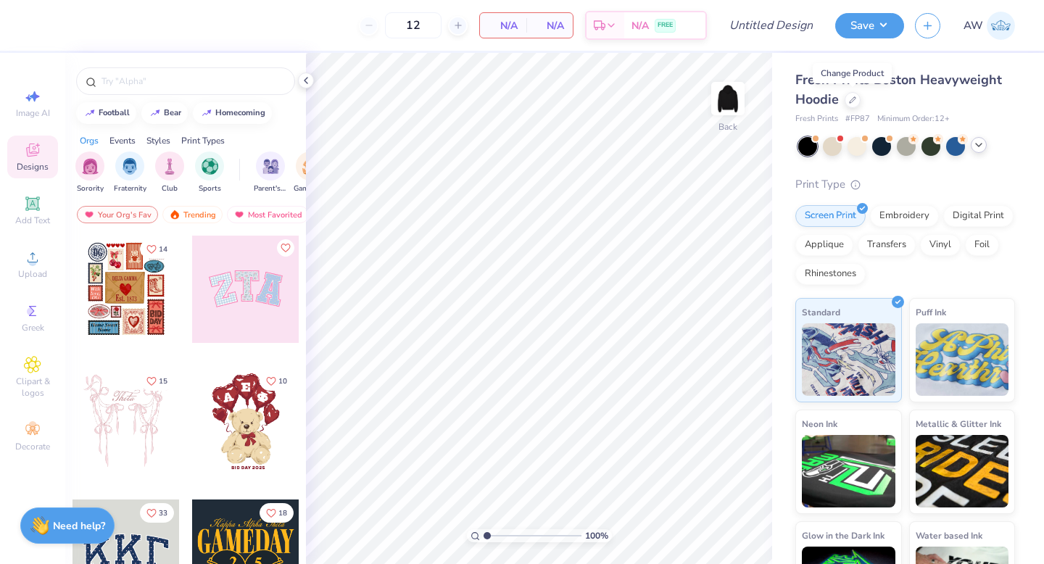
click at [977, 144] on icon at bounding box center [979, 145] width 12 height 12
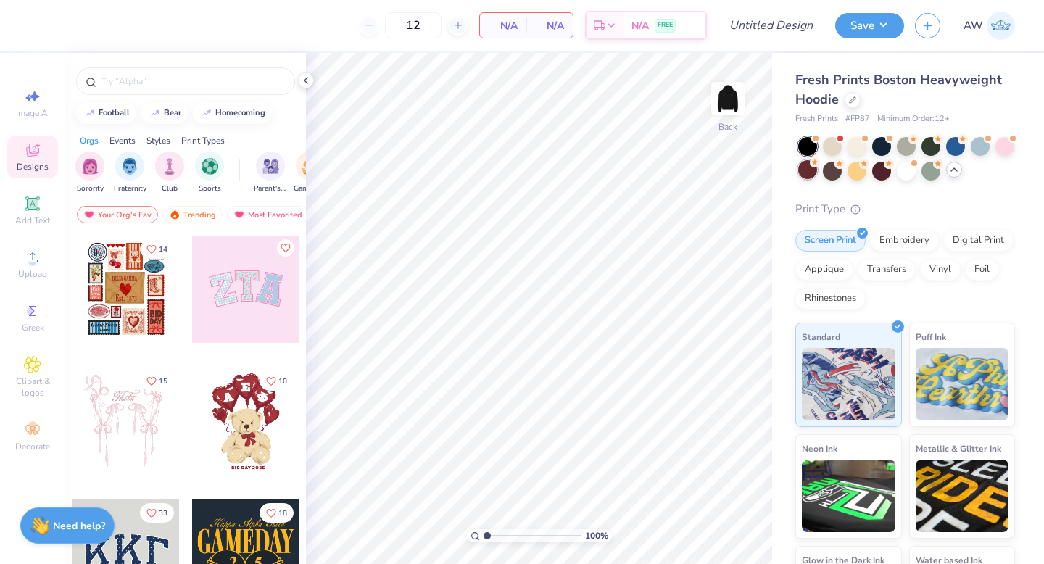
click at [810, 171] on div at bounding box center [807, 169] width 19 height 19
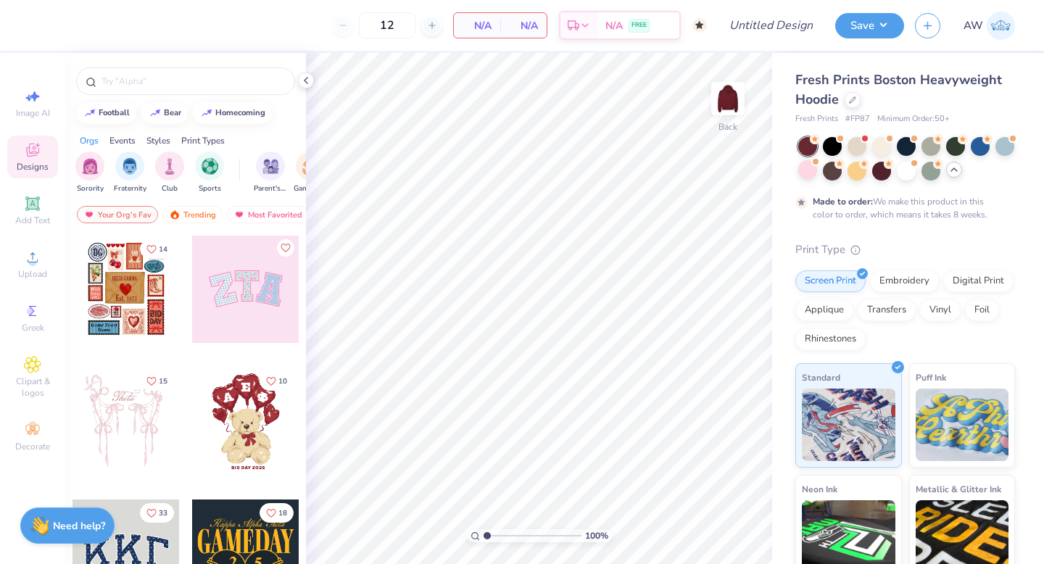
type input "50"
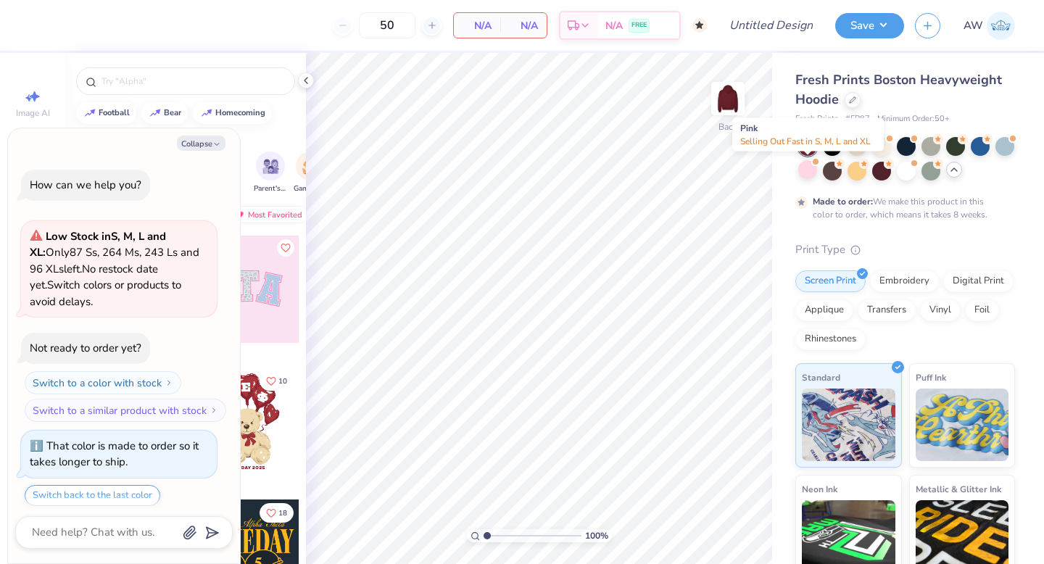
scroll to position [44, 0]
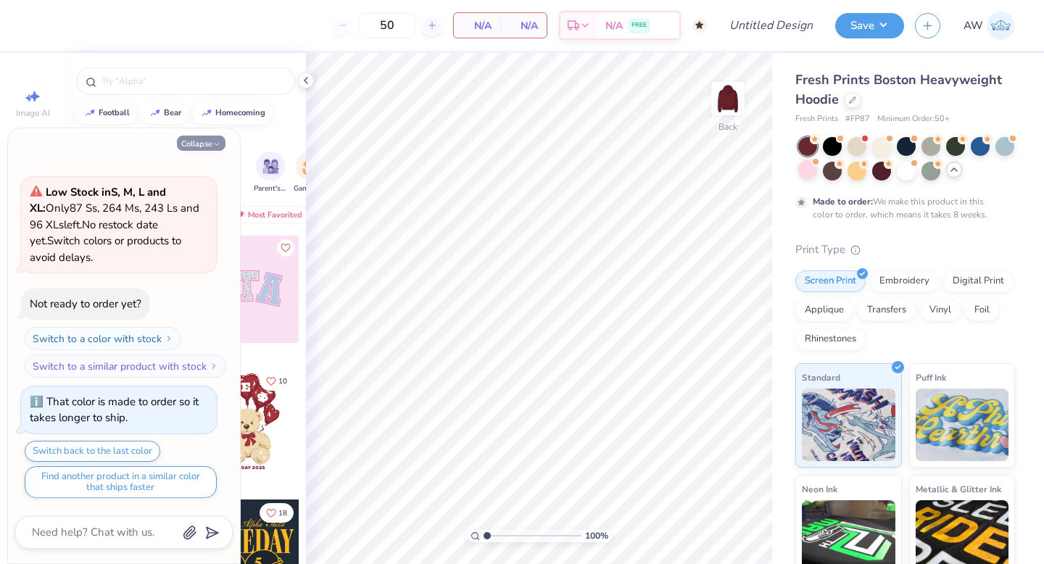
click at [207, 149] on button "Collapse" at bounding box center [201, 143] width 49 height 15
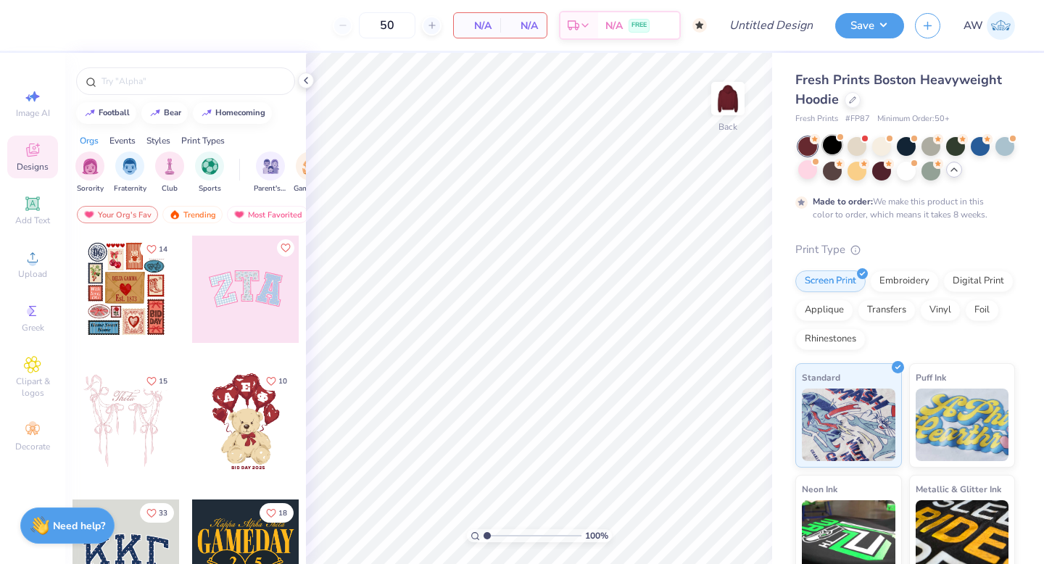
click at [835, 142] on div at bounding box center [832, 145] width 19 height 19
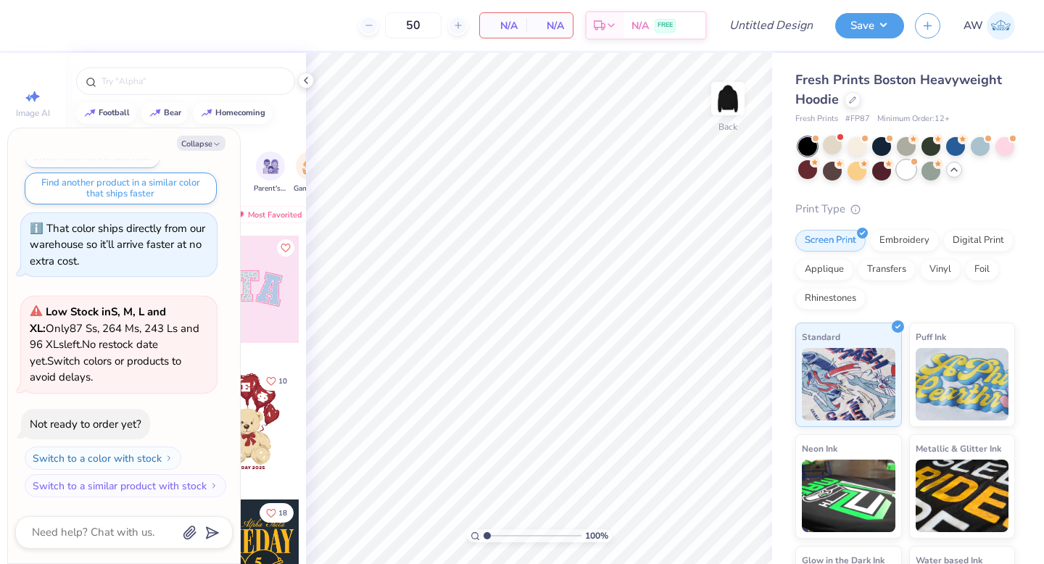
click at [902, 168] on div at bounding box center [906, 169] width 19 height 19
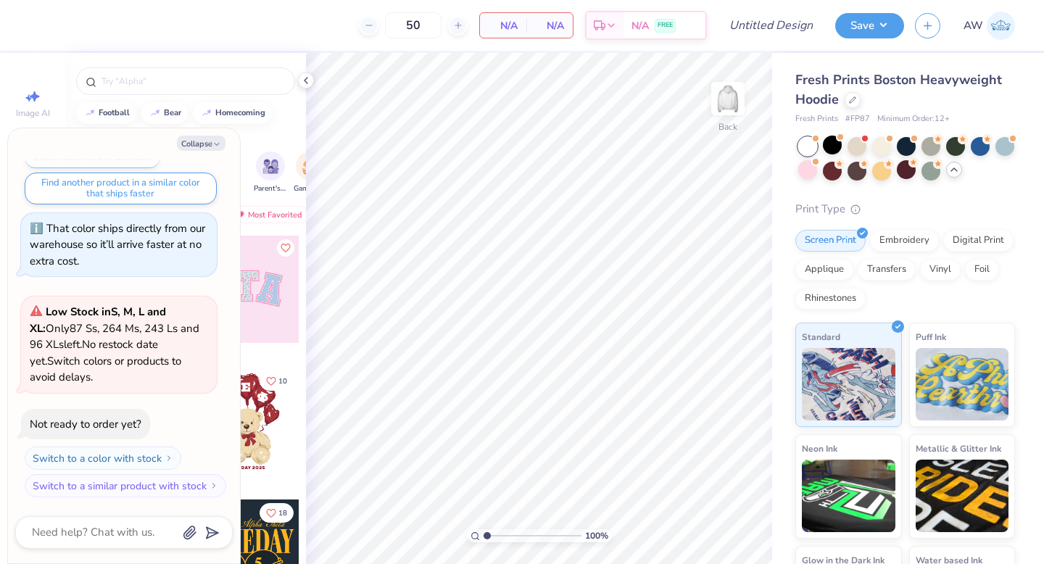
scroll to position [559, 0]
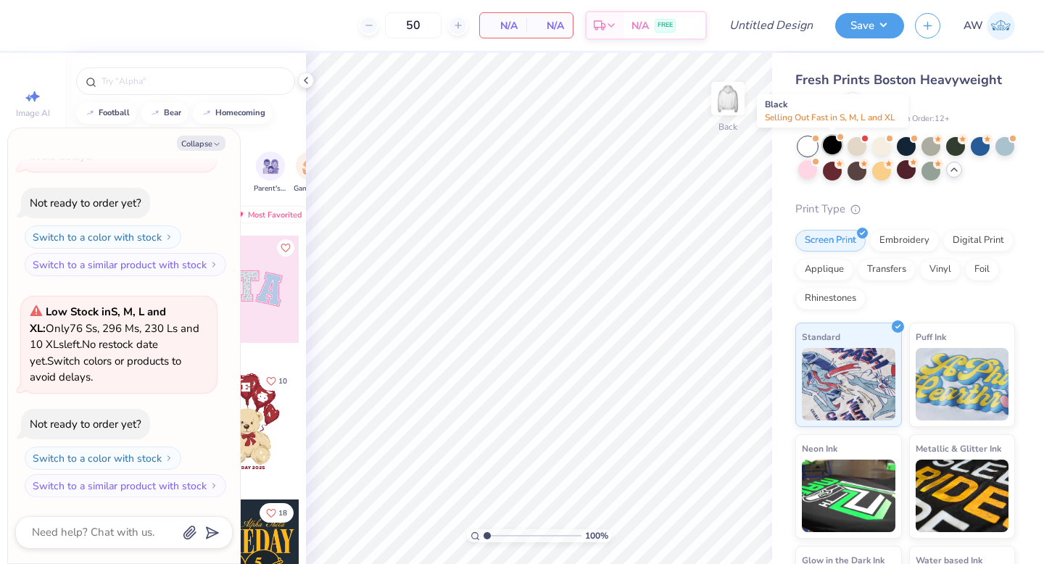
click at [831, 143] on div at bounding box center [832, 145] width 19 height 19
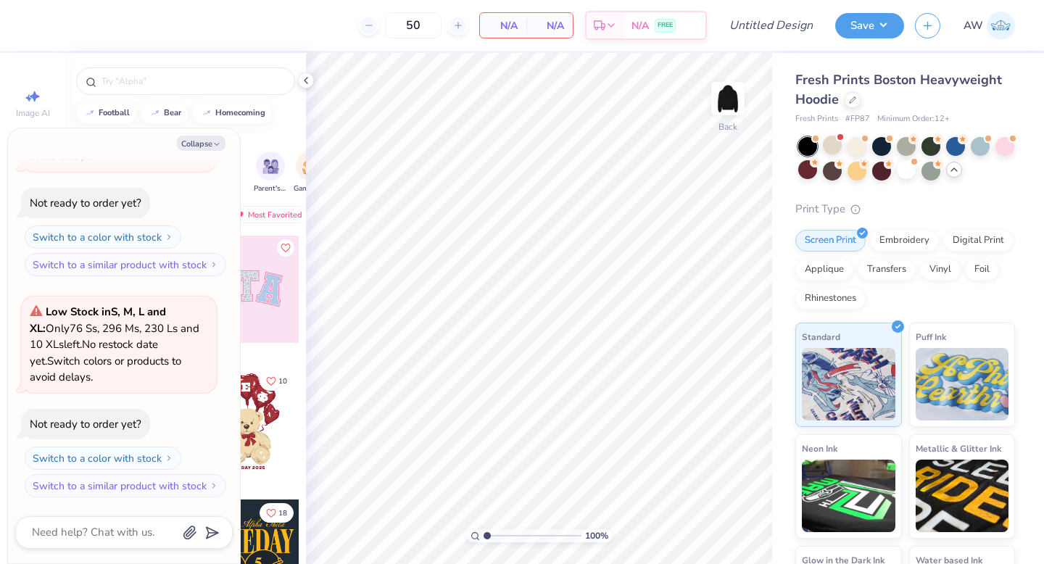
scroll to position [780, 0]
click at [215, 141] on icon "button" at bounding box center [216, 144] width 9 height 9
type textarea "x"
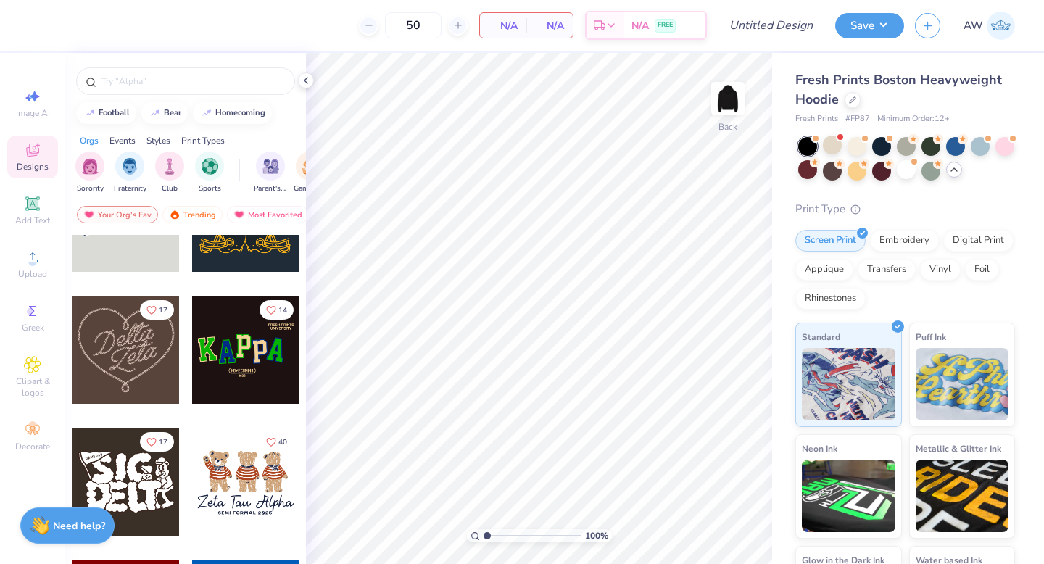
scroll to position [0, 0]
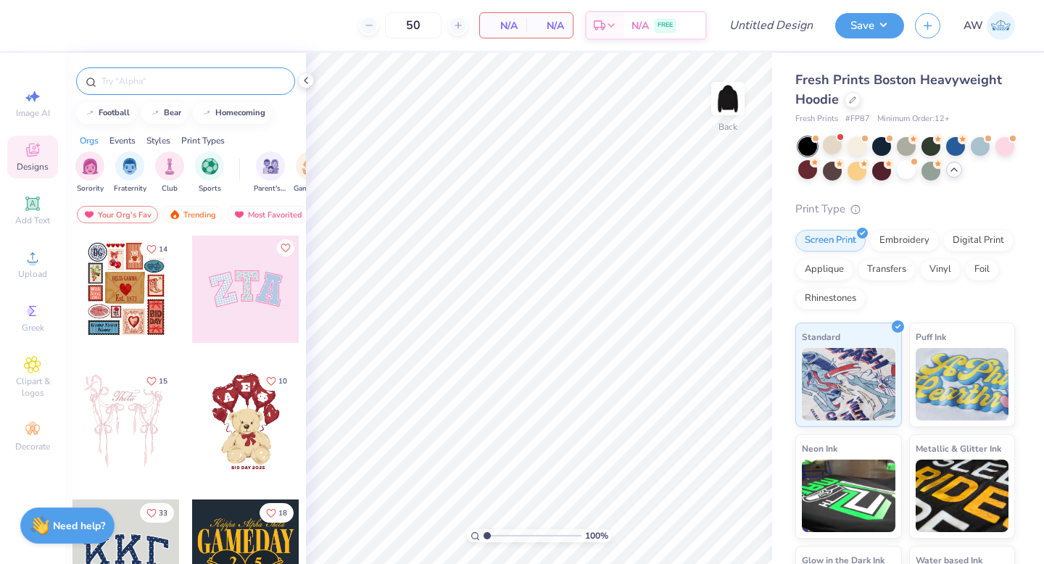
click at [233, 91] on div at bounding box center [185, 81] width 219 height 28
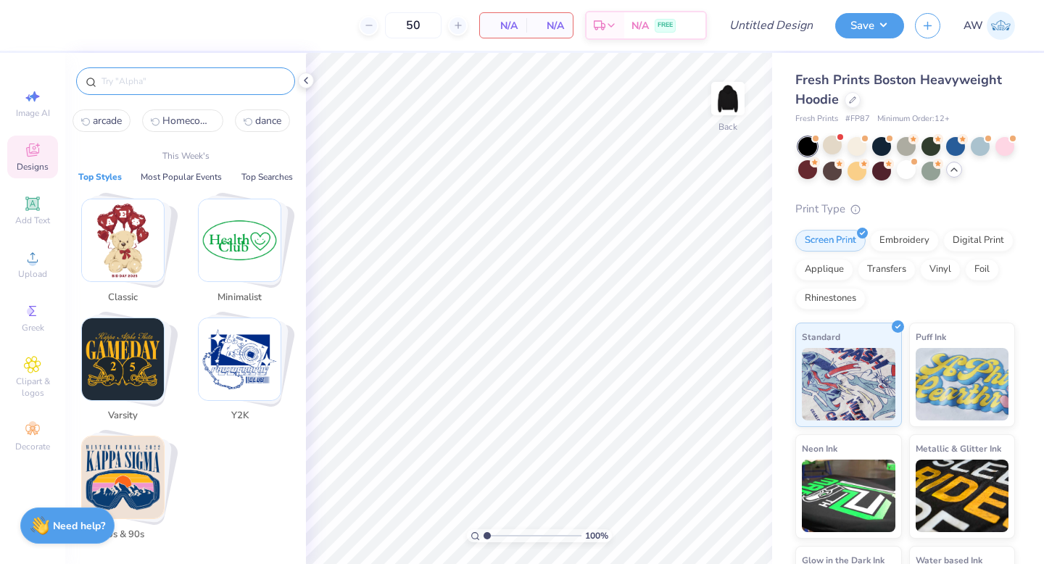
click at [238, 81] on input "text" at bounding box center [193, 81] width 186 height 14
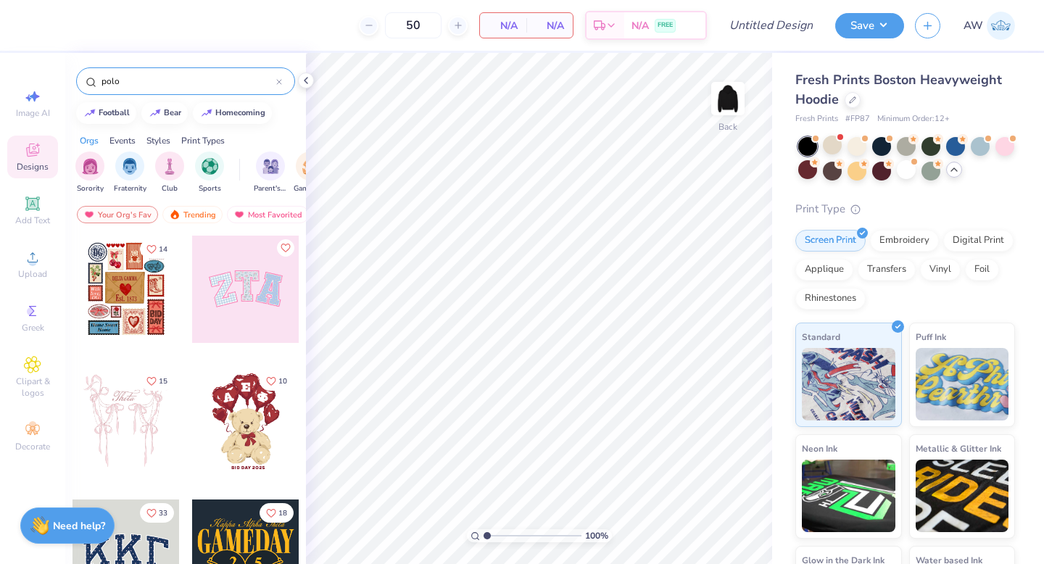
type input "polo"
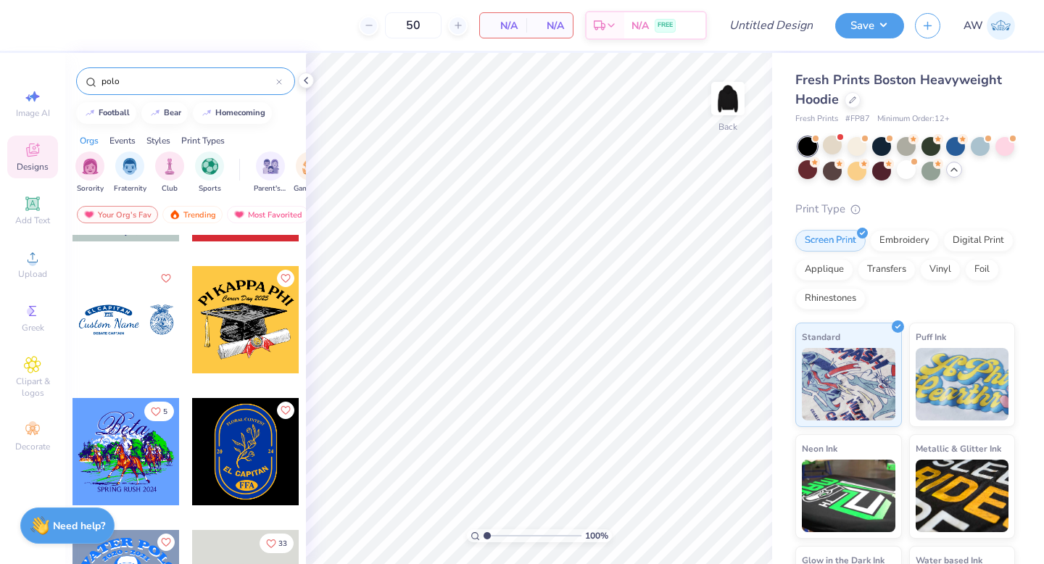
scroll to position [754, 0]
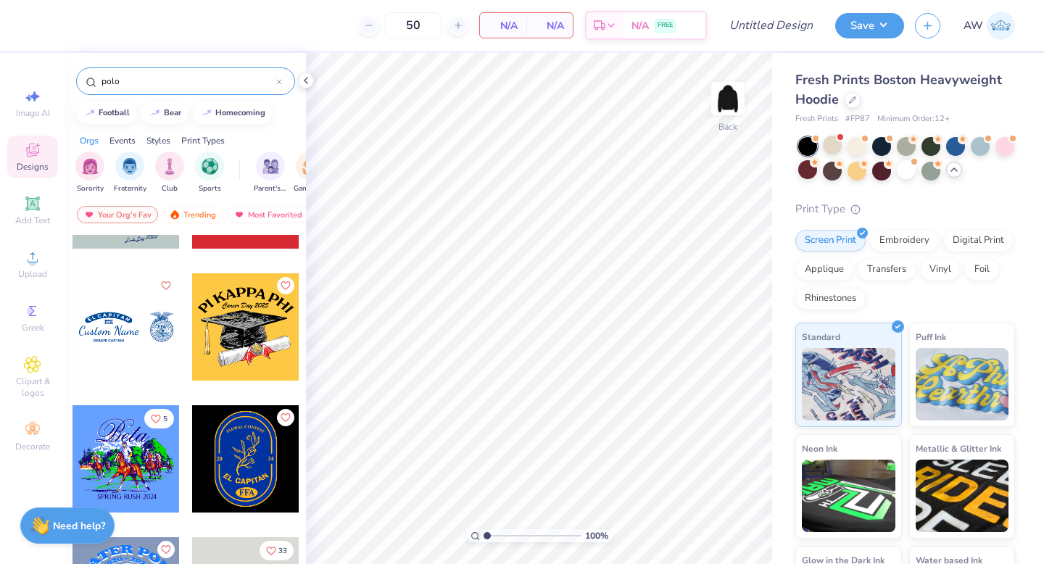
click at [123, 341] on div at bounding box center [125, 326] width 107 height 107
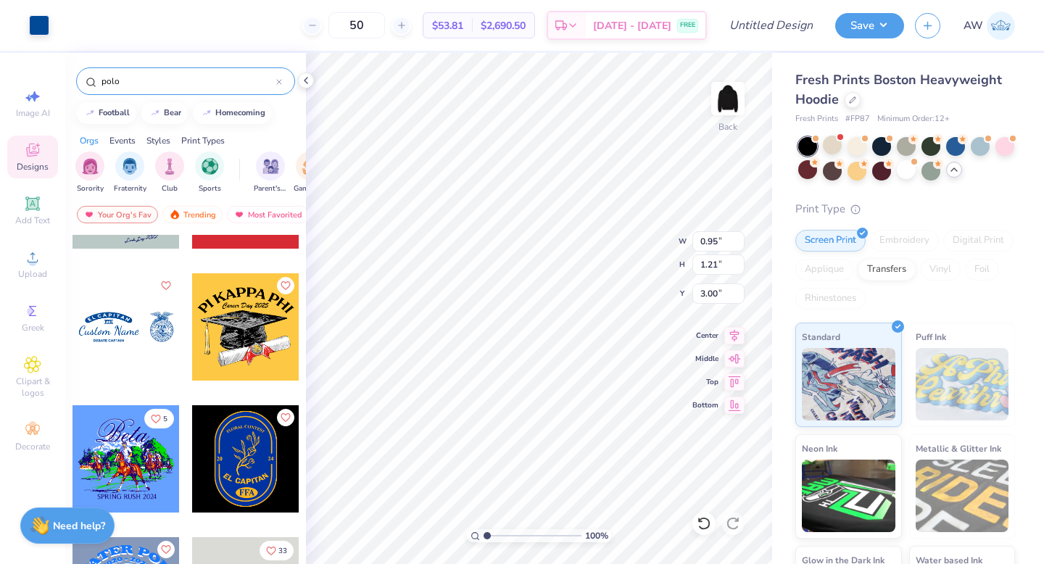
type input "2.53"
type input "3.22"
click at [30, 25] on div at bounding box center [39, 24] width 20 height 20
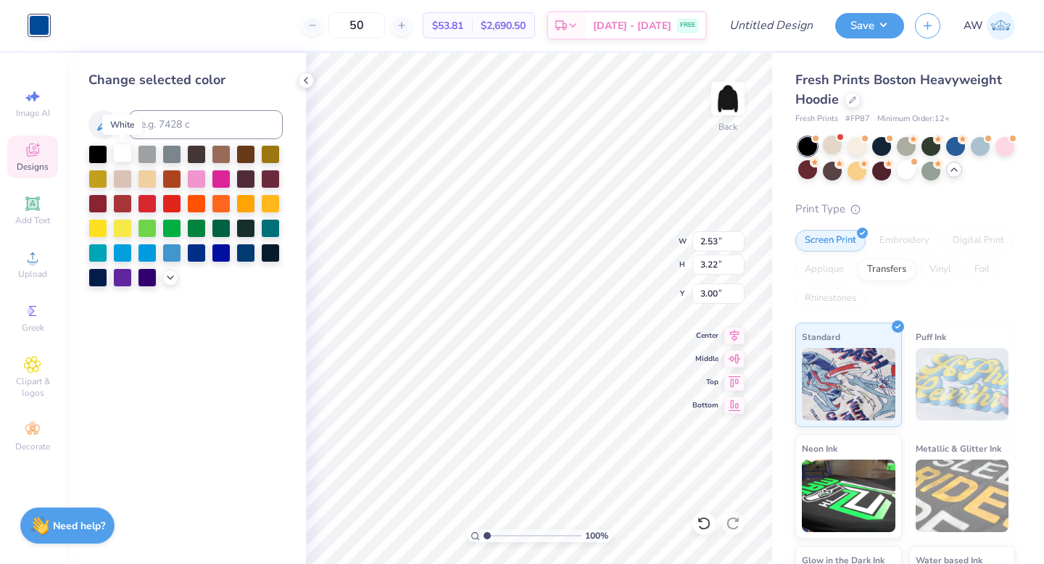
click at [120, 154] on div at bounding box center [122, 153] width 19 height 19
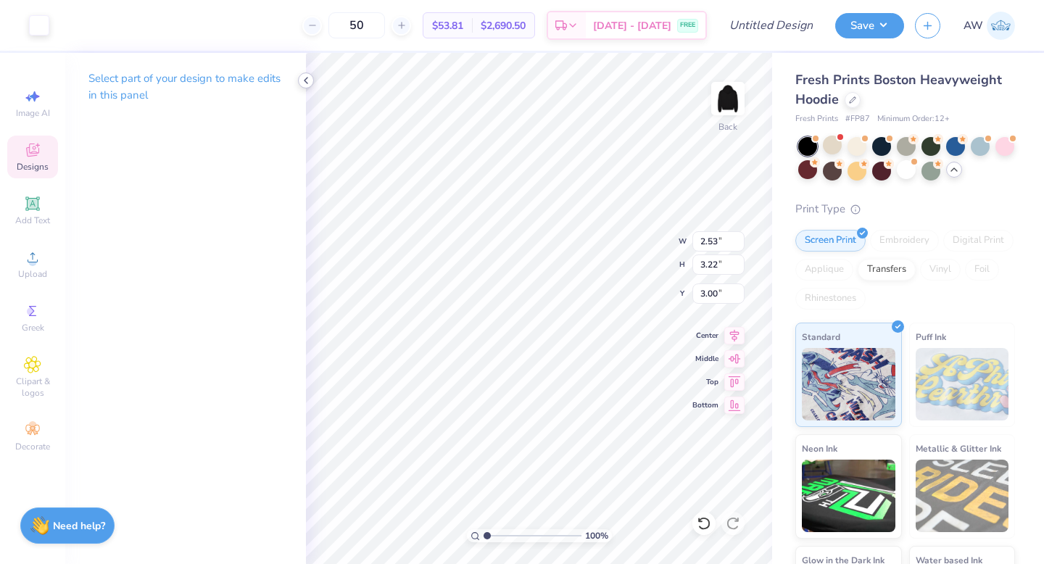
click at [306, 81] on polyline at bounding box center [305, 81] width 3 height 6
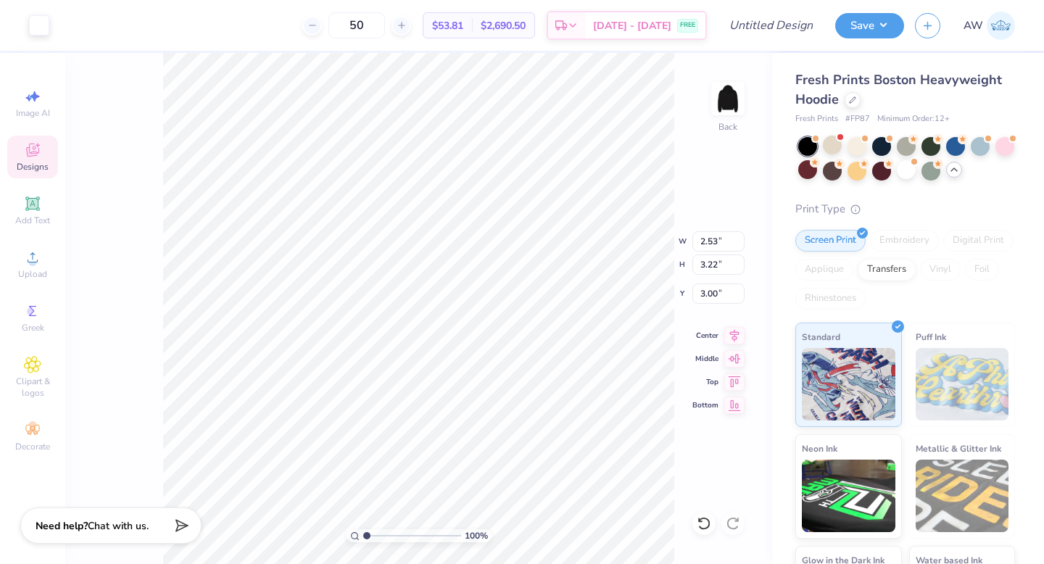
click at [36, 156] on icon at bounding box center [32, 149] width 17 height 17
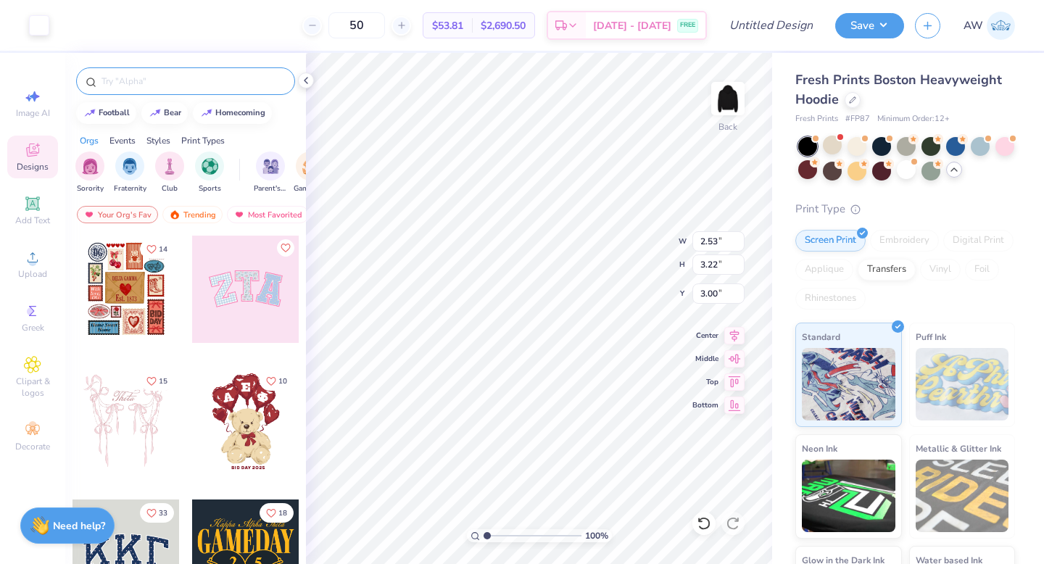
click at [260, 80] on input "text" at bounding box center [193, 81] width 186 height 14
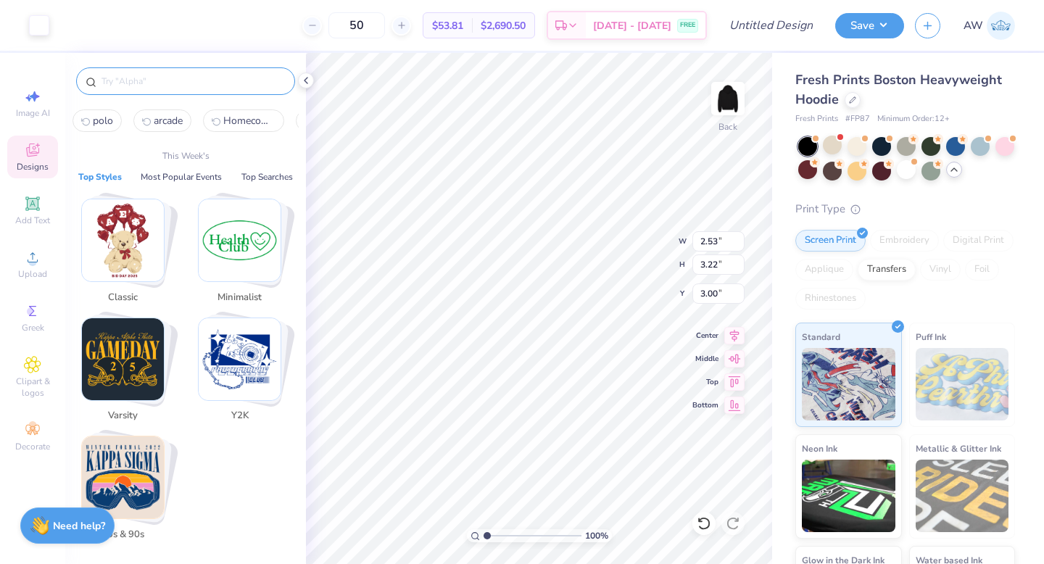
type input "p"
click at [104, 120] on span "polo" at bounding box center [103, 121] width 20 height 14
type input "polo"
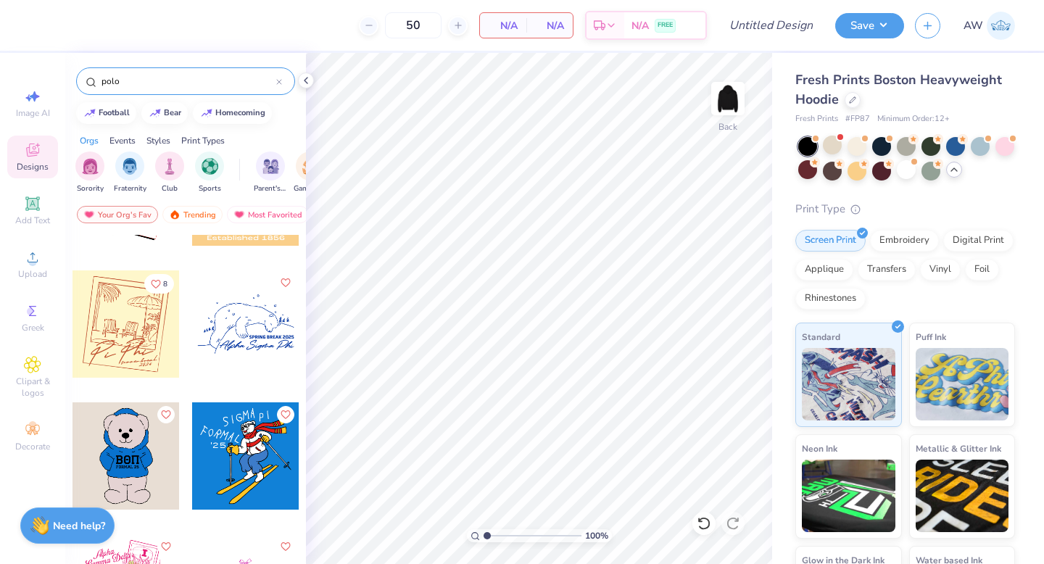
scroll to position [2333, 0]
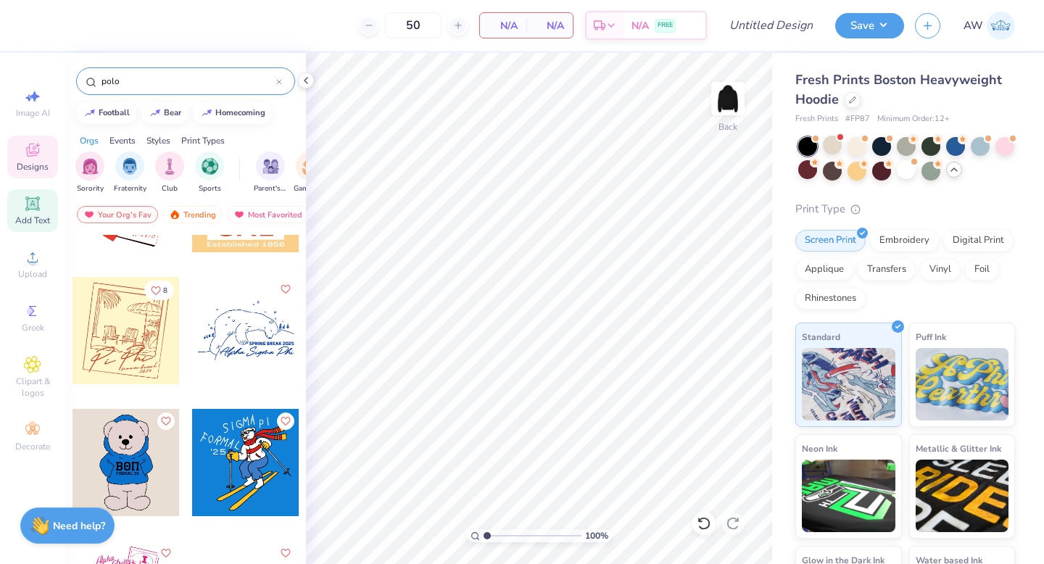
click at [38, 209] on icon at bounding box center [32, 203] width 17 height 17
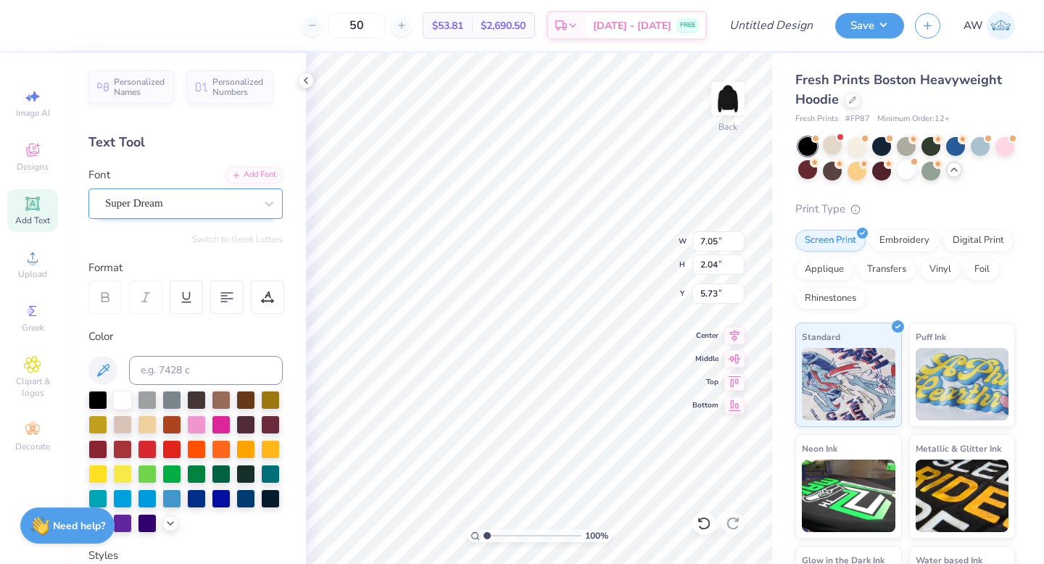
click at [230, 201] on div "Super Dream" at bounding box center [180, 203] width 152 height 22
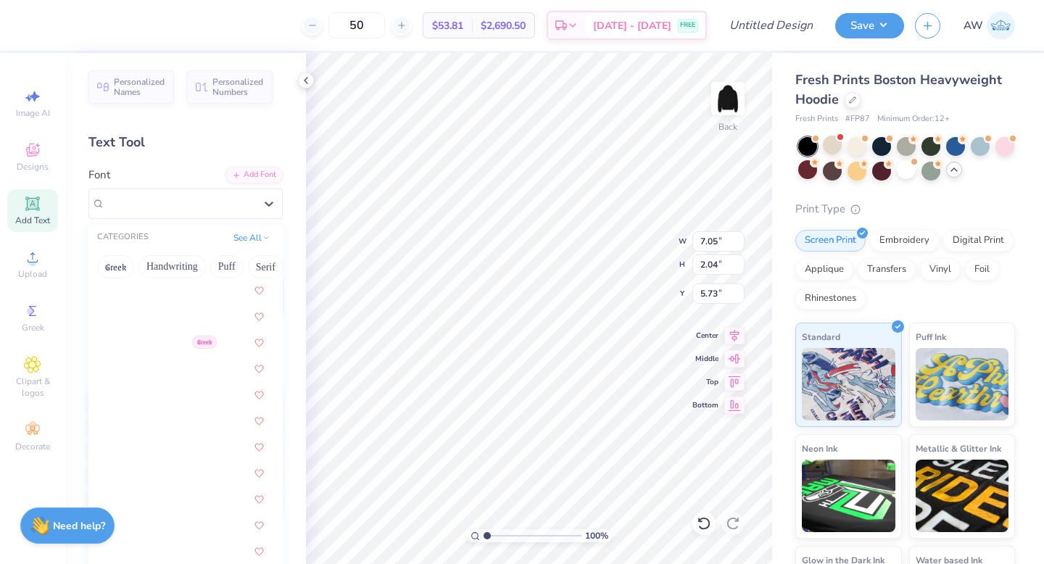
scroll to position [3956, 0]
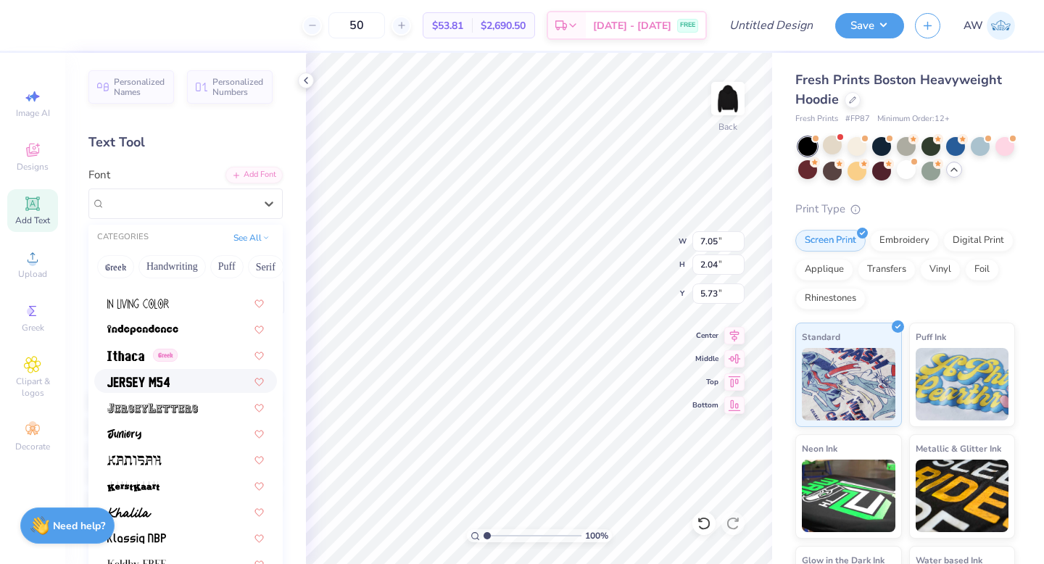
click at [188, 378] on div at bounding box center [185, 380] width 157 height 15
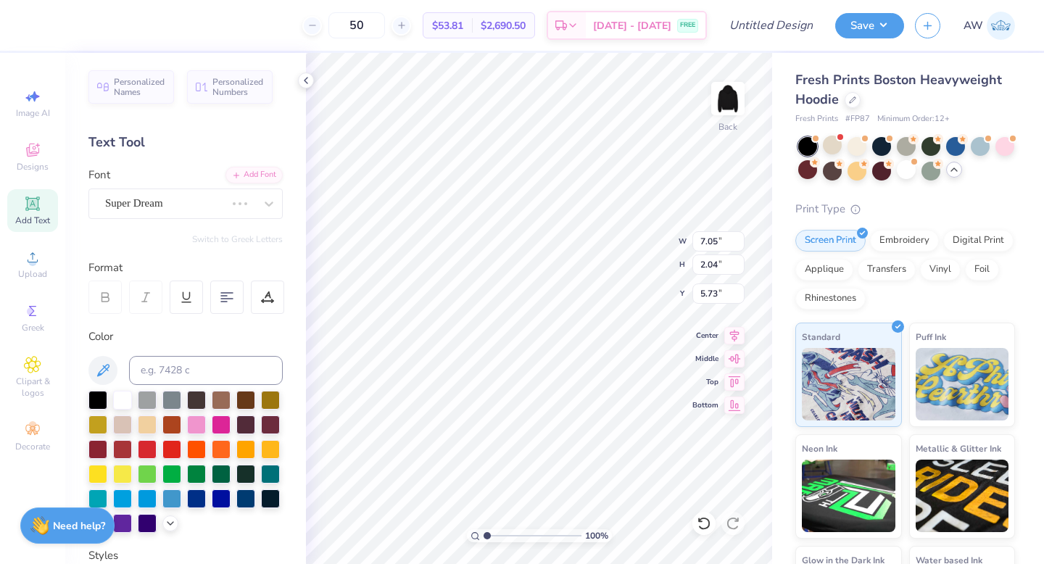
type input "5.57"
type input "2.24"
type input "5.63"
type textarea "Cornell Polo"
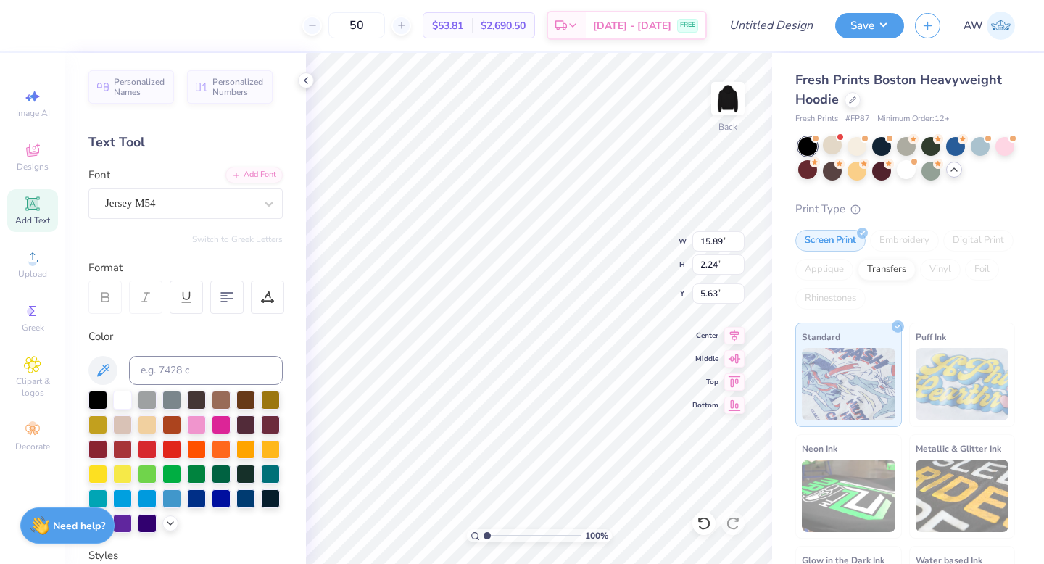
type input "4.02"
type input "0.56"
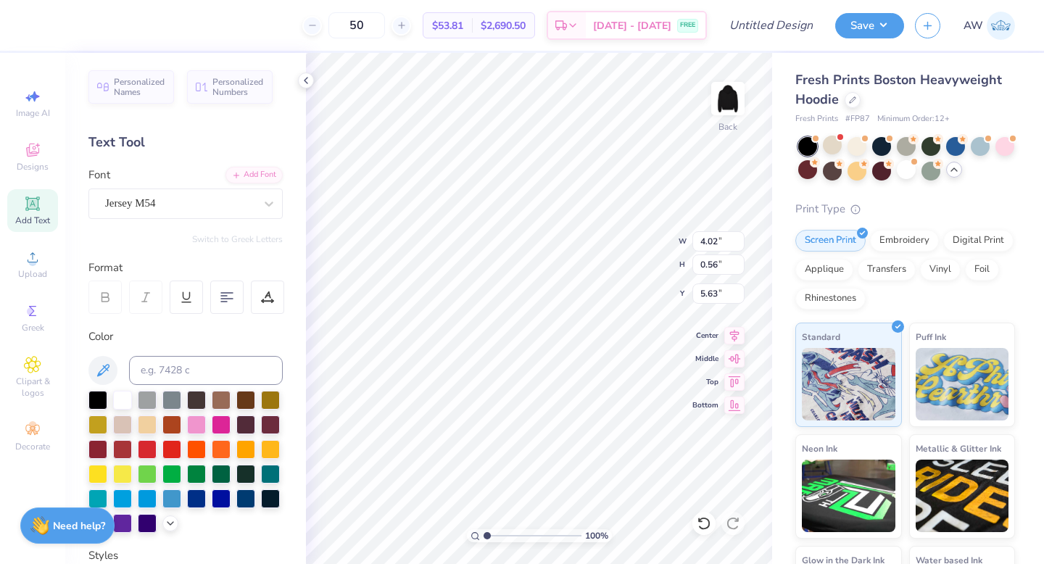
type input "3.37"
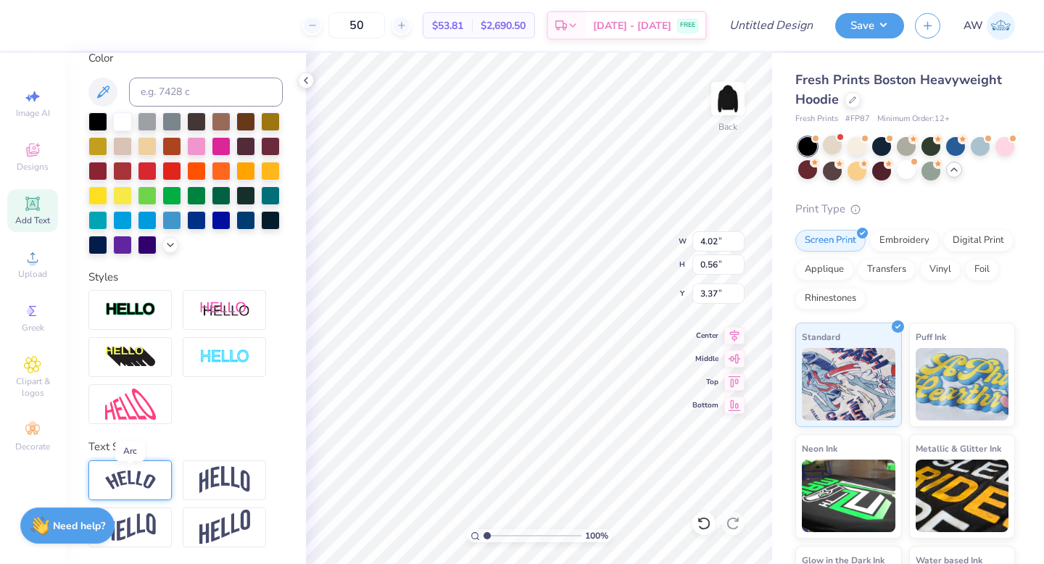
click at [154, 470] on img at bounding box center [130, 480] width 51 height 20
type input "4.73"
type input "1.12"
type input "3.10"
type input "3.49"
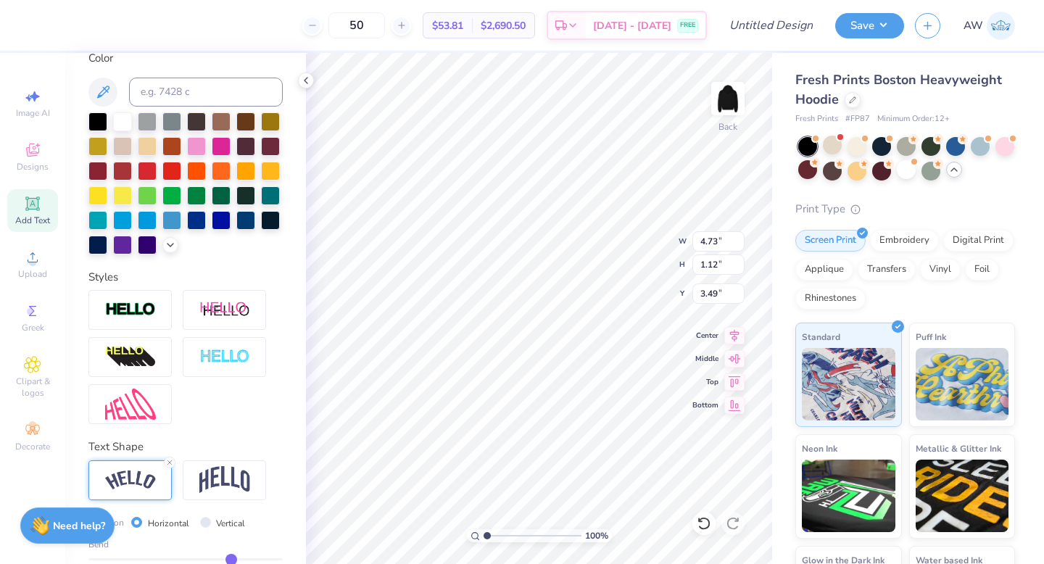
scroll to position [0, 2]
type textarea "Cornell"
click at [620, 251] on div "100 % Back W 4.73 4.73 " H 1.12 1.12 " Y 3.49 3.49 " Center Middle Top Bottom" at bounding box center [539, 308] width 466 height 511
type input "4.51"
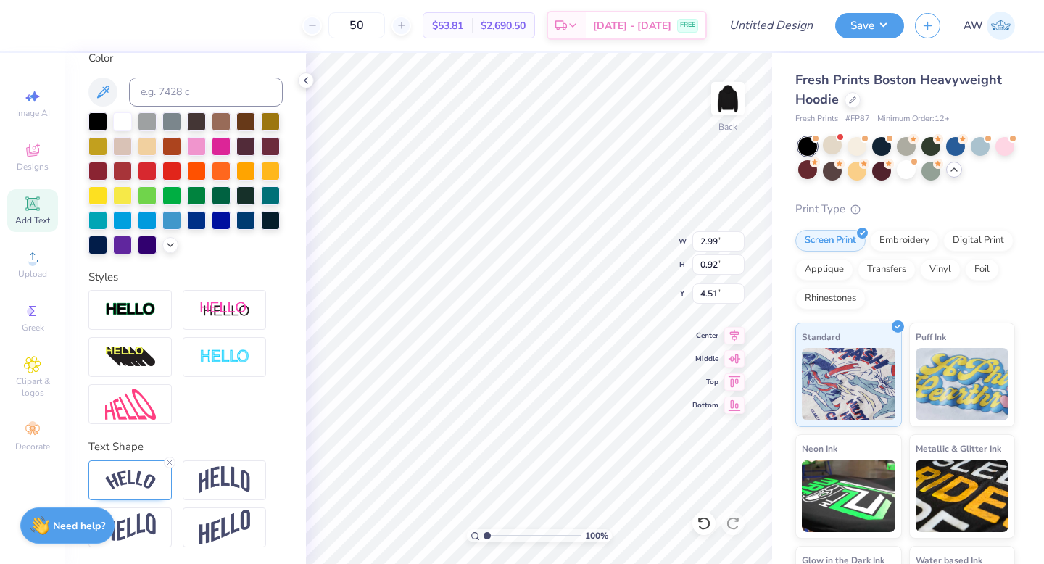
type textarea "Polo"
click at [207, 478] on img at bounding box center [224, 480] width 51 height 28
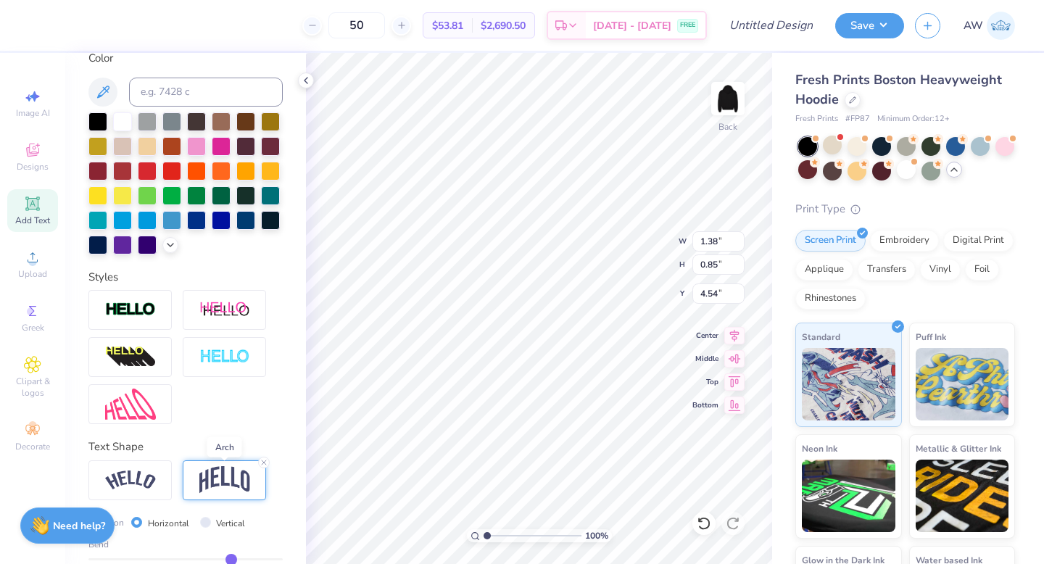
type input "1.38"
type input "0.85"
type input "4.54"
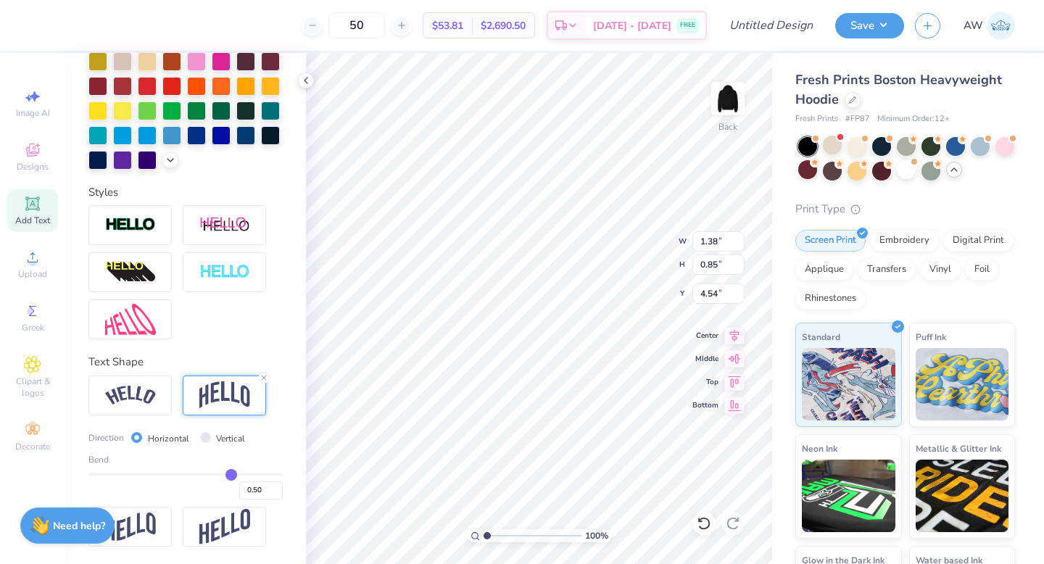
type input "0.45"
type input "0.44"
type input "0.41"
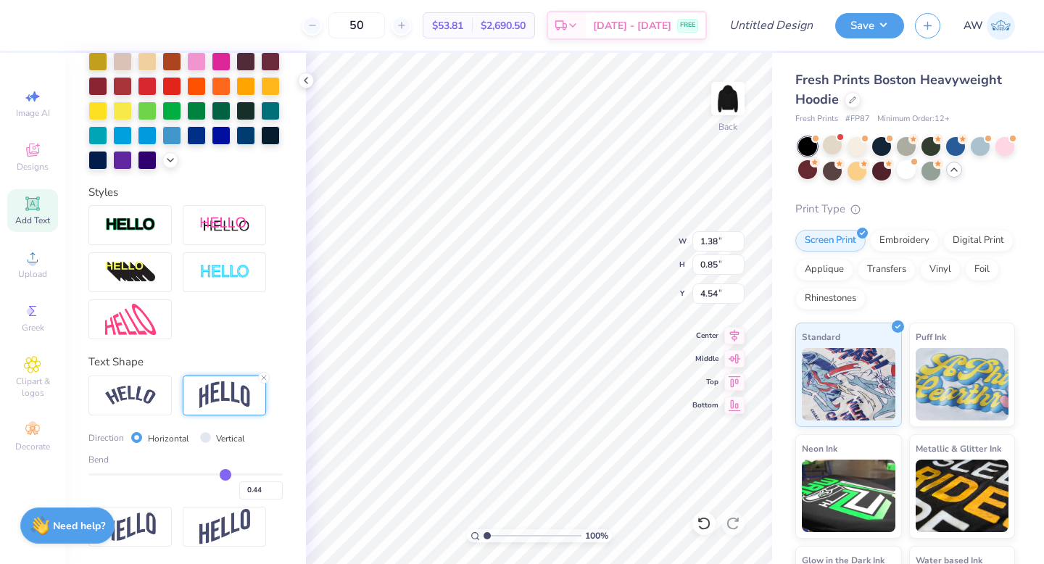
type input "0.41"
type input "0.36"
type input "0.24"
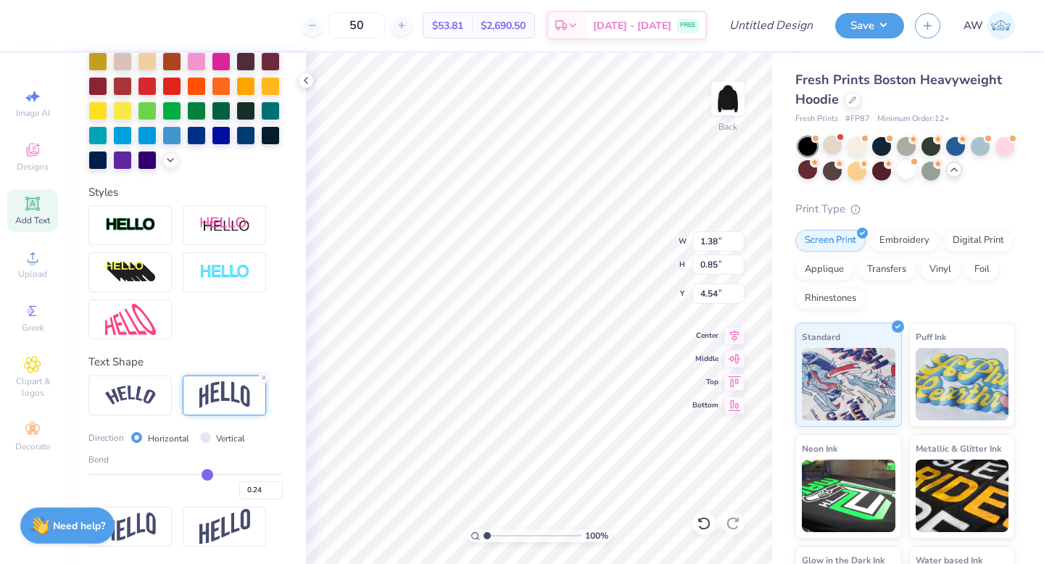
type input "0.17"
type input "0.08"
type input "0.01"
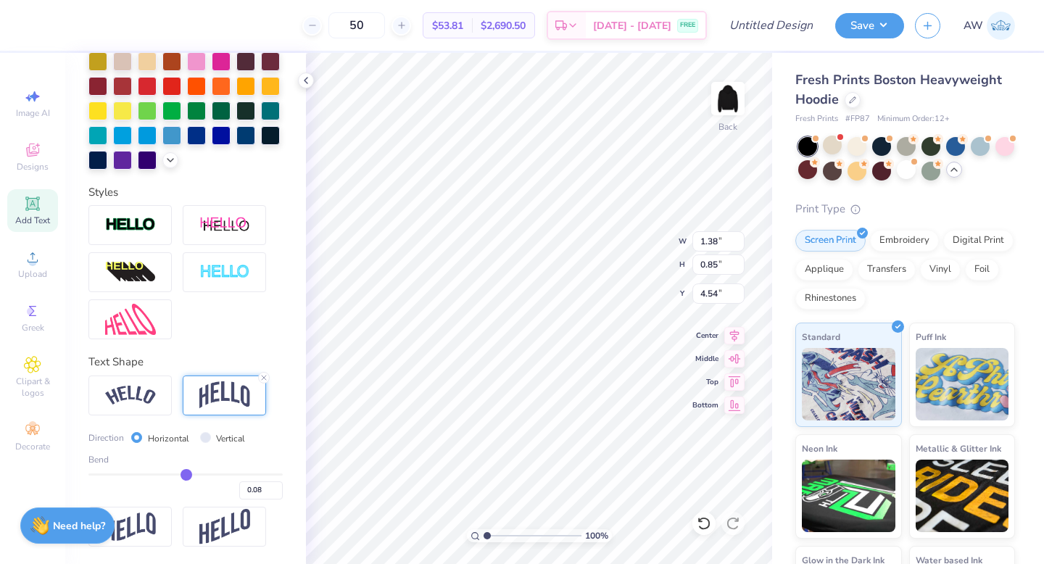
type input "0.01"
type input "-0.03"
type input "-0.07"
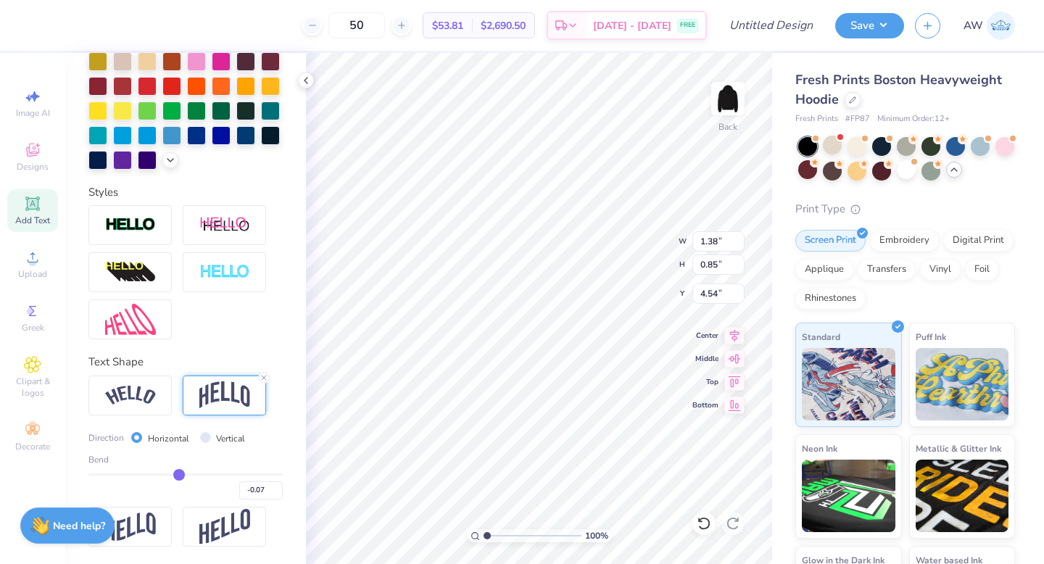
type input "-0.1"
type input "-0.10"
type input "-0.13"
type input "-0.16"
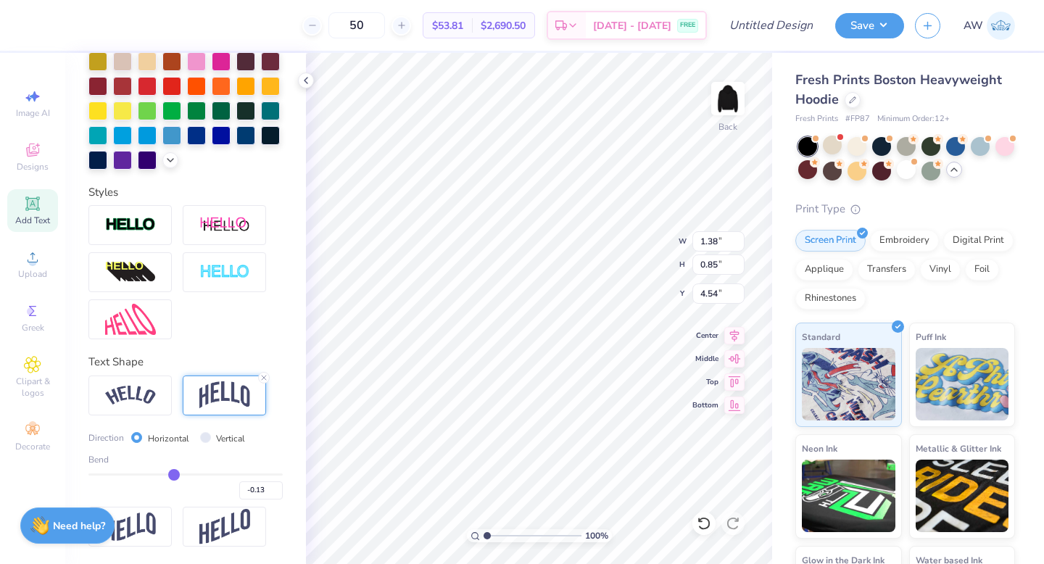
type input "-0.16"
type input "-0.18"
type input "-0.21"
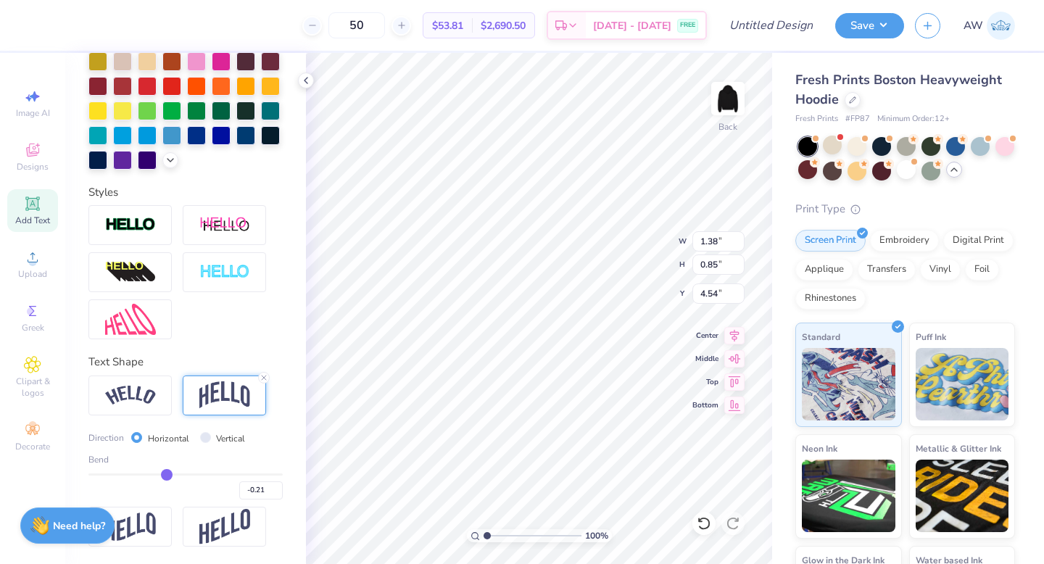
type input "-0.23"
type input "-0.25"
type input "-0.27"
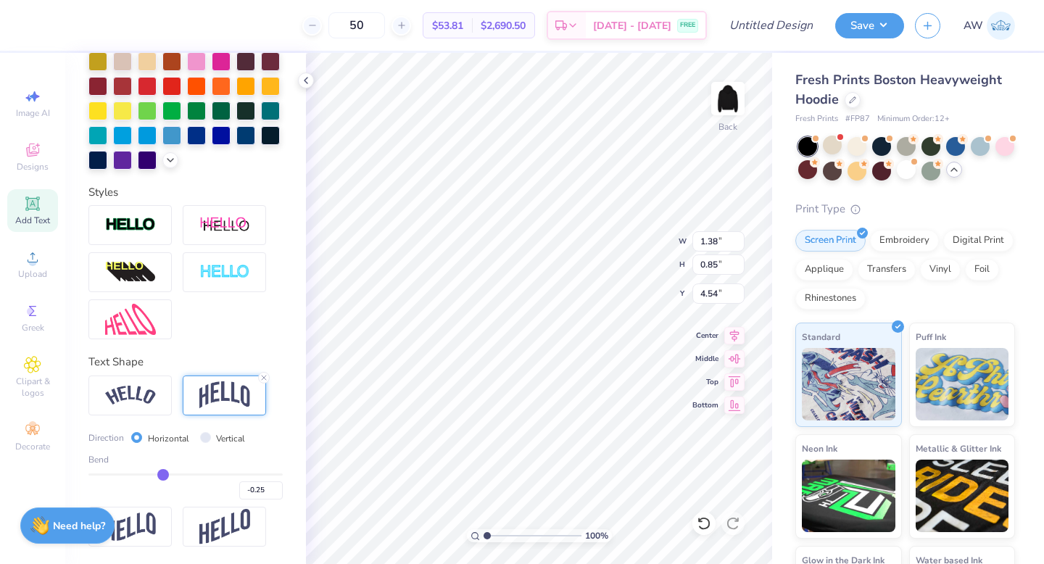
type input "-0.27"
type input "-0.3"
type input "-0.30"
type input "-0.32"
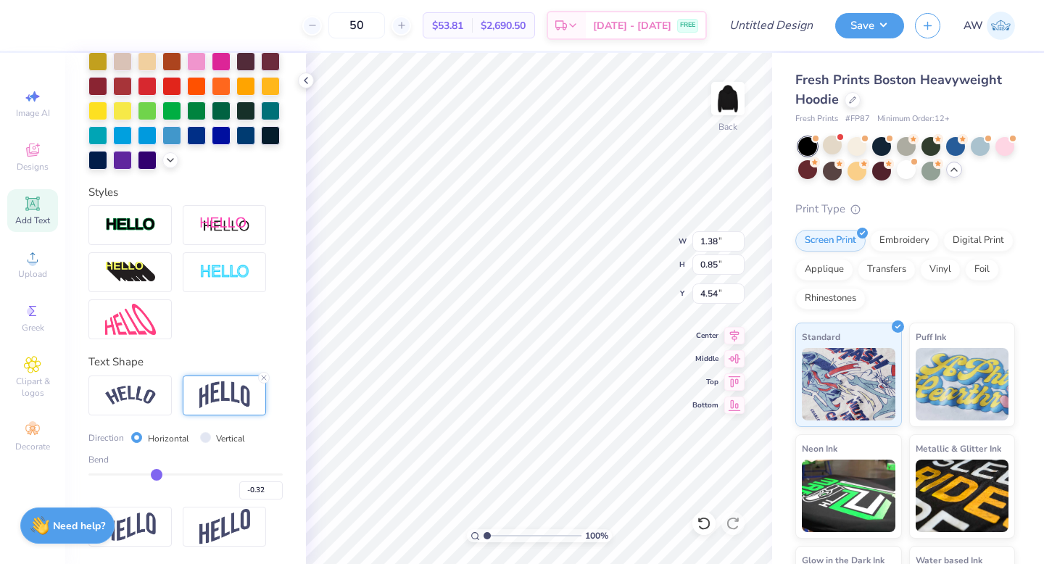
type input "-0.34"
type input "-0.36"
type input "-0.38"
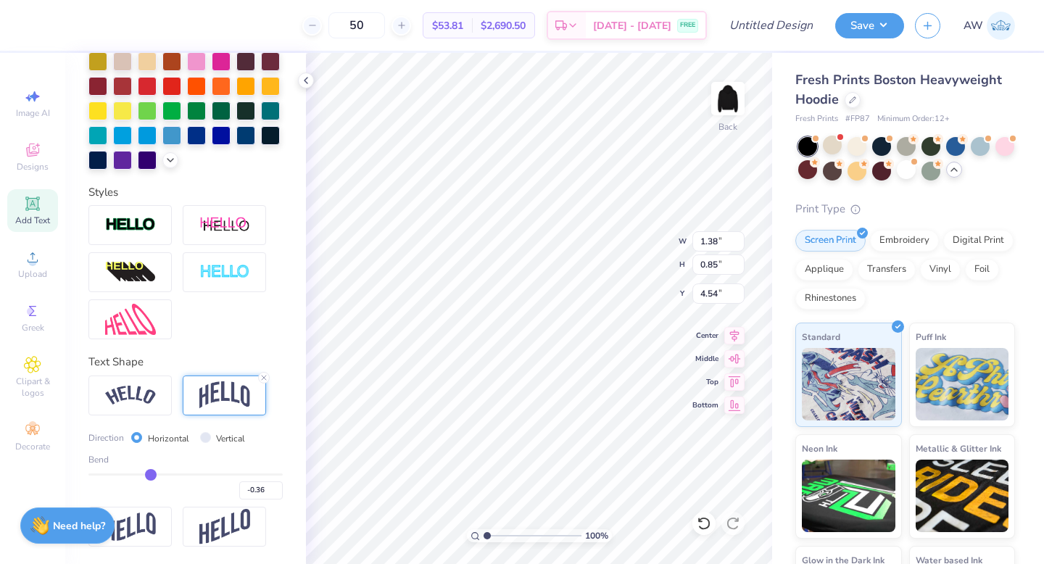
type input "-0.38"
type input "-0.4"
type input "-0.40"
type input "-0.41"
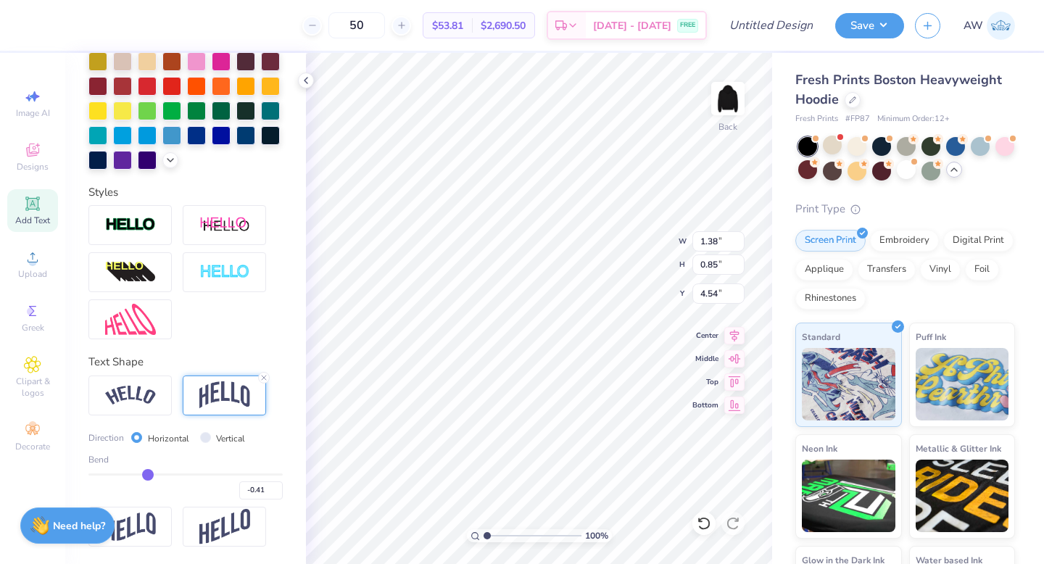
type input "-0.44"
type input "-0.45"
type input "-0.47"
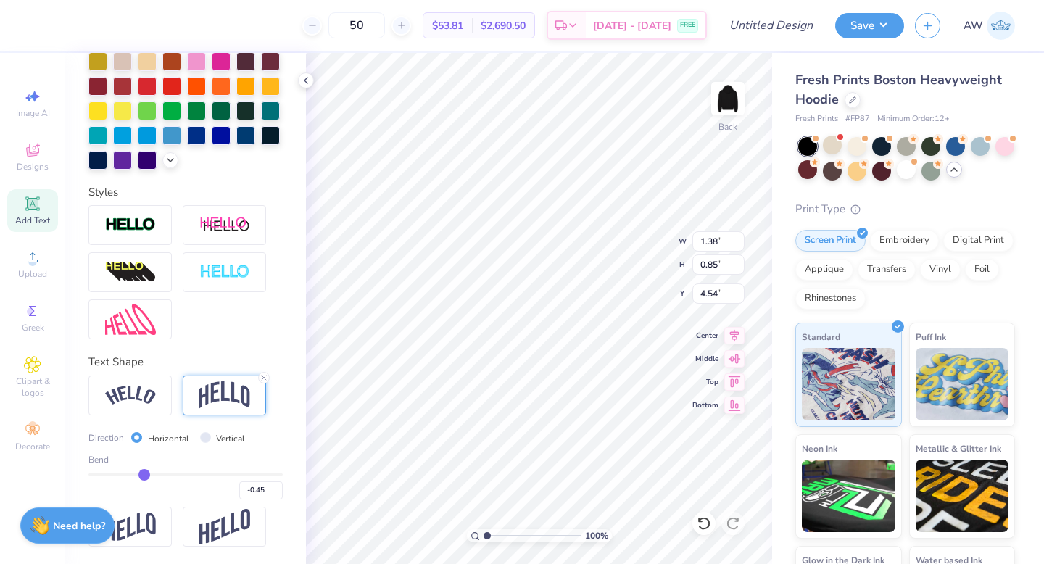
type input "-0.47"
type input "-0.49"
type input "-0.51"
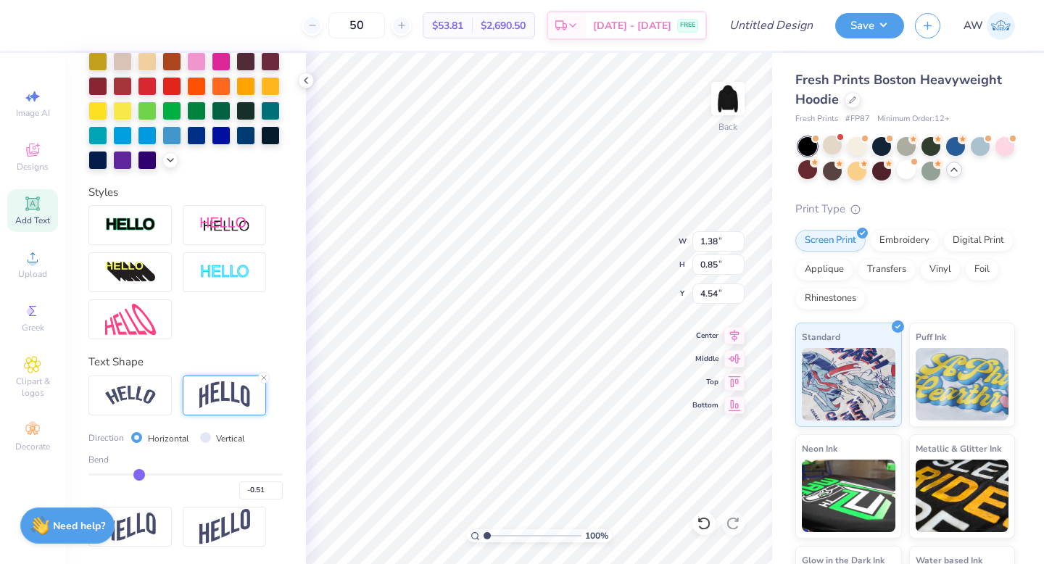
type input "-0.52"
type input "-0.53"
type input "-0.54"
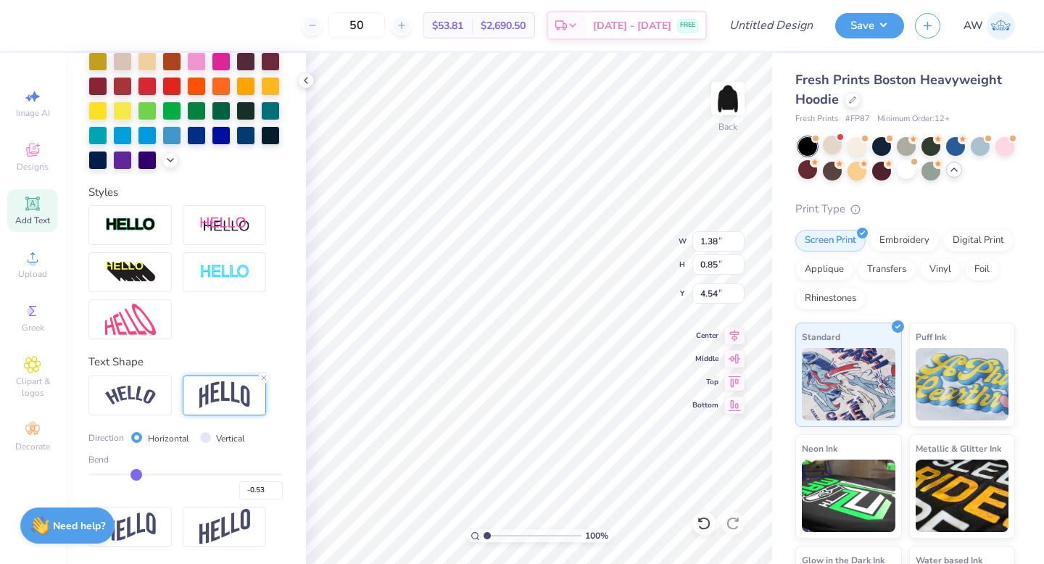
type input "-0.54"
type input "-0.55"
type input "-0.54"
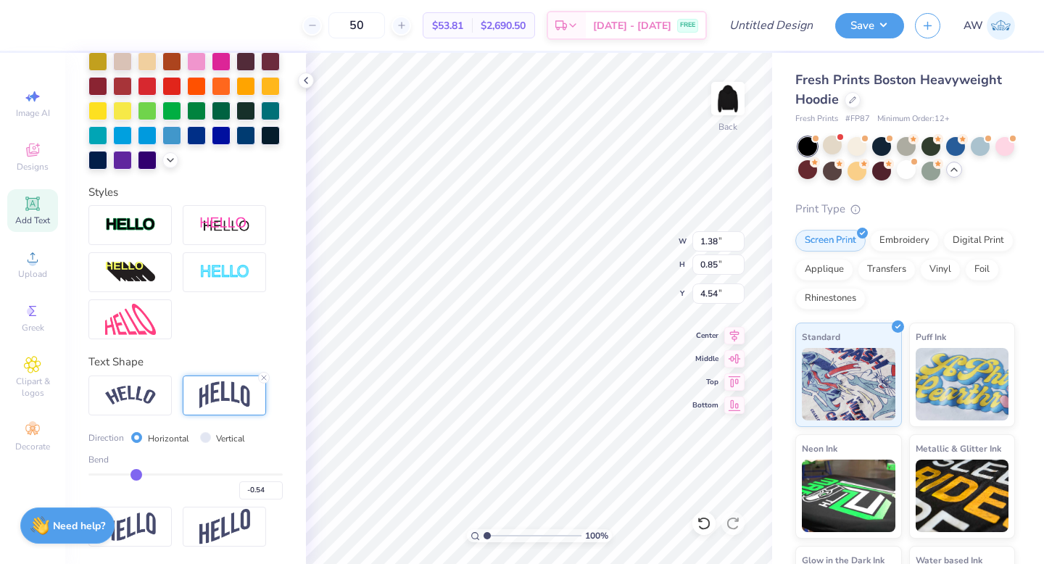
type input "-0.53"
type input "0.87"
type input "4.53"
type input "-0.51"
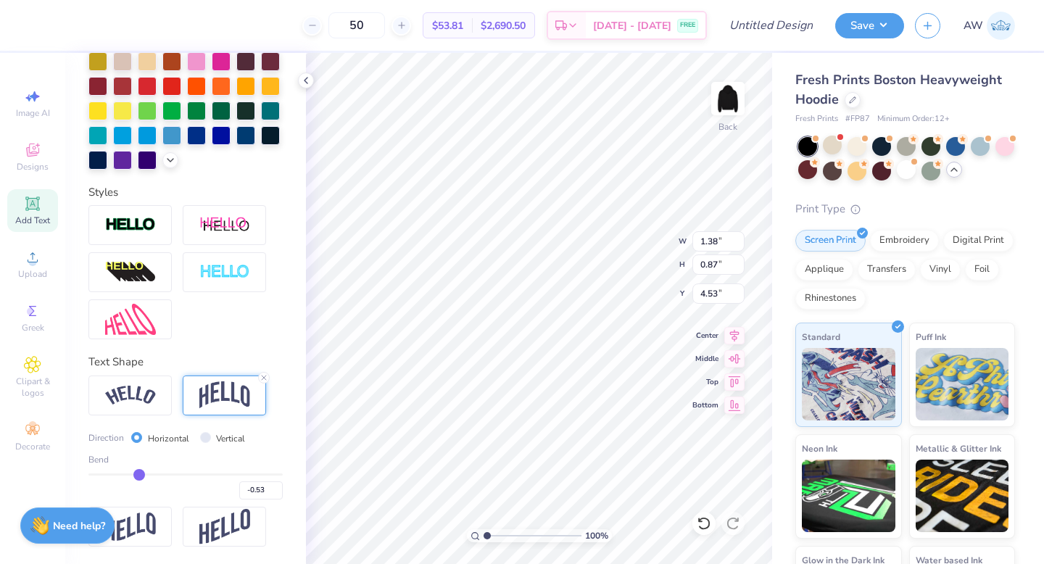
type input "-0.51"
type input "-0.48"
type input "-0.4"
type input "-0.40"
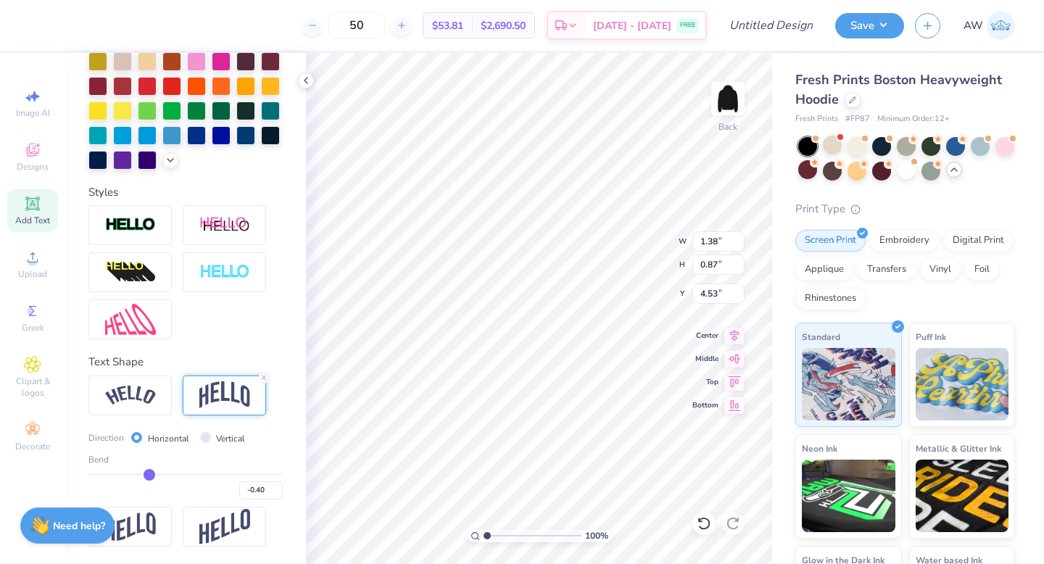
type input "-0.36"
type input "-0.31"
type input "-0.27"
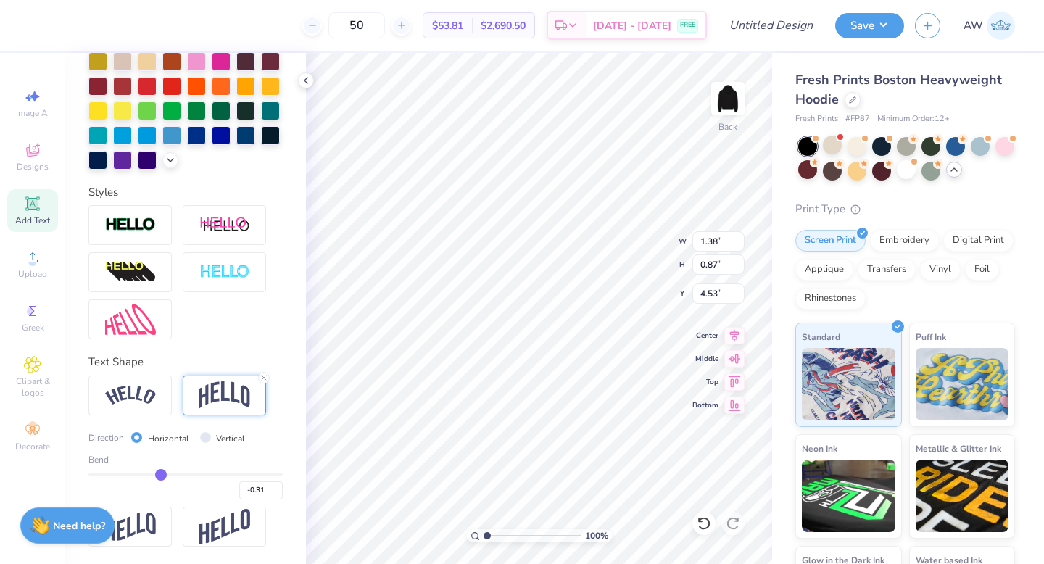
type input "-0.27"
type input "-0.25"
type input "-0.22"
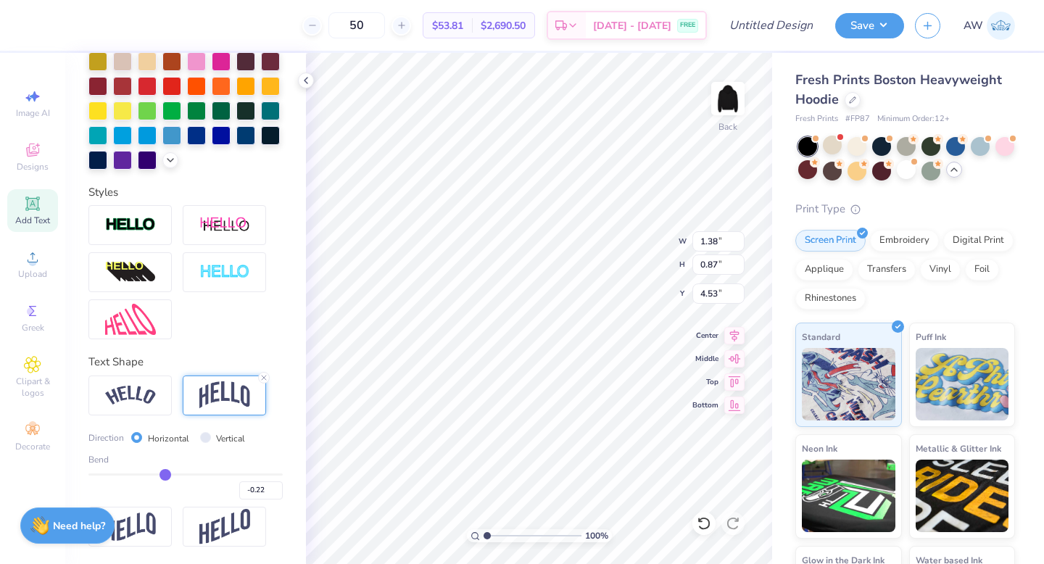
type input "-0.21"
type input "-0.2"
type input "-0.20"
type input "-0.19"
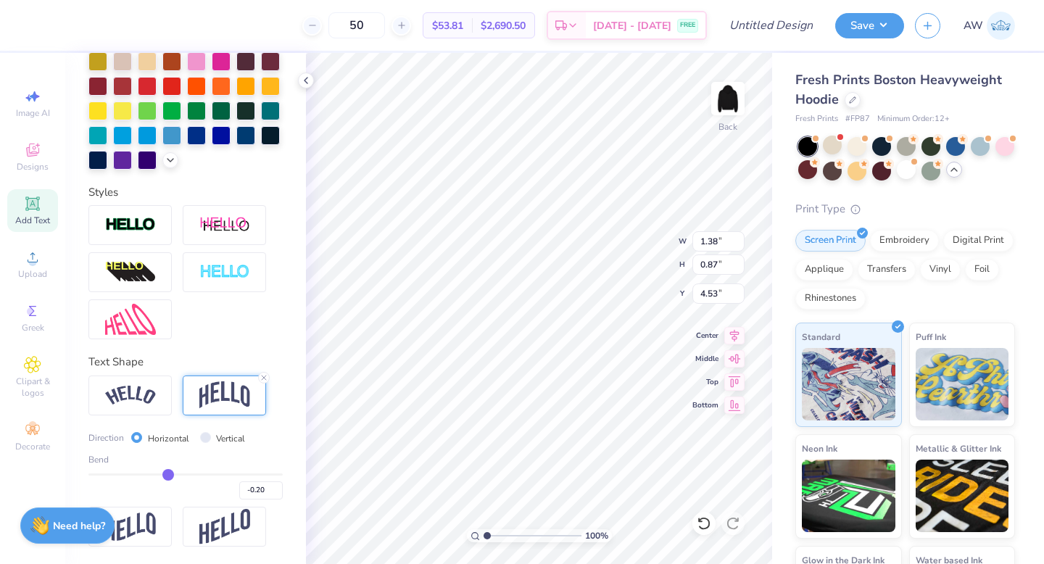
type input "-0.19"
type input "-0.18"
type input "-0.17"
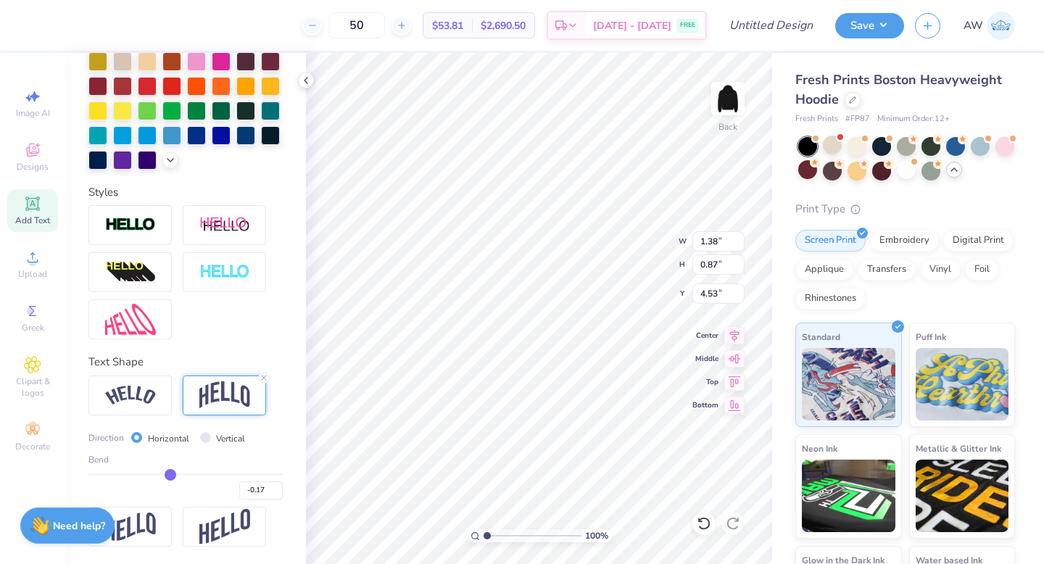
type input "-0.16"
type input "-0.15"
type input "-0.14"
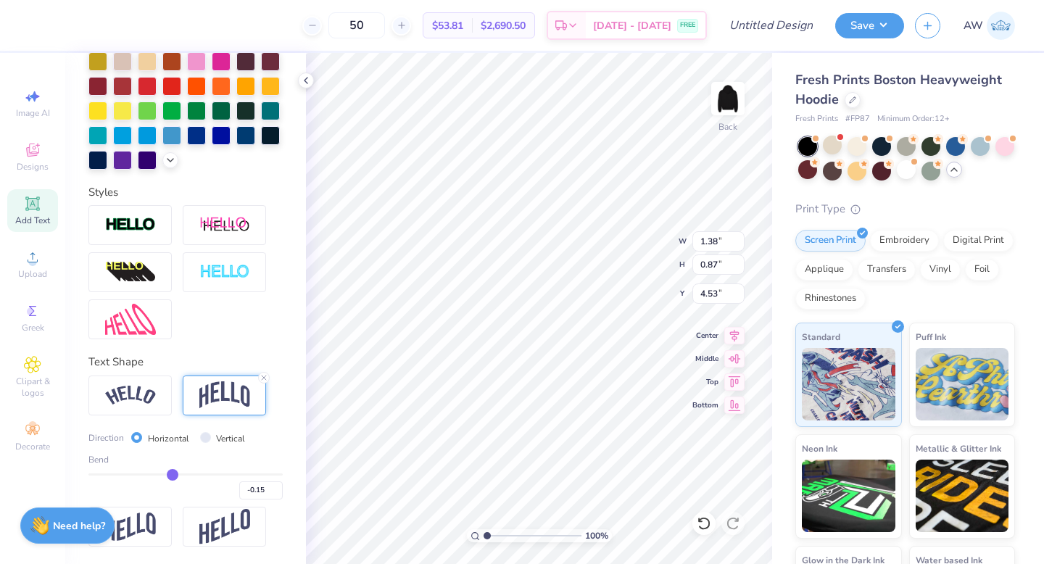
type input "-0.14"
type input "-0.13"
type input "-0.12"
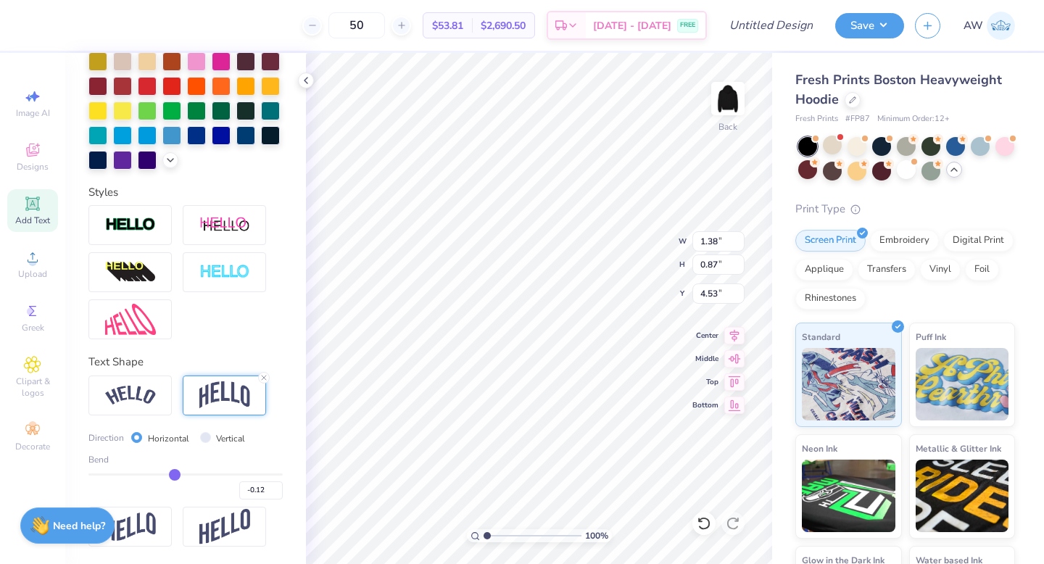
type input "-0.13"
type input "-0.14"
type input "-0.17"
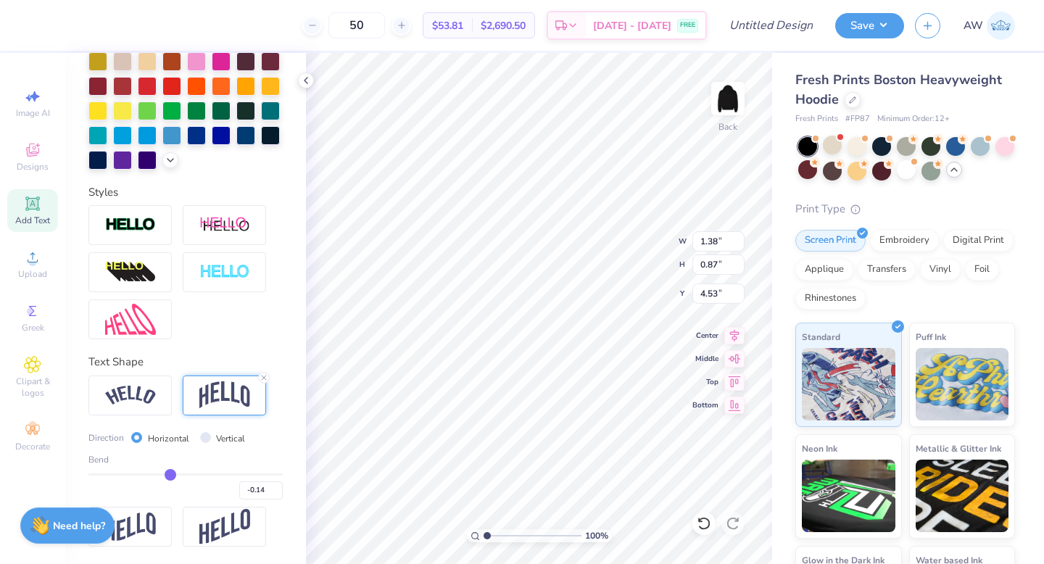
type input "-0.17"
type input "-0.22"
type input "-0.25"
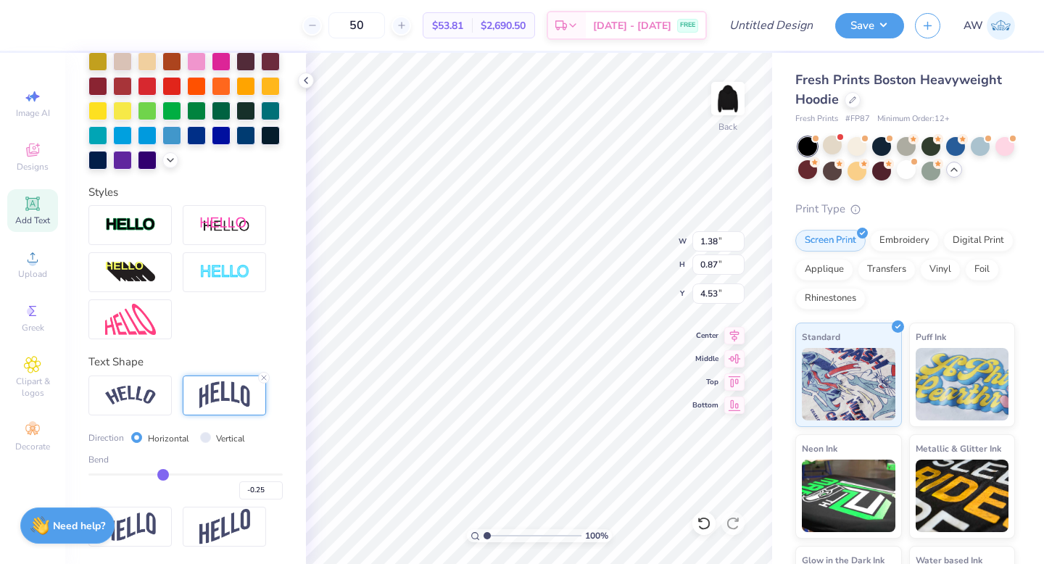
type input "-0.33"
type input "-0.39"
type input "-0.48"
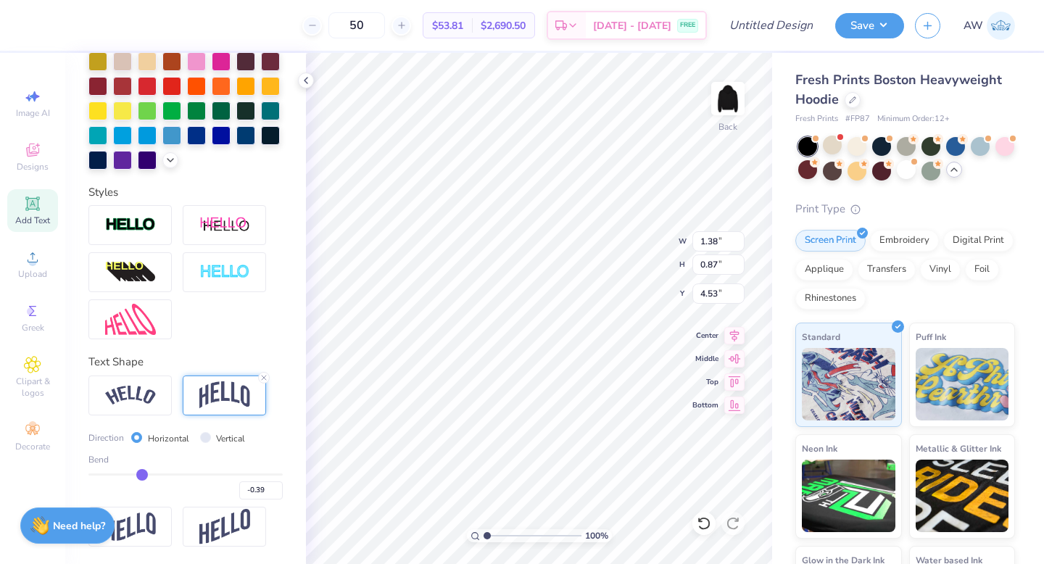
type input "-0.48"
type input "-0.52"
drag, startPoint x: 226, startPoint y: 473, endPoint x: 138, endPoint y: 470, distance: 88.5
type input "-0.52"
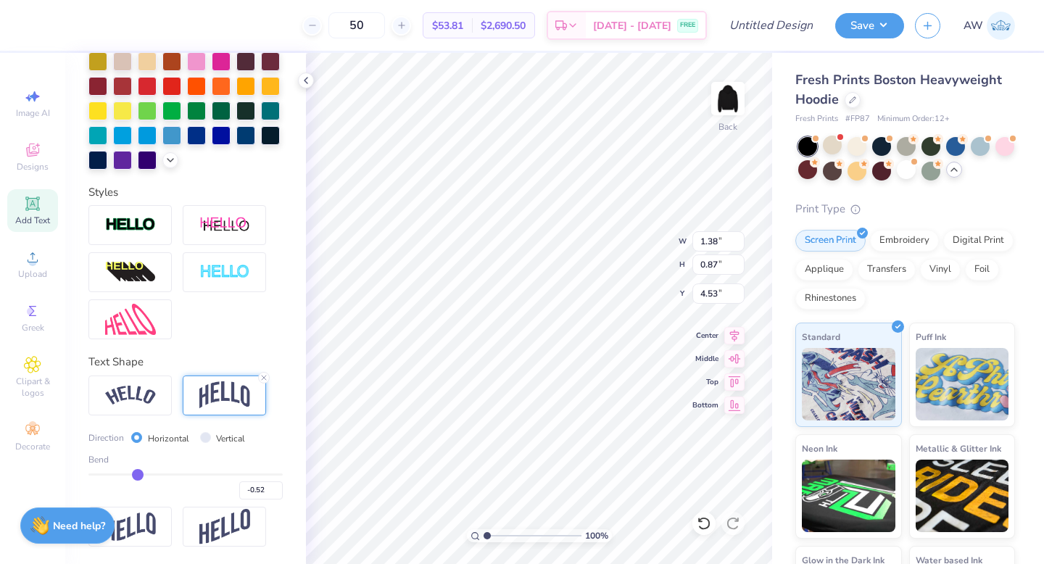
click at [138, 473] on input "range" at bounding box center [185, 474] width 194 height 2
type input "0.86"
click at [35, 148] on icon at bounding box center [32, 150] width 13 height 13
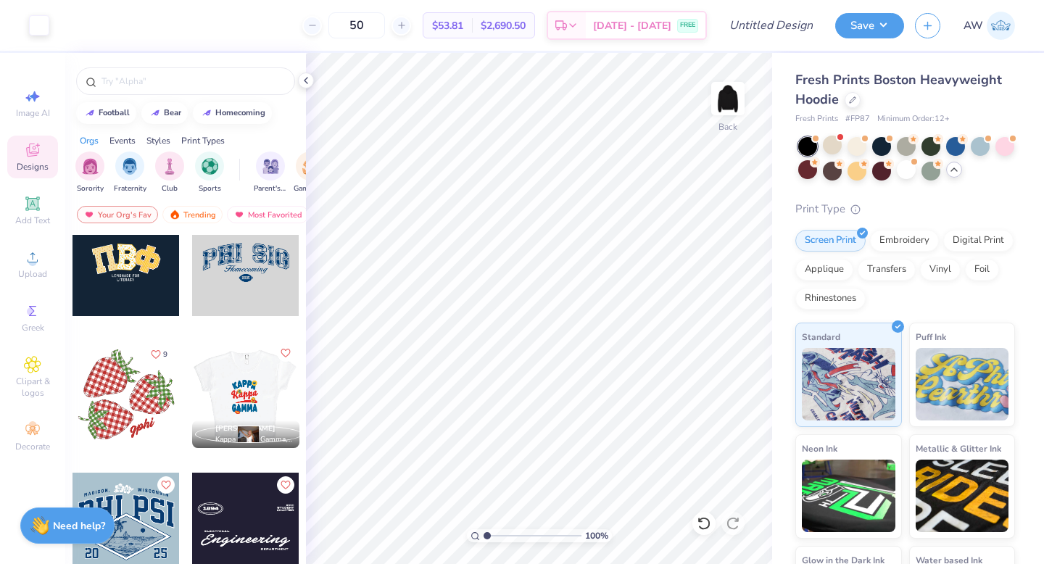
scroll to position [3326, 0]
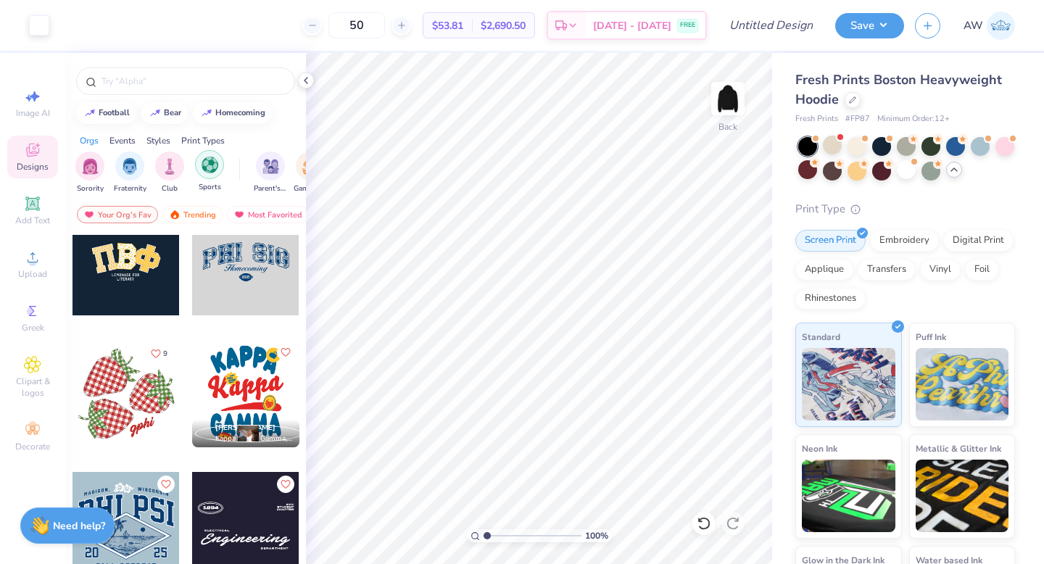
click at [210, 171] on img "filter for Sports" at bounding box center [210, 165] width 17 height 17
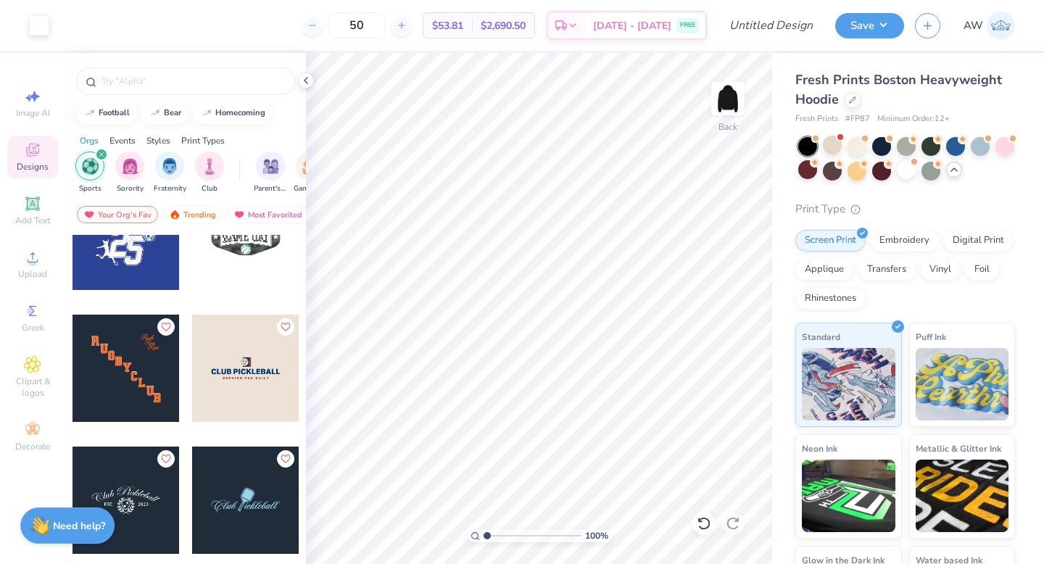
scroll to position [1109, 0]
click at [104, 376] on div at bounding box center [125, 367] width 107 height 107
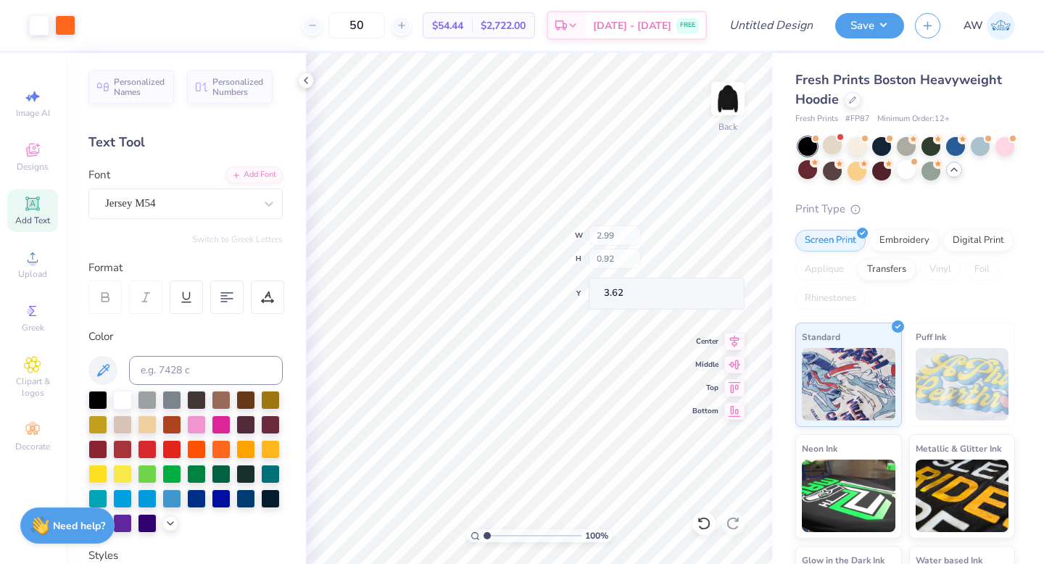
click at [635, 258] on div "100 % Back W 2.99 H 0.92 Y 3.62 Center Middle Top Bottom" at bounding box center [539, 308] width 466 height 511
type input "0.97"
type input "1.38"
type input "9.38"
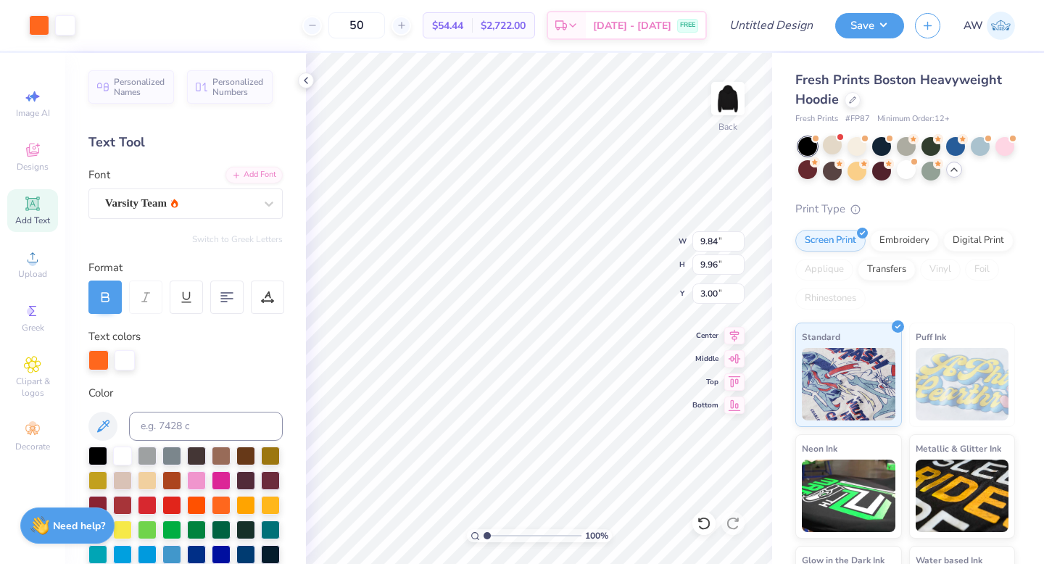
type input "11.60"
type input "11.74"
type input "1.22"
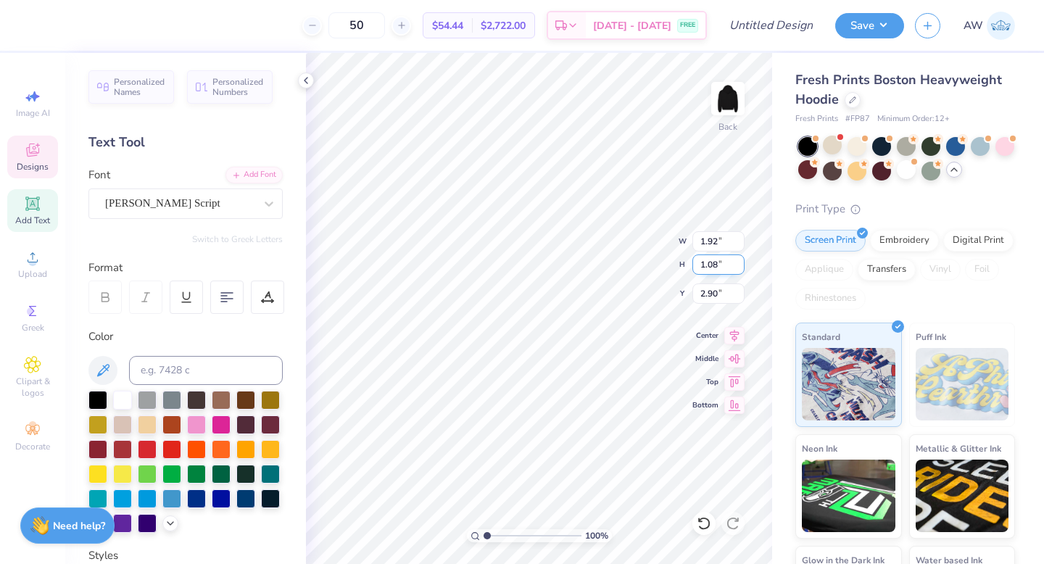
click at [629, 266] on div "100 % Back W 1.92 1.92 " H 1.08 1.08 " Y 2.90 2.90 " Center Middle Top Bottom" at bounding box center [539, 308] width 466 height 511
click at [609, 260] on div "100 % Back W 3.11 3.11 " H 2.75 2.75 " Y 1.22 1.22 " Center Middle Top Bottom" at bounding box center [539, 308] width 466 height 511
type input "2.28"
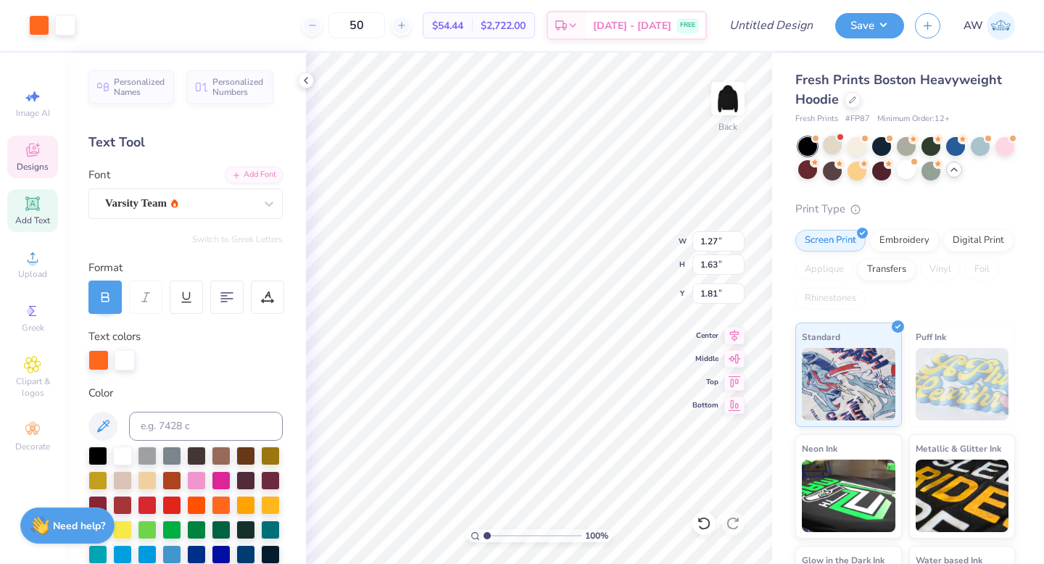
type input "2.19"
type textarea "P"
type input "2.89"
type textarea "O"
type input "1.05"
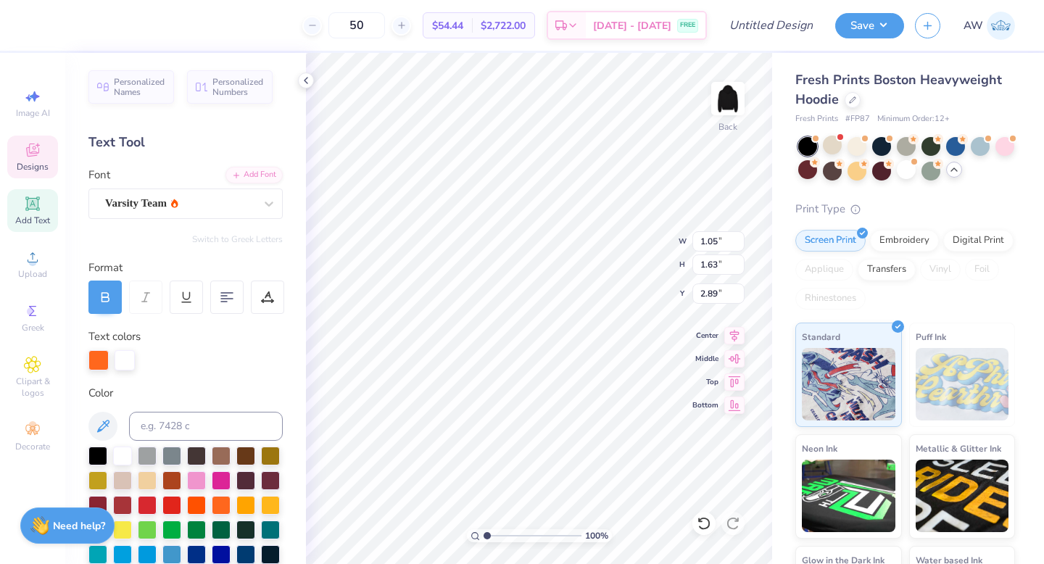
type input "4.07"
type textarea "L"
type input "1.15"
type input "5.04"
type textarea "O"
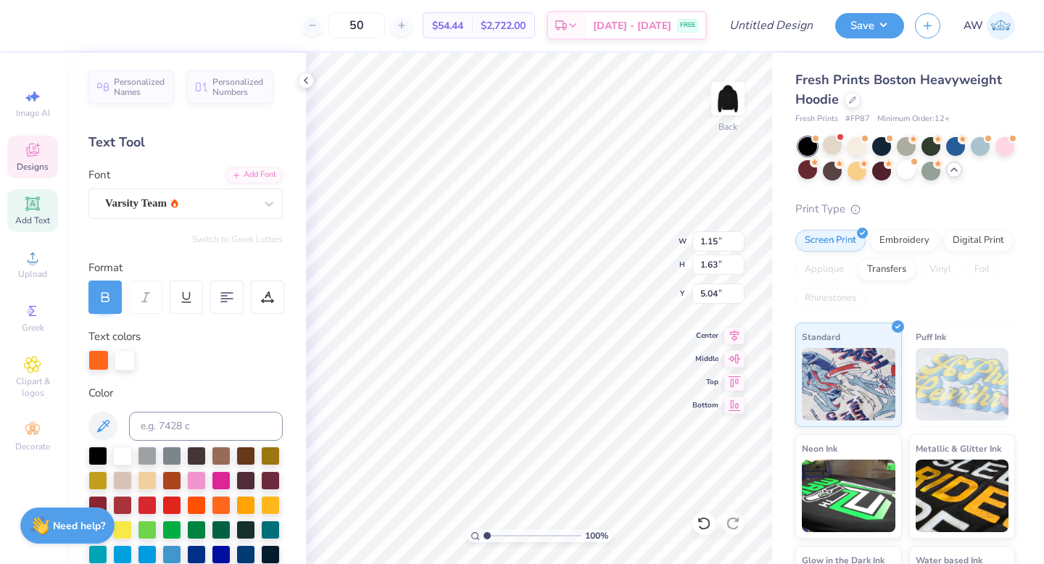
type input "1.36"
type input "6.12"
type input "5.94"
type input "3.00"
type input "2.32"
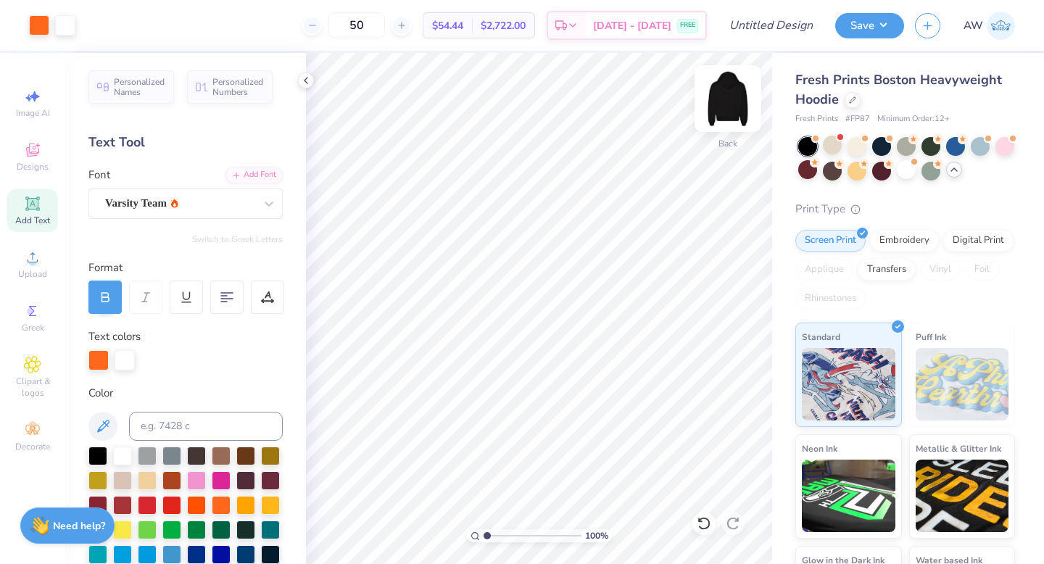
click at [721, 95] on img at bounding box center [728, 99] width 58 height 58
click at [723, 96] on img at bounding box center [728, 99] width 58 height 58
click at [33, 261] on circle at bounding box center [32, 262] width 8 height 8
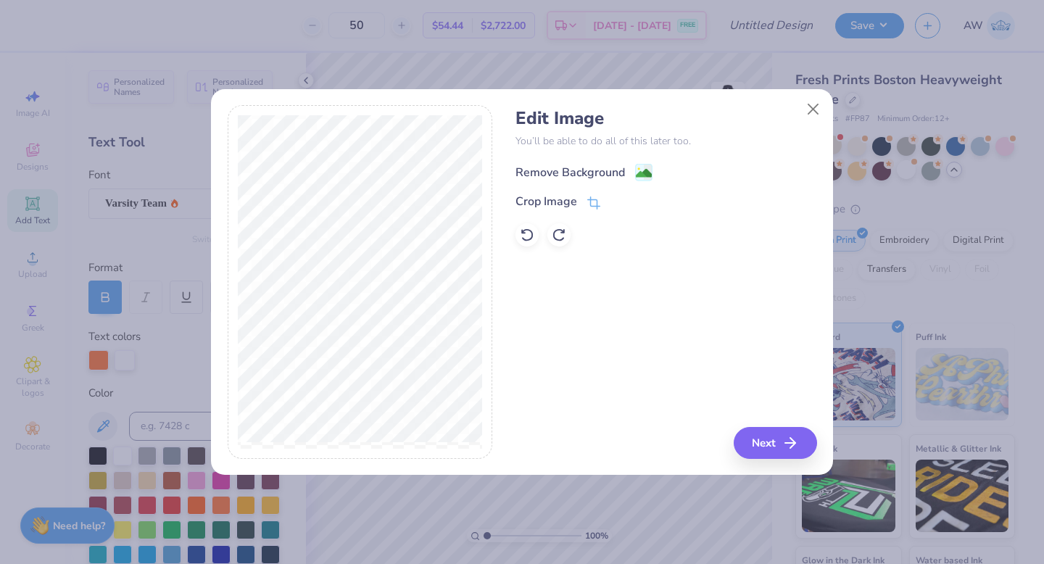
click at [640, 170] on image at bounding box center [644, 173] width 16 height 16
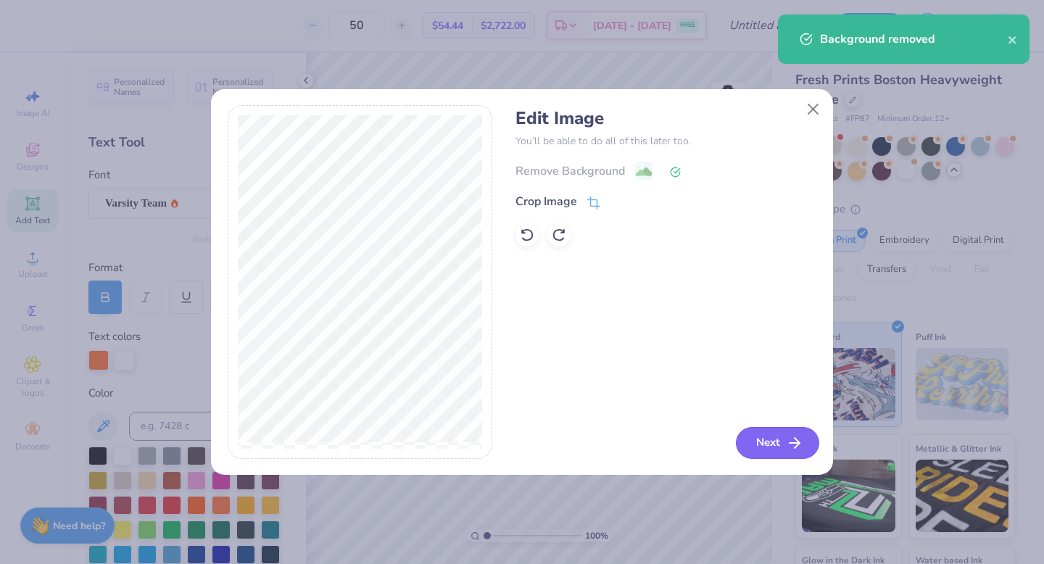
click at [766, 444] on button "Next" at bounding box center [777, 443] width 83 height 32
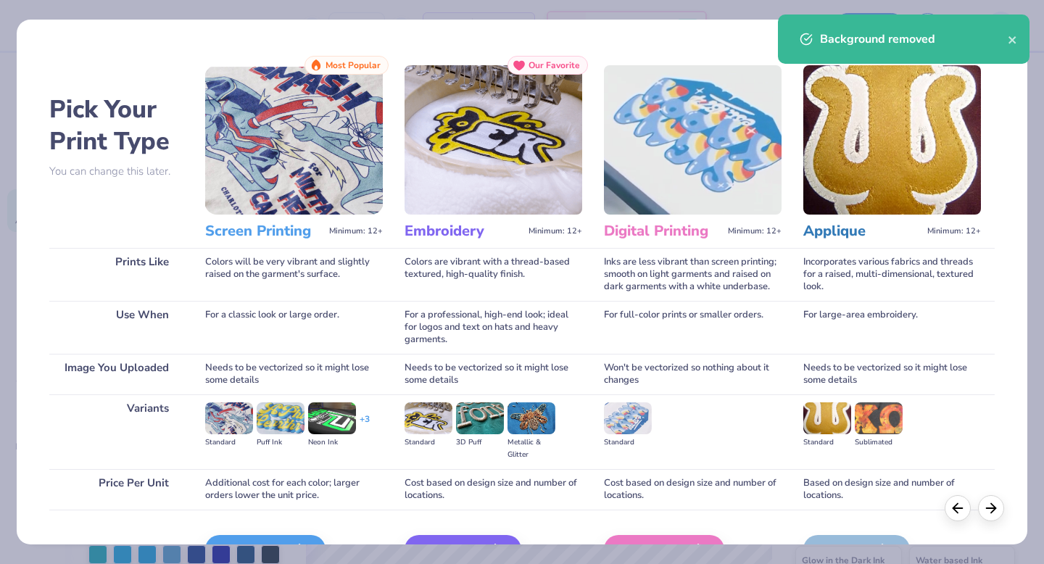
scroll to position [86, 0]
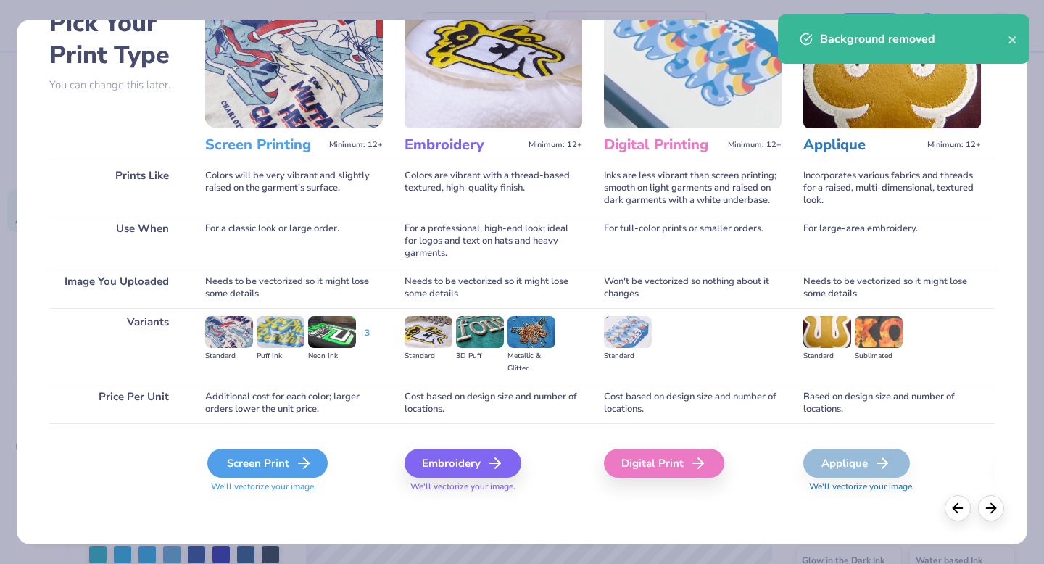
click at [299, 466] on icon at bounding box center [303, 463] width 17 height 17
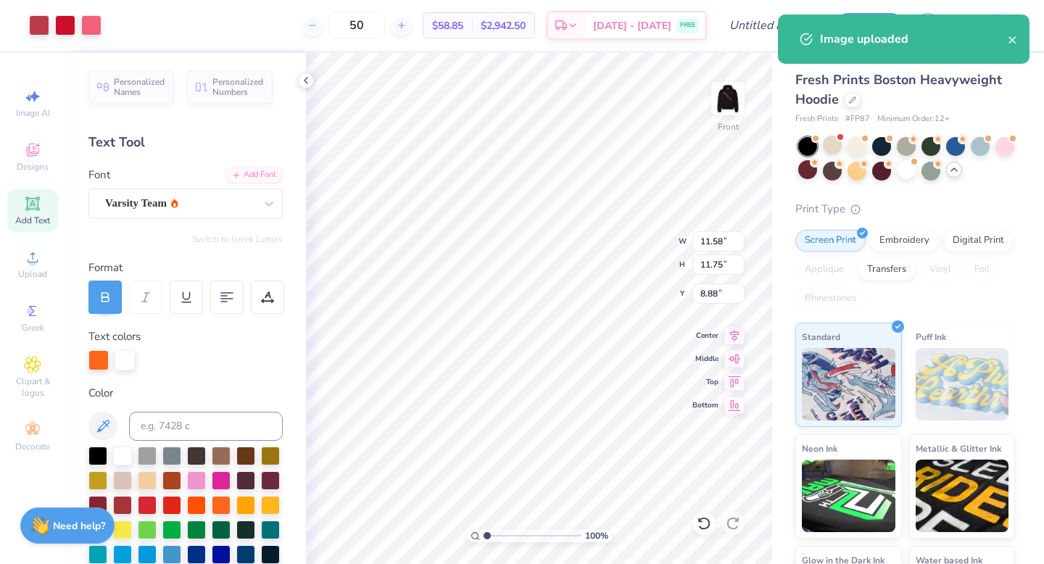
type input "6.34"
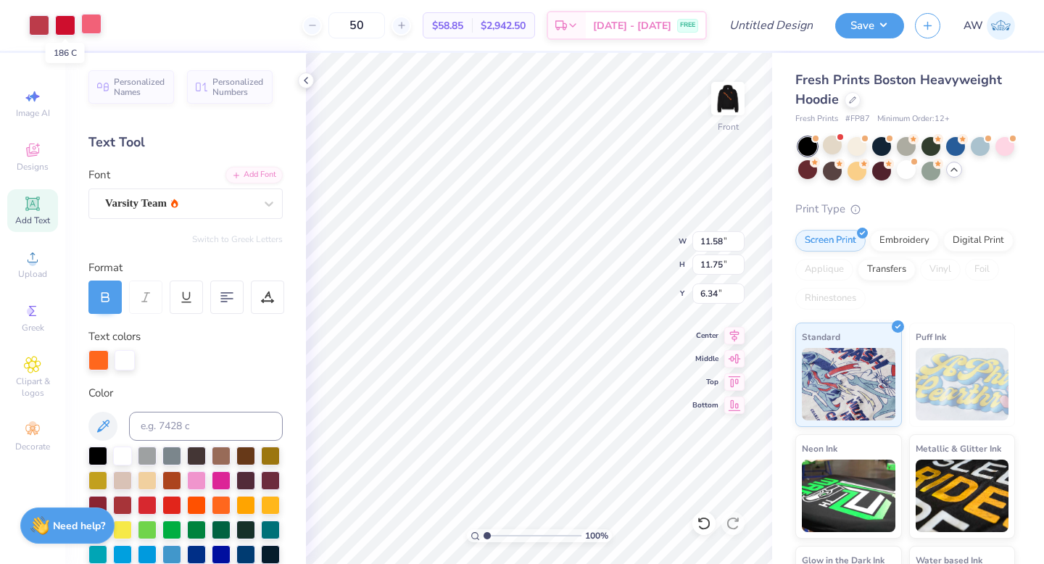
click at [92, 25] on div at bounding box center [91, 24] width 20 height 20
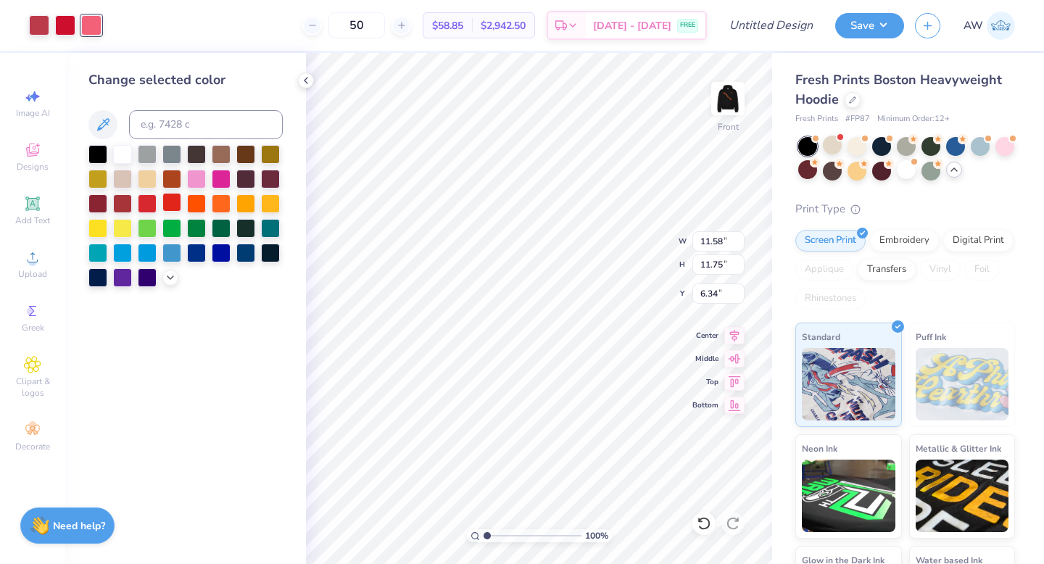
click at [170, 201] on div at bounding box center [171, 202] width 19 height 19
click at [72, 36] on div "Art colors" at bounding box center [50, 25] width 101 height 51
click at [67, 26] on div at bounding box center [65, 24] width 20 height 20
click at [173, 205] on div at bounding box center [171, 202] width 19 height 19
click at [43, 20] on div at bounding box center [39, 24] width 20 height 20
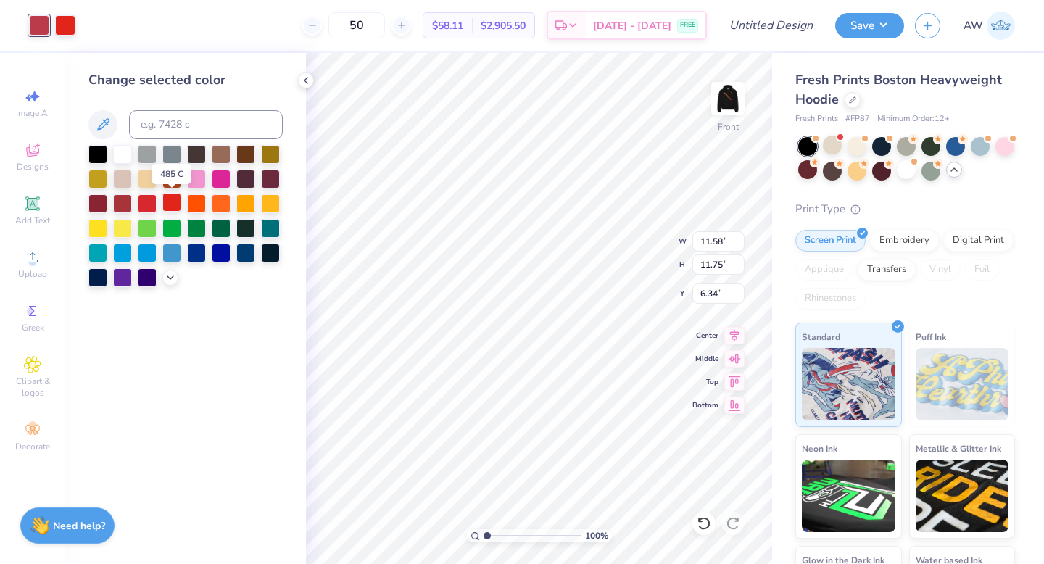
click at [170, 199] on div at bounding box center [171, 202] width 19 height 19
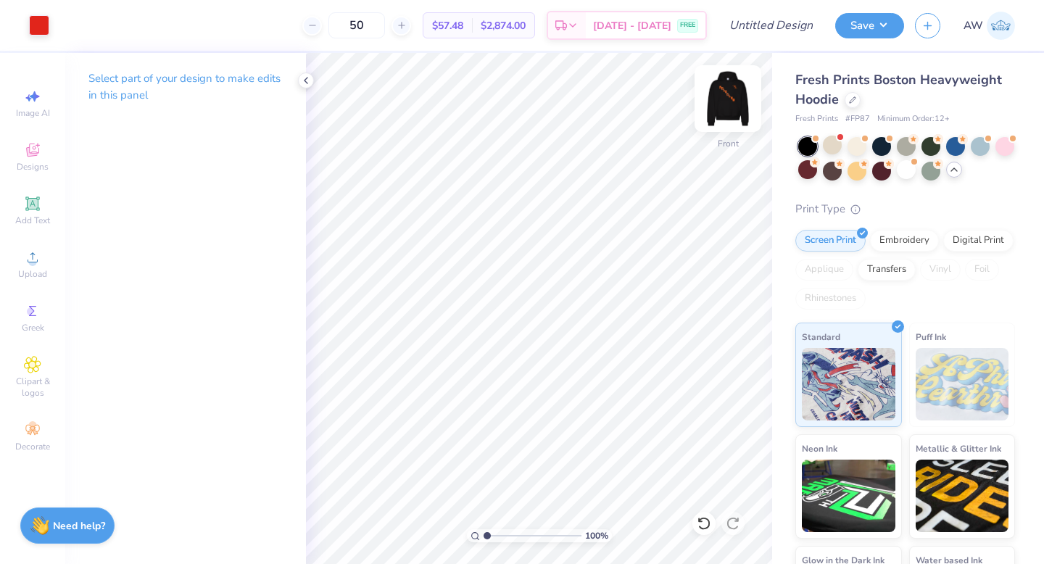
click at [728, 106] on img at bounding box center [728, 99] width 58 height 58
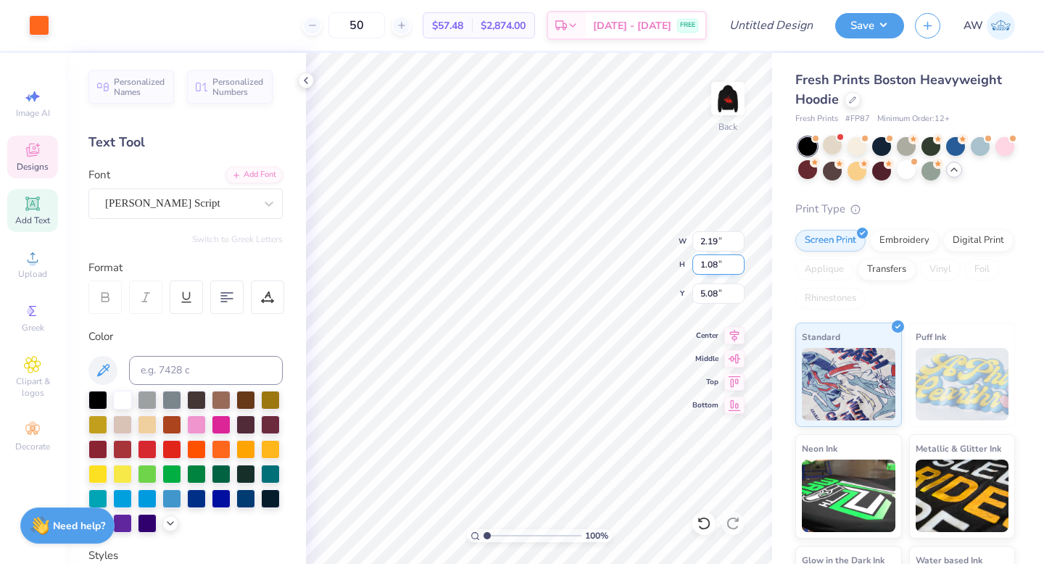
click at [617, 254] on div "100 % Back W 2.19 2.19 " H 1.08 1.08 " Y 5.08 5.08 " Center Middle Top Bottom" at bounding box center [539, 308] width 466 height 511
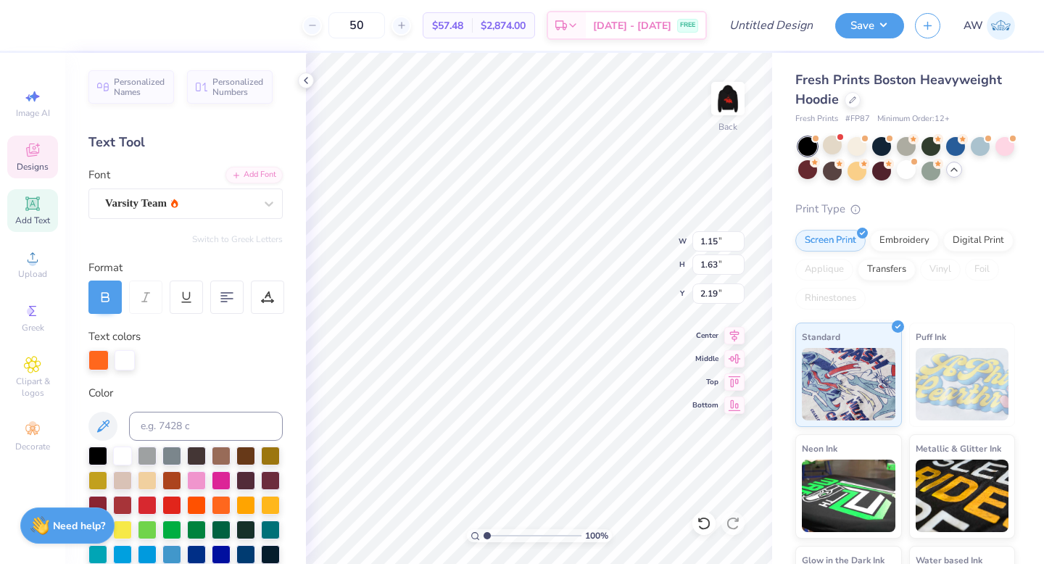
type input "2.19"
type textarea "Cornell"
click at [634, 268] on div "100 % Back W 1.15 1.15 " H 1.63 1.63 " Y 2.19 2.19 " Center Middle Top Bottom" at bounding box center [539, 308] width 466 height 511
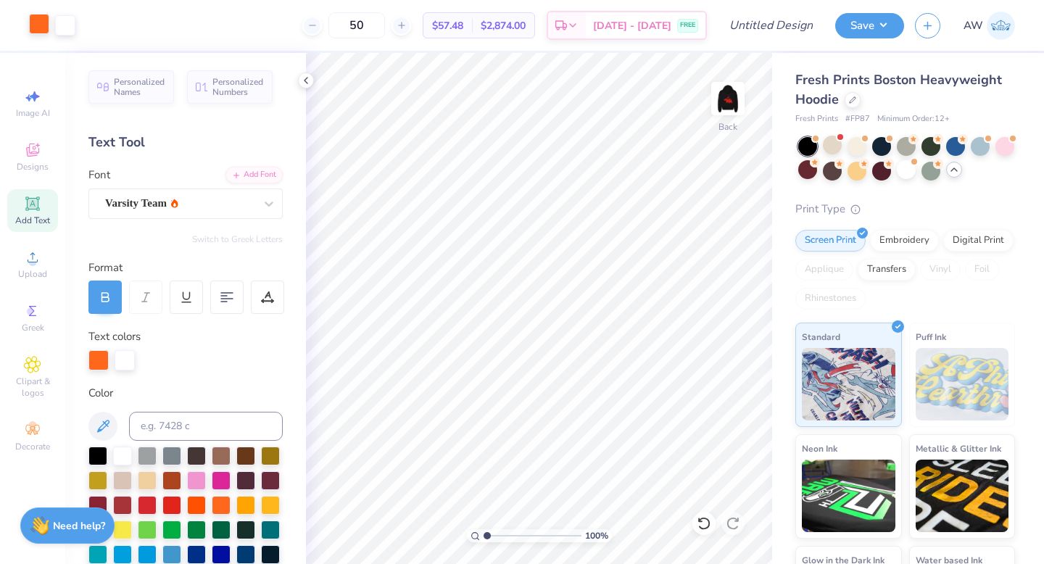
click at [46, 25] on div at bounding box center [39, 24] width 20 height 20
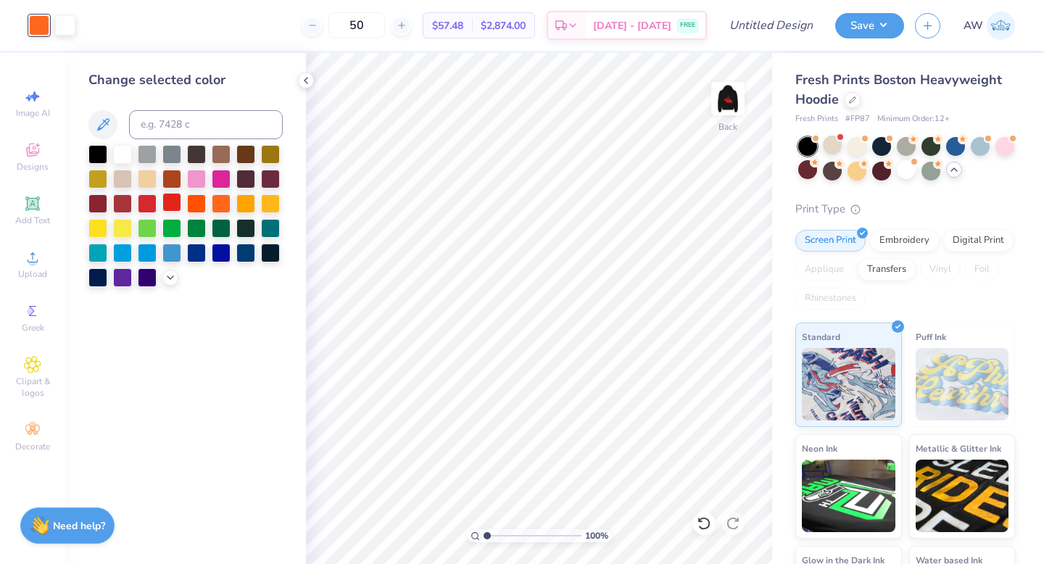
click at [175, 202] on div at bounding box center [171, 202] width 19 height 19
